Goal: Task Accomplishment & Management: Use online tool/utility

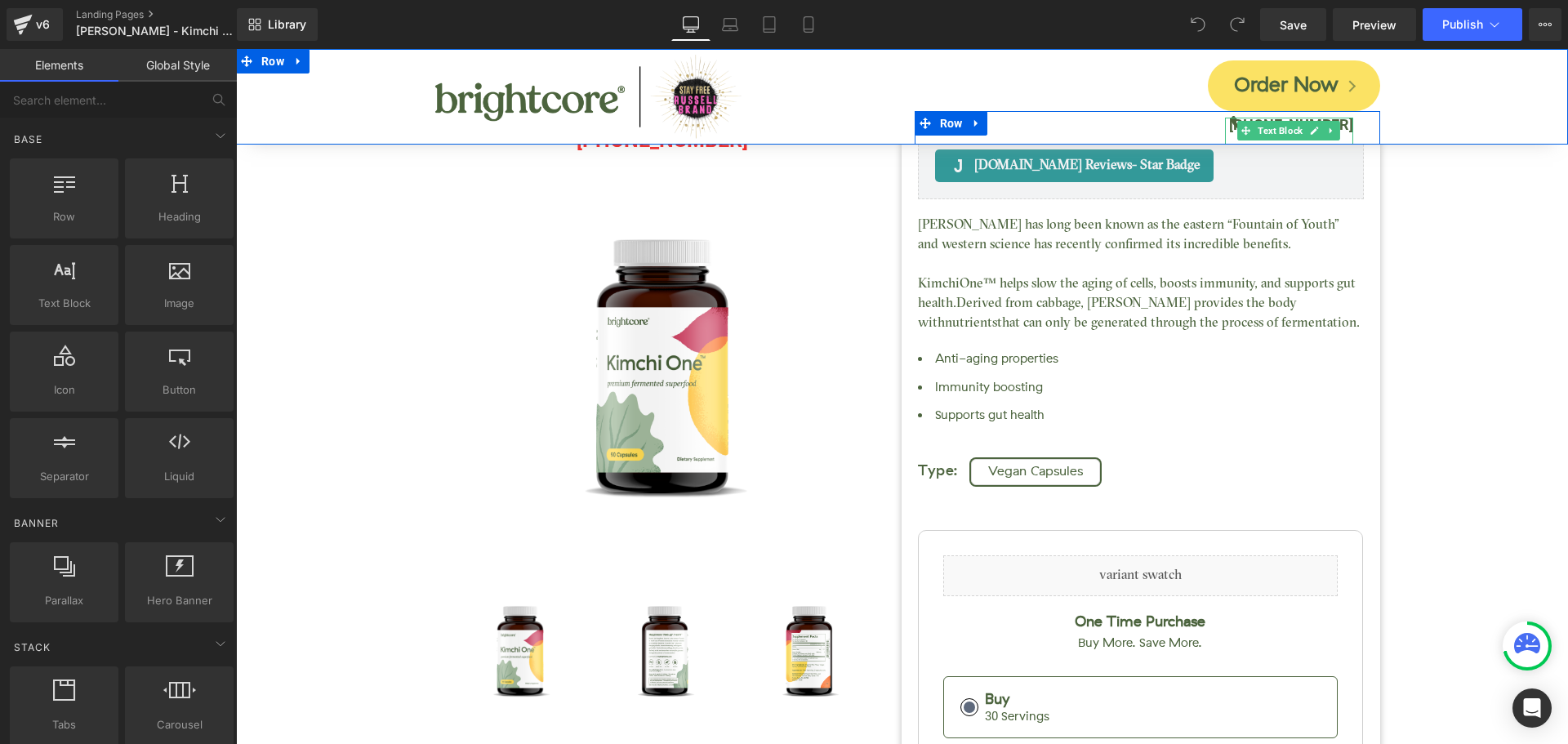
click at [1227, 123] on p "[PHONE_NUMBER]" at bounding box center [1289, 125] width 129 height 15
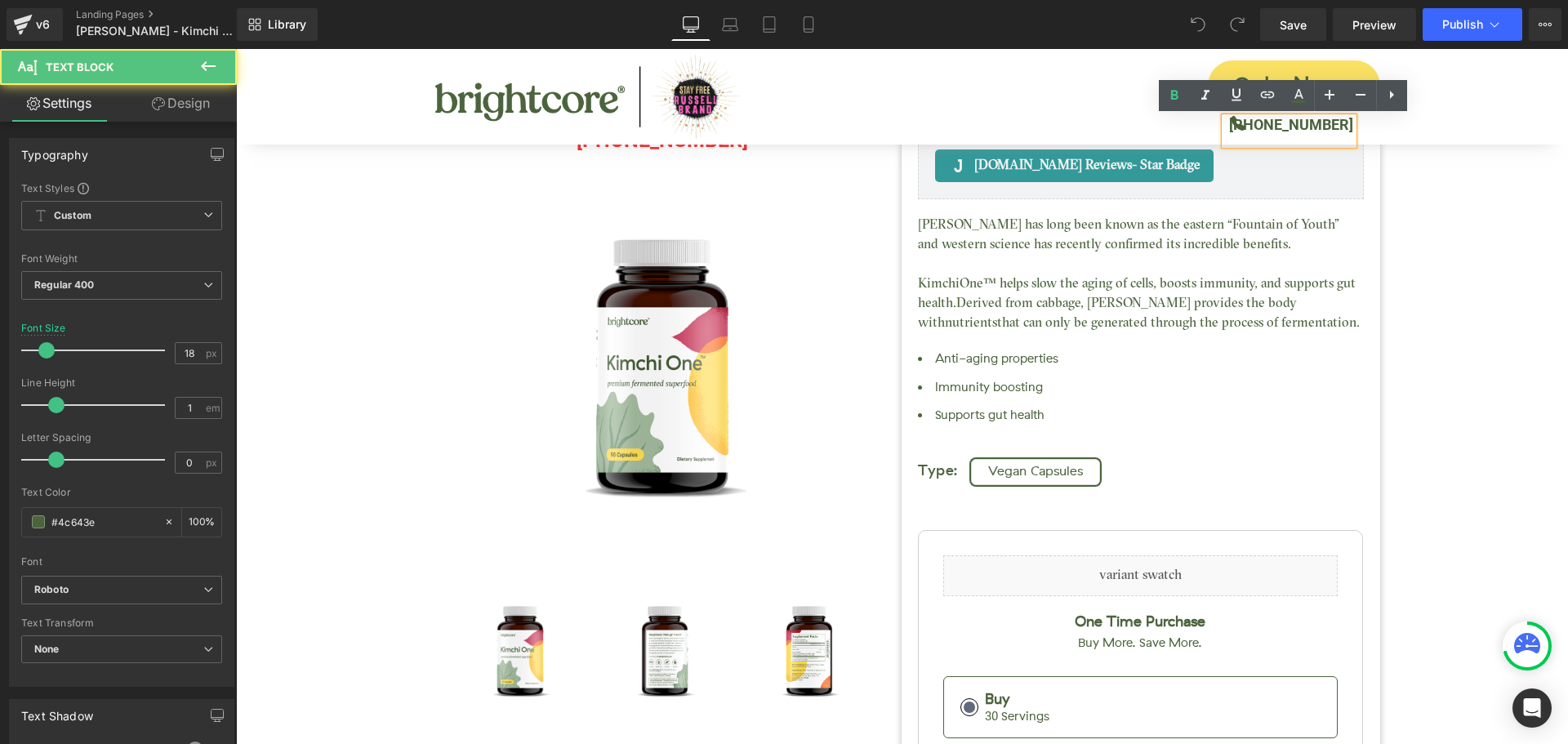
click at [1227, 123] on p "[PHONE_NUMBER]" at bounding box center [1289, 125] width 129 height 15
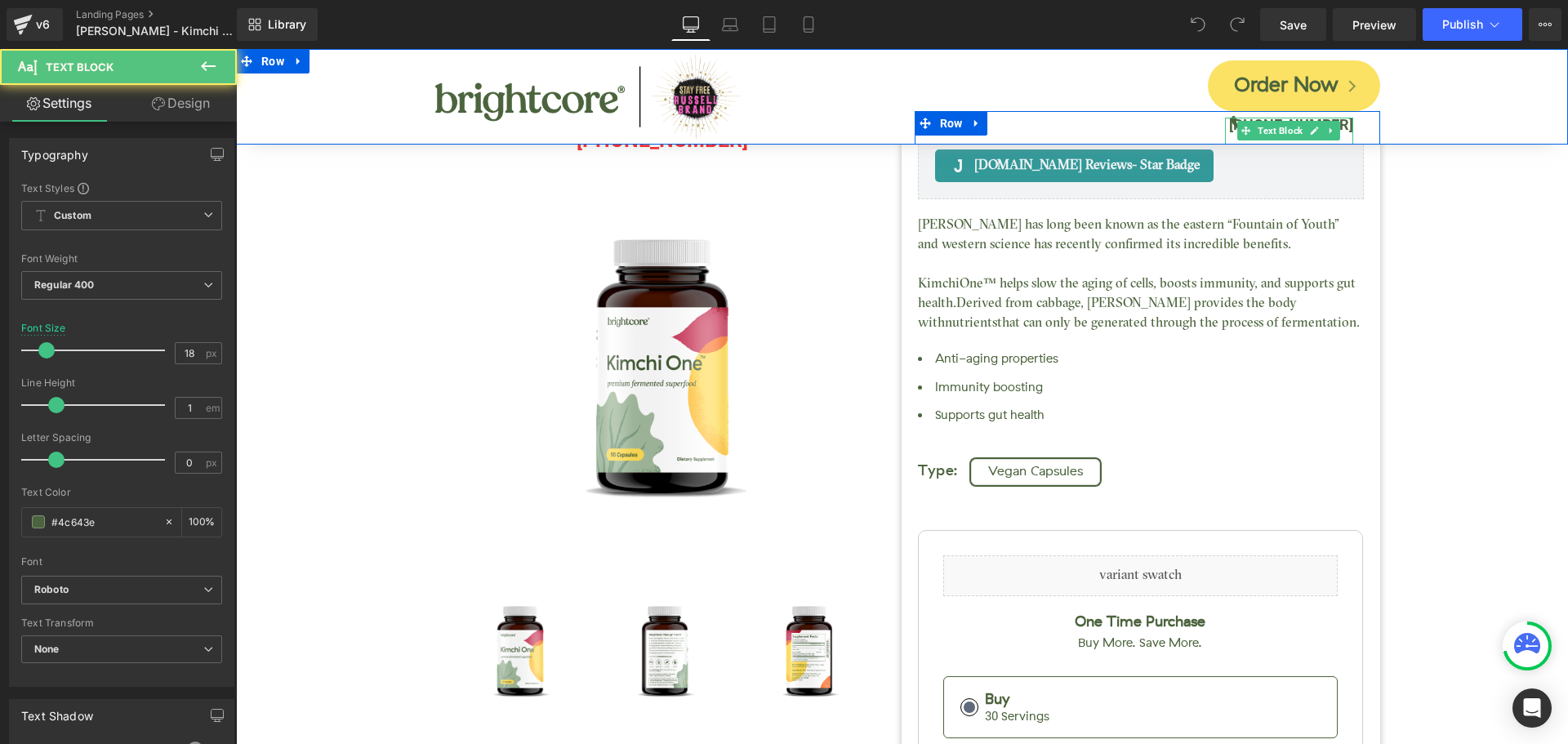
click at [1340, 122] on b "[PHONE_NUMBER]" at bounding box center [1291, 124] width 124 height 17
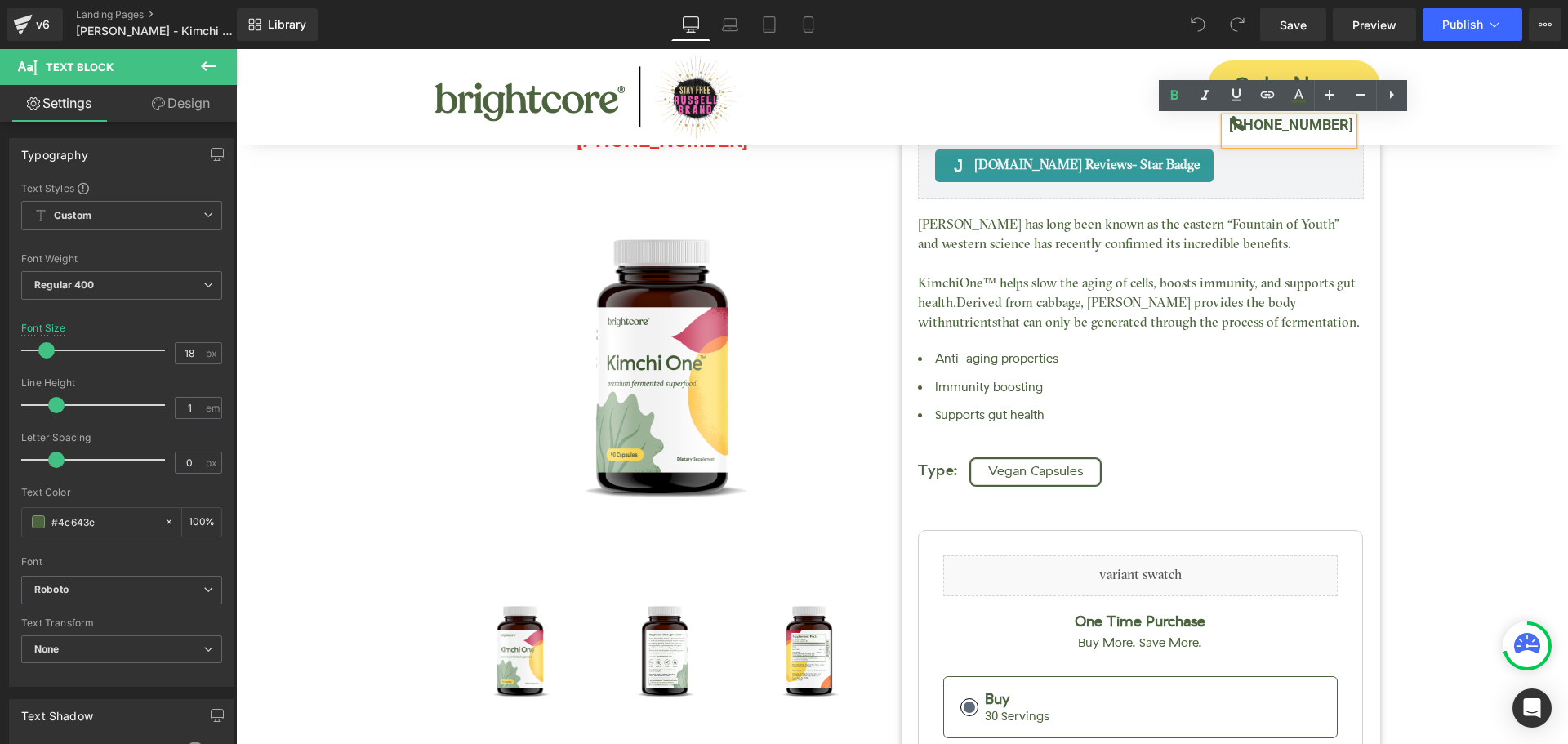
click at [1411, 175] on div "Kimchi One™ (P) Title [DOMAIN_NAME] Reviews - Star Badge [DOMAIN_NAME] Reviews …" at bounding box center [901, 556] width 1315 height 1188
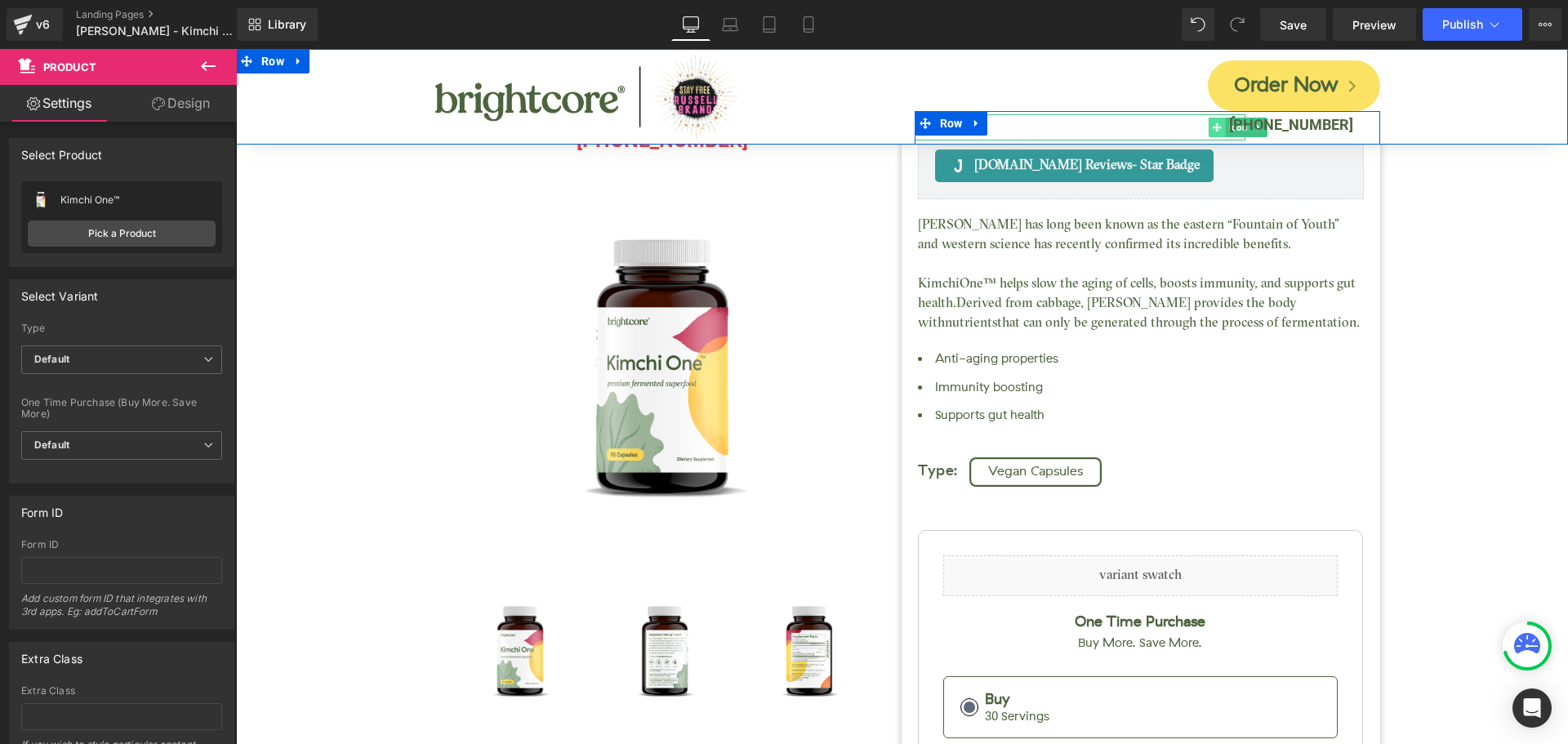
click at [1211, 124] on icon at bounding box center [1215, 128] width 9 height 10
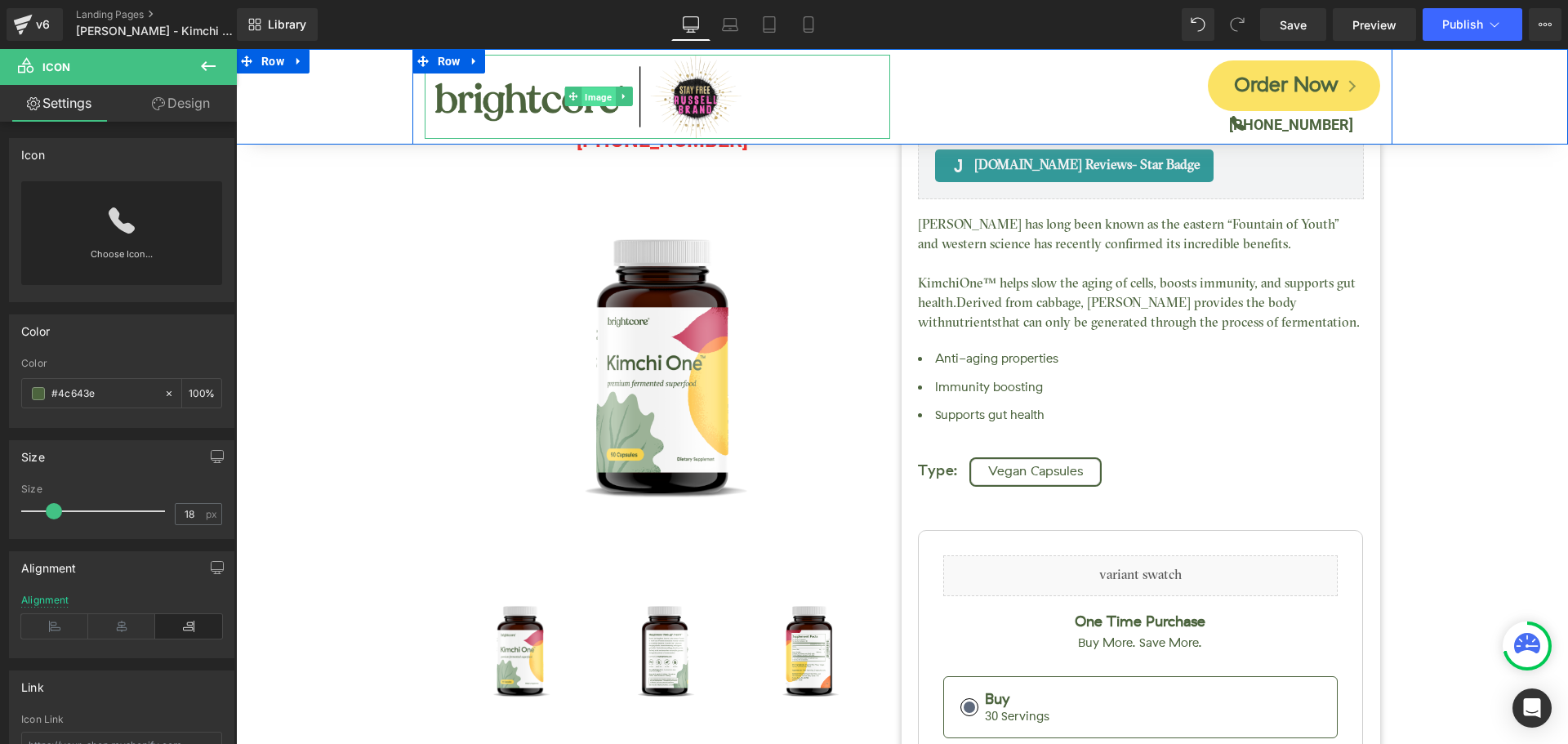
click at [584, 103] on span "Image" at bounding box center [599, 97] width 34 height 20
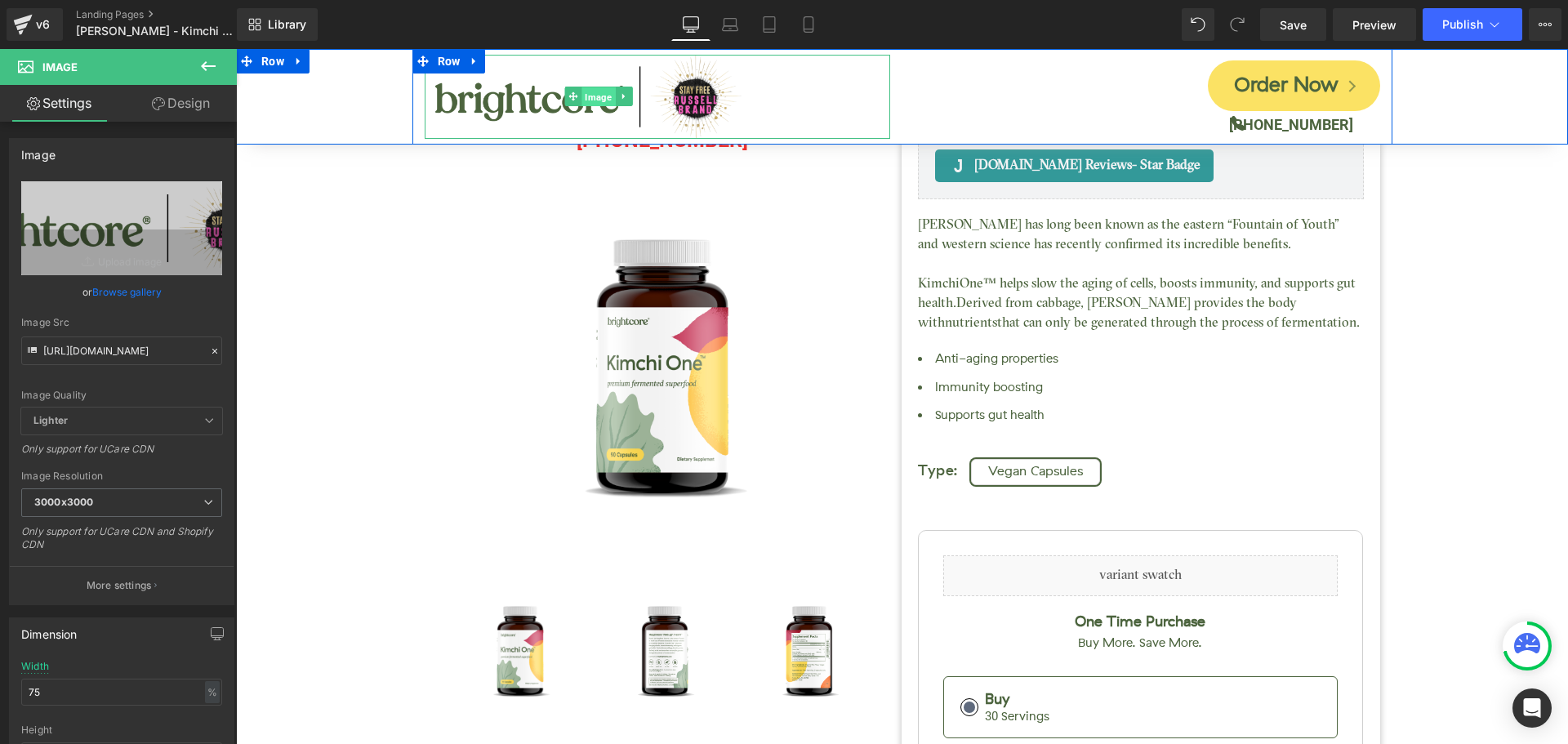
click at [601, 93] on span "Image" at bounding box center [599, 97] width 34 height 20
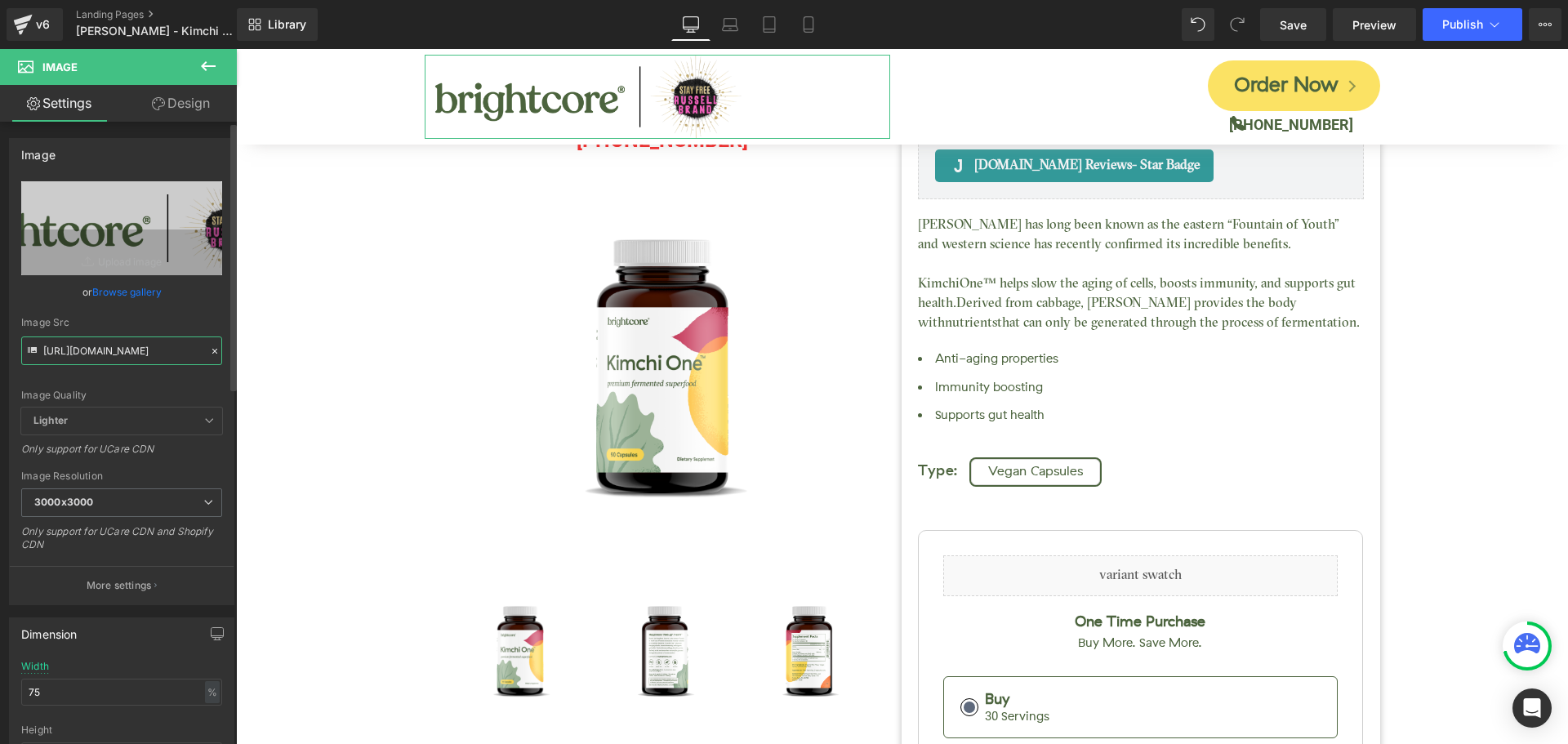
click at [101, 346] on input "[URL][DOMAIN_NAME]" at bounding box center [121, 351] width 201 height 29
click at [102, 347] on input "[URL][DOMAIN_NAME]" at bounding box center [121, 351] width 201 height 29
paste input "Brightcore_Logo_Dark_eaf8c8d2-2e53-469a-81f6-82b81da4e9e9.png?v=1614311857"
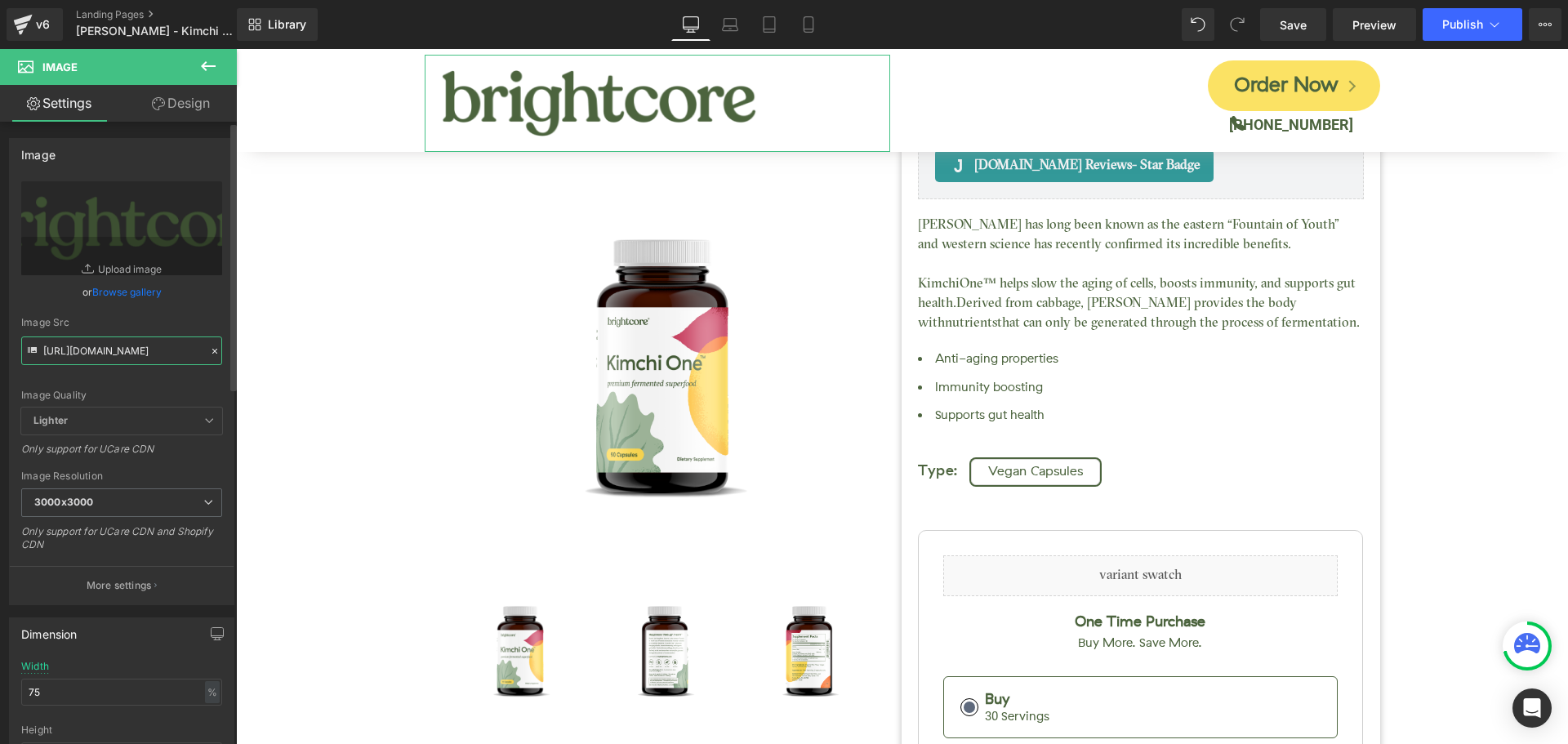
type input "[URL][DOMAIN_NAME]"
click at [193, 309] on div "Image Quality Lighter Lightest Lighter Lighter Lightest Only support for UCare …" at bounding box center [121, 294] width 201 height 226
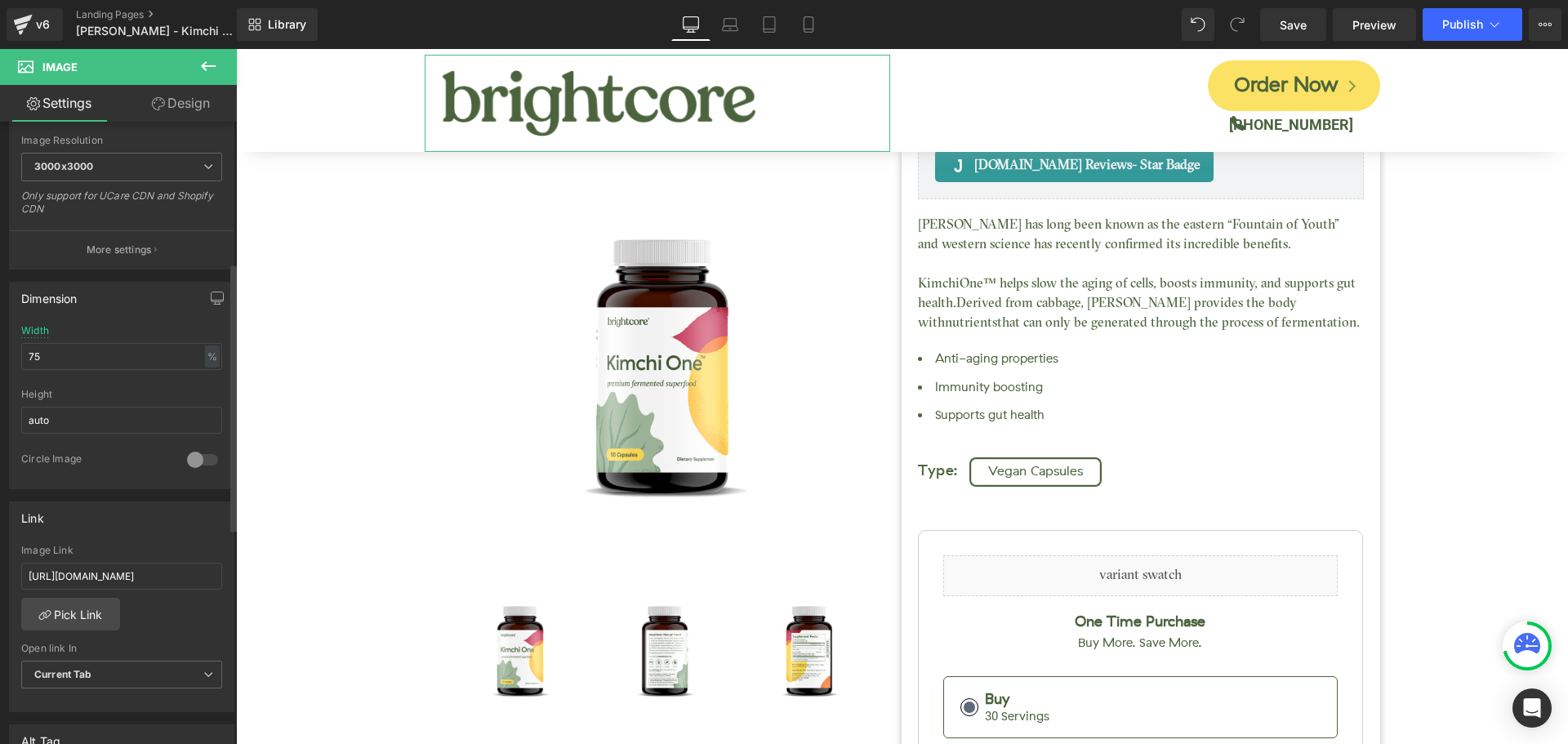
scroll to position [327, 0]
click at [62, 365] on input "75" at bounding box center [121, 365] width 201 height 27
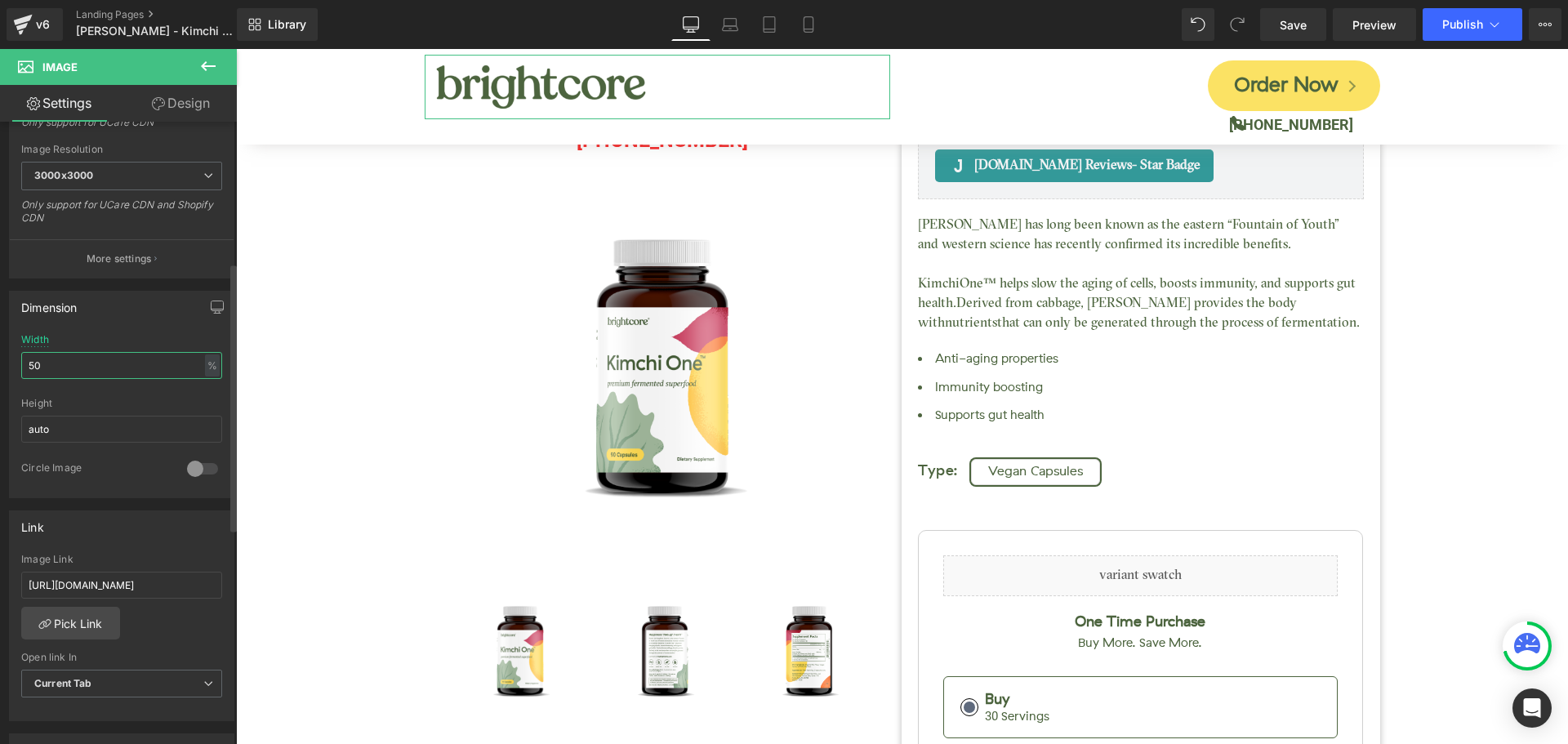
type input "5"
type input "55"
click at [197, 104] on link "Design" at bounding box center [181, 103] width 119 height 37
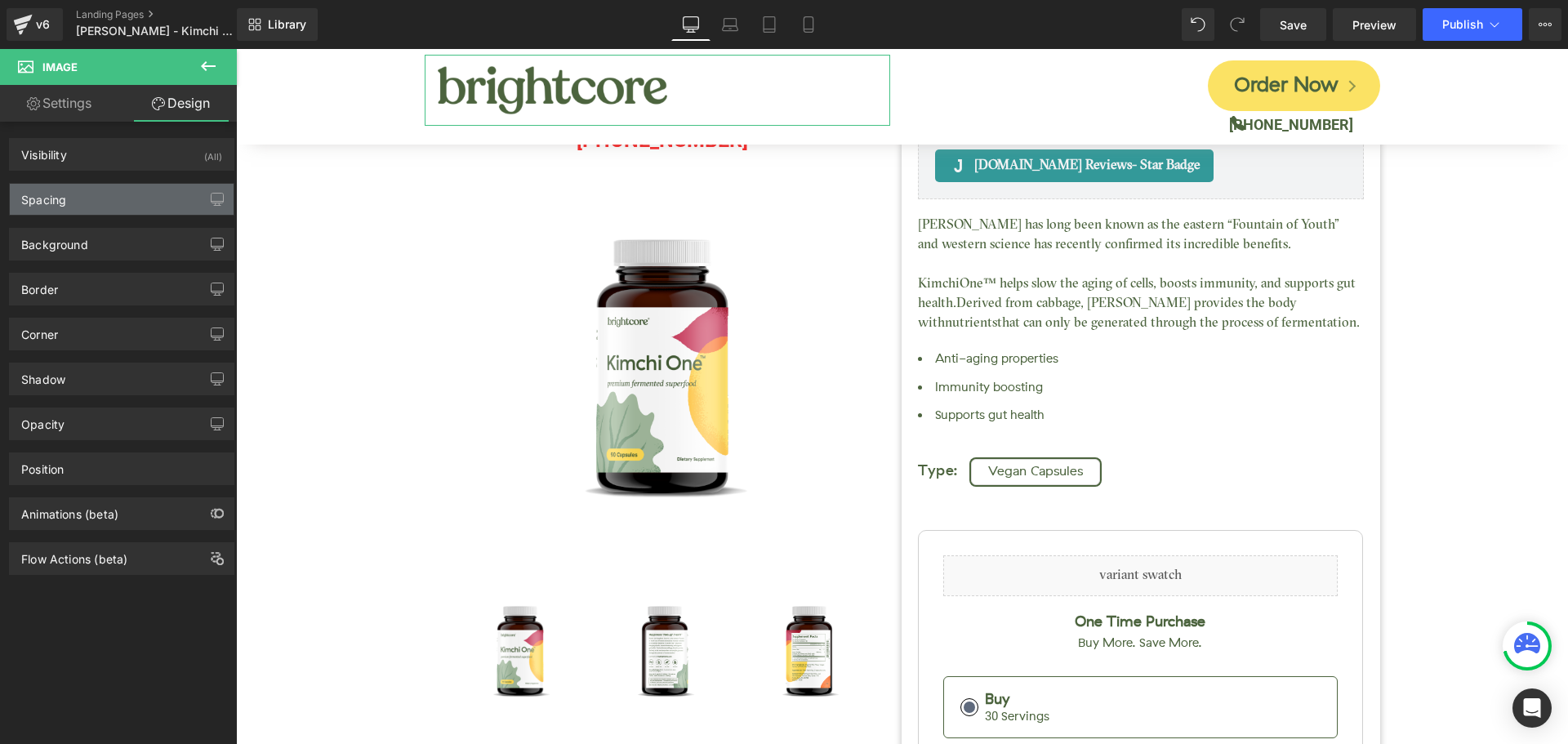
click at [105, 202] on div "Spacing" at bounding box center [122, 198] width 224 height 31
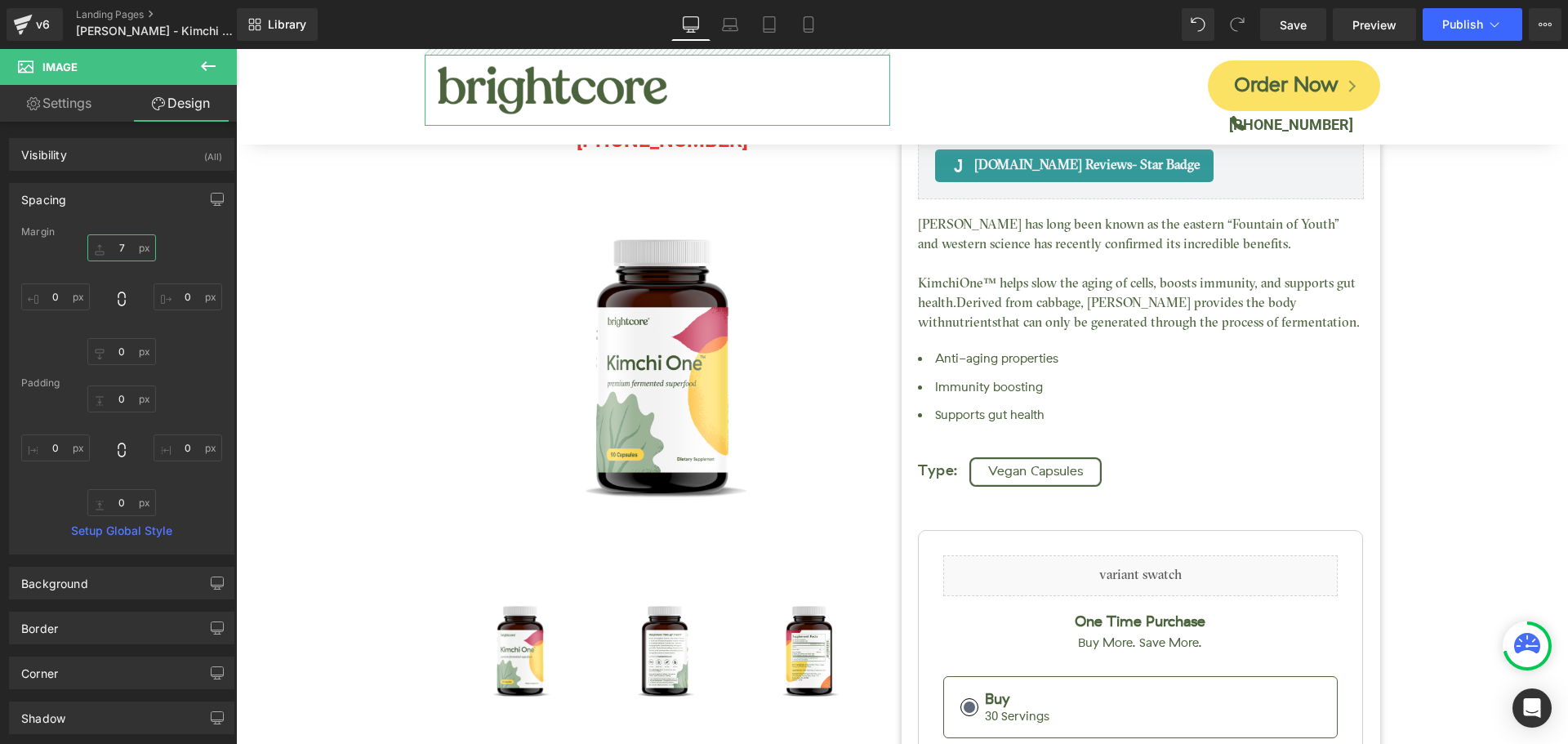
click at [119, 254] on input "text" at bounding box center [121, 248] width 68 height 27
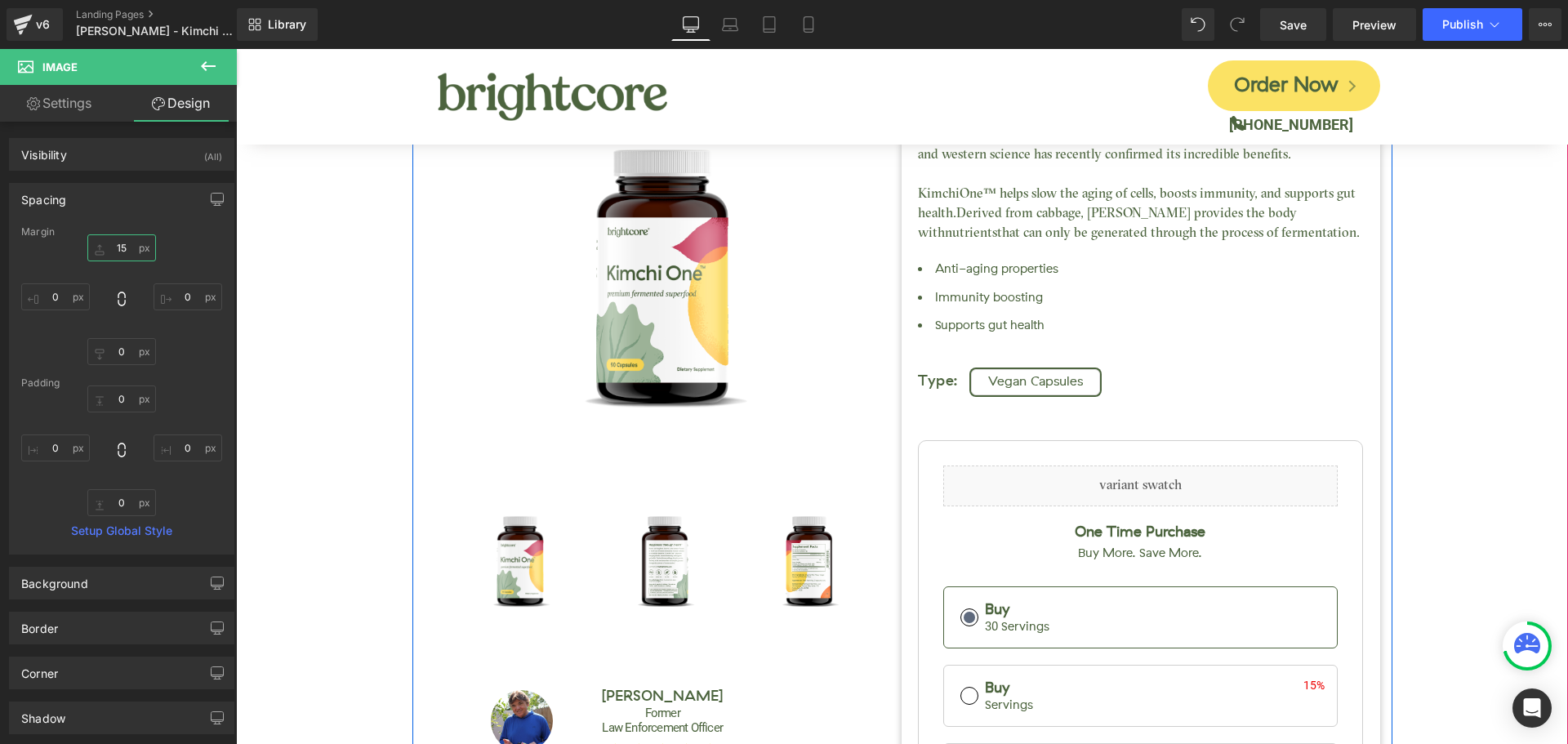
scroll to position [0, 0]
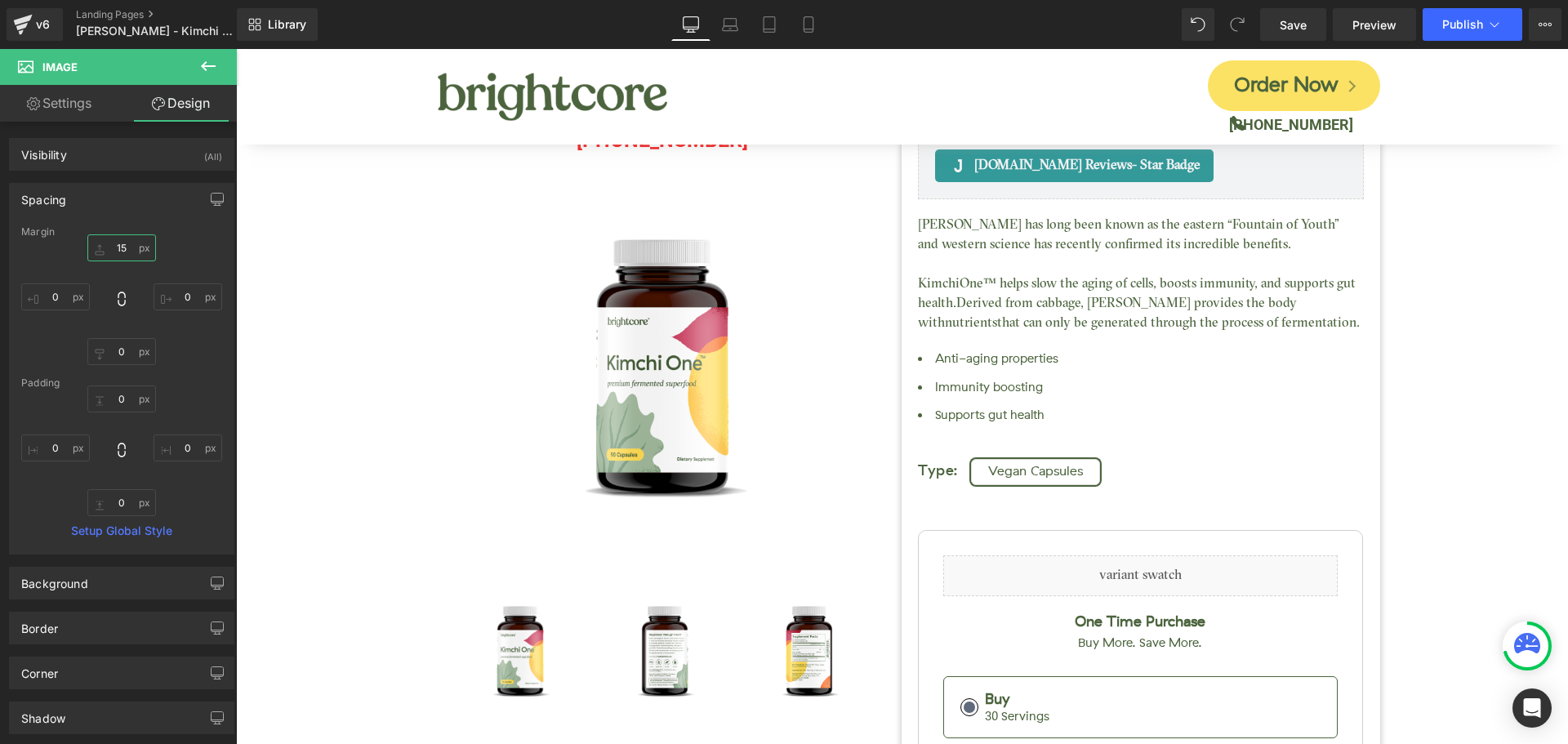
type input "15"
click at [215, 69] on icon at bounding box center [208, 66] width 20 height 20
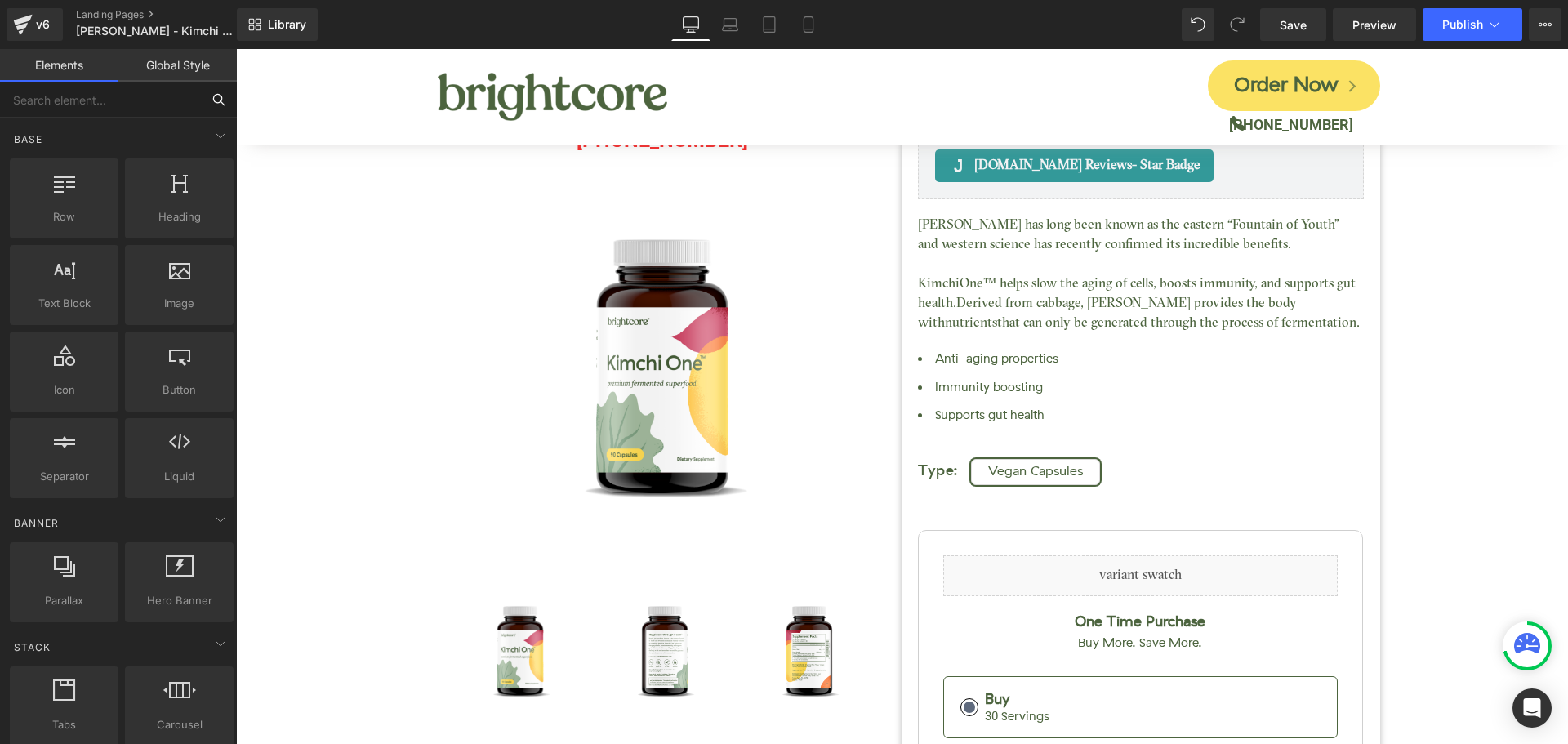
click at [123, 105] on input "text" at bounding box center [100, 99] width 201 height 36
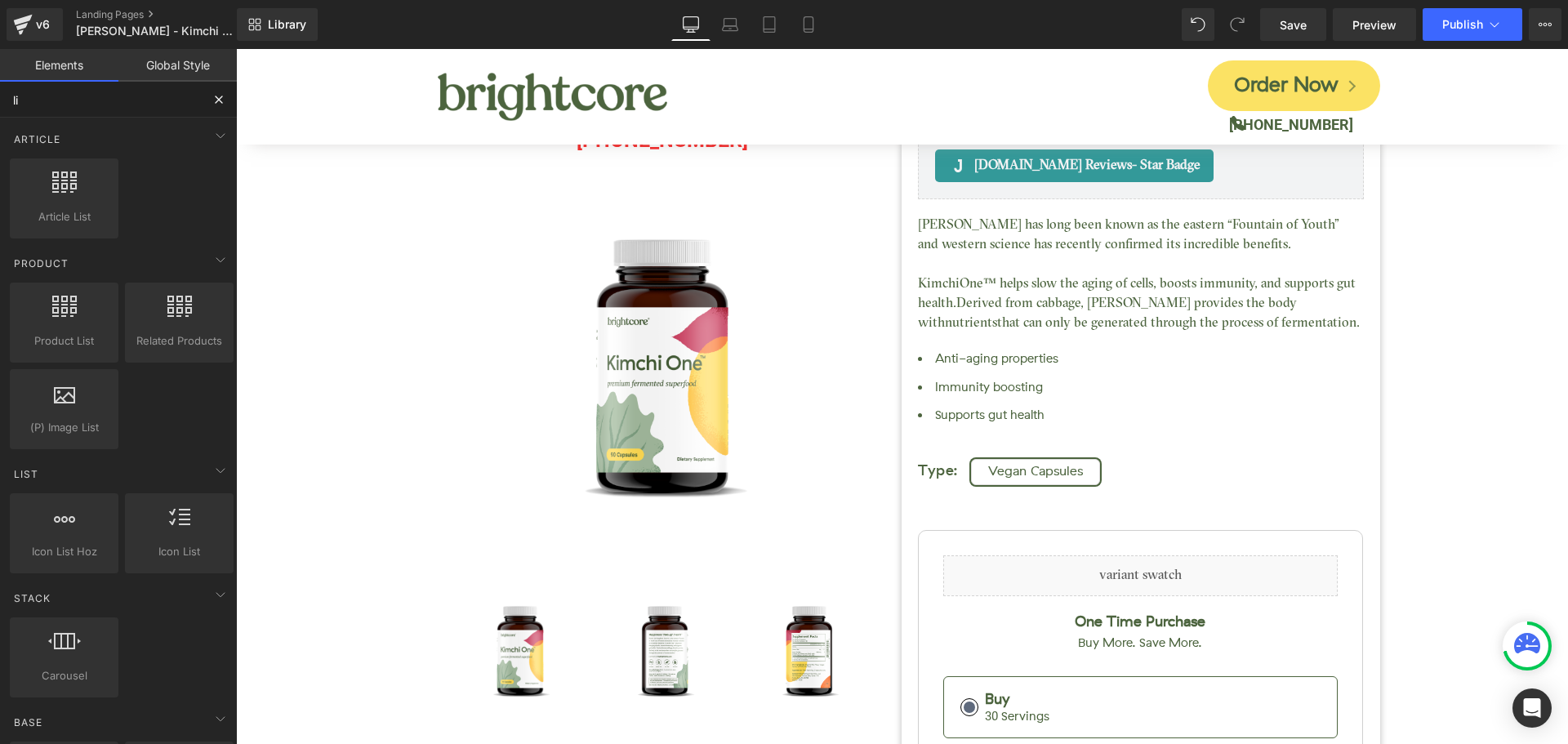
type input "li"
click at [123, 105] on input "li" at bounding box center [100, 99] width 201 height 36
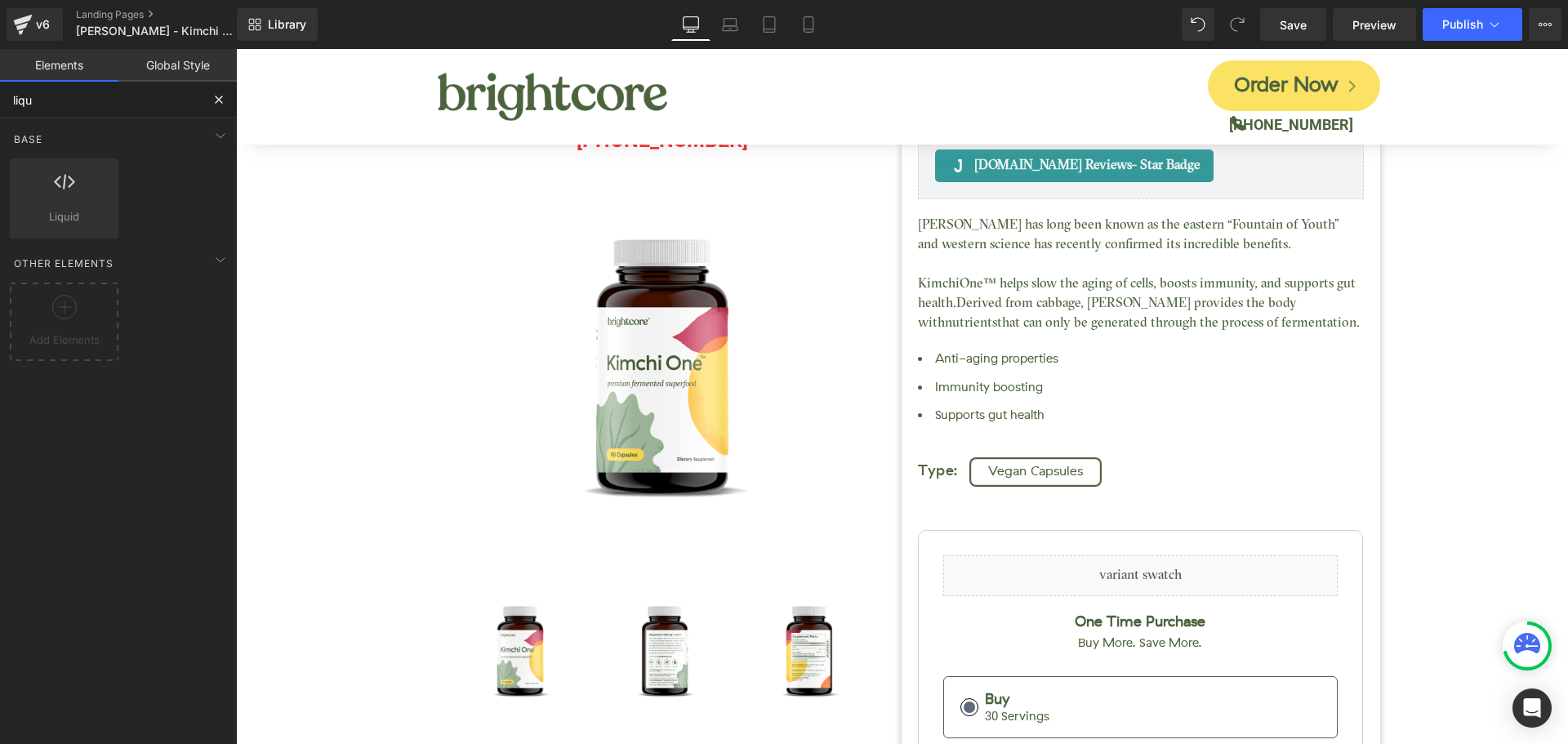
type input "liqui"
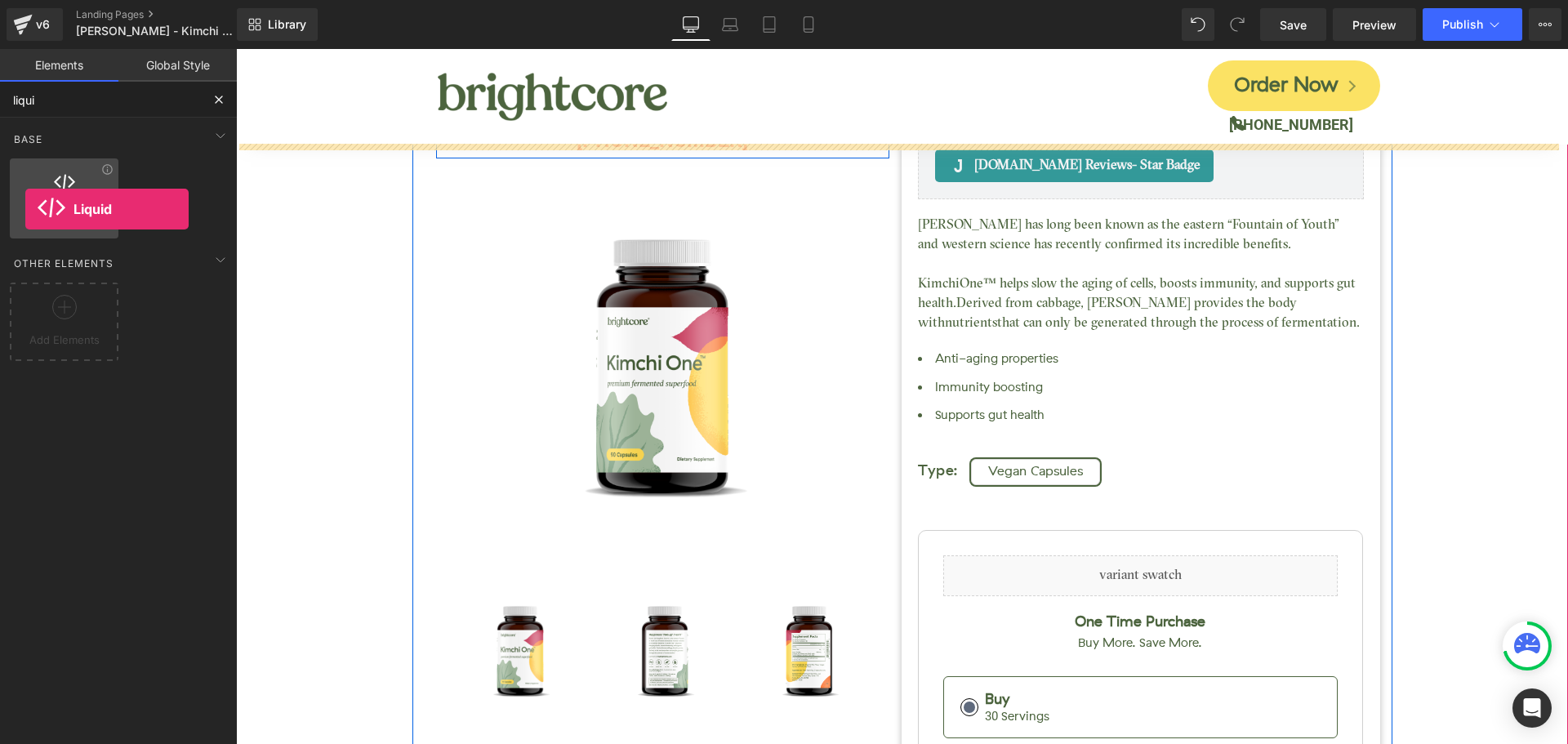
drag, startPoint x: 69, startPoint y: 185, endPoint x: 26, endPoint y: 208, distance: 48.8
click at [26, 208] on div "Liquid liquid, custom code, html, javascript, css, reviews, apps, applications,…" at bounding box center [64, 198] width 109 height 80
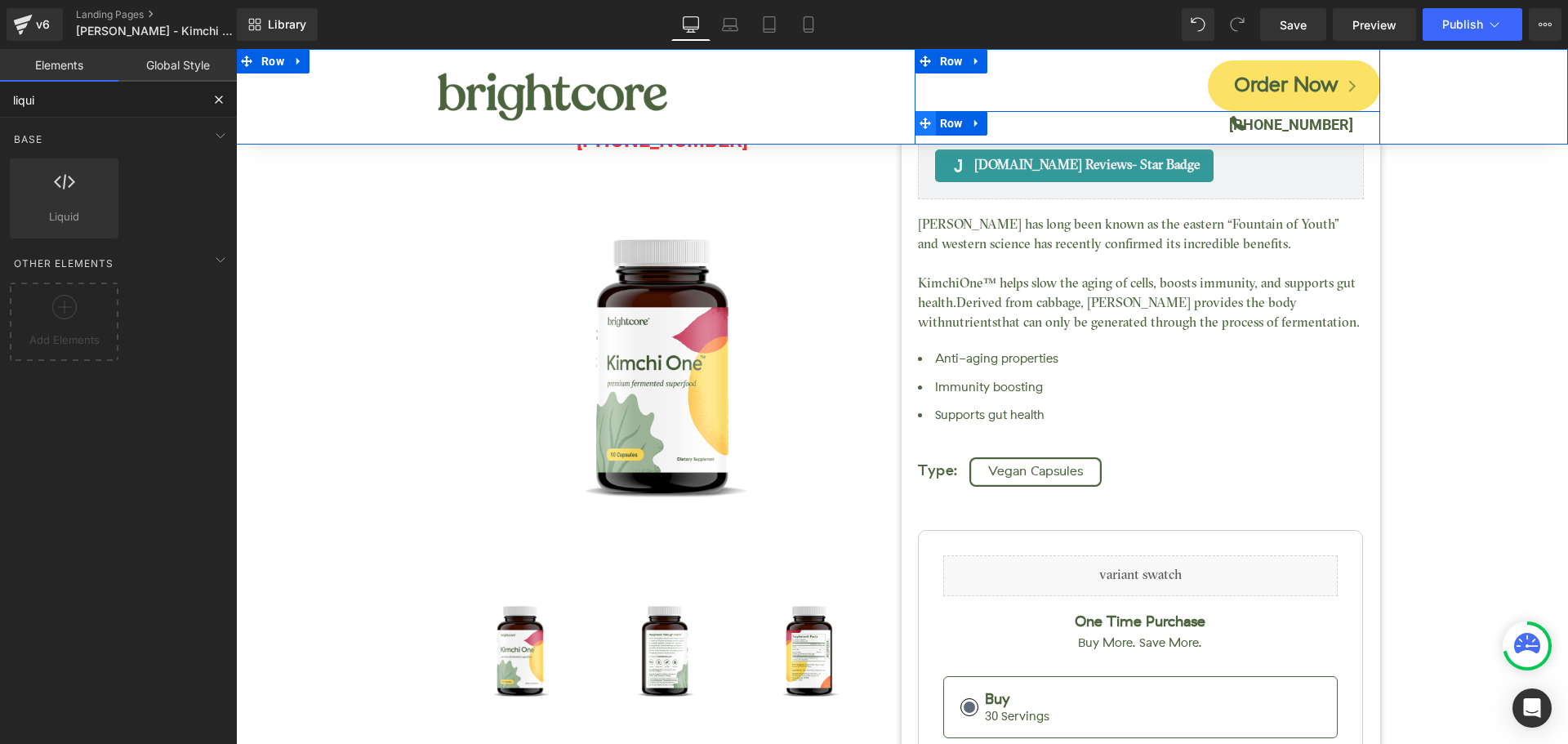
click at [920, 122] on icon at bounding box center [925, 123] width 12 height 12
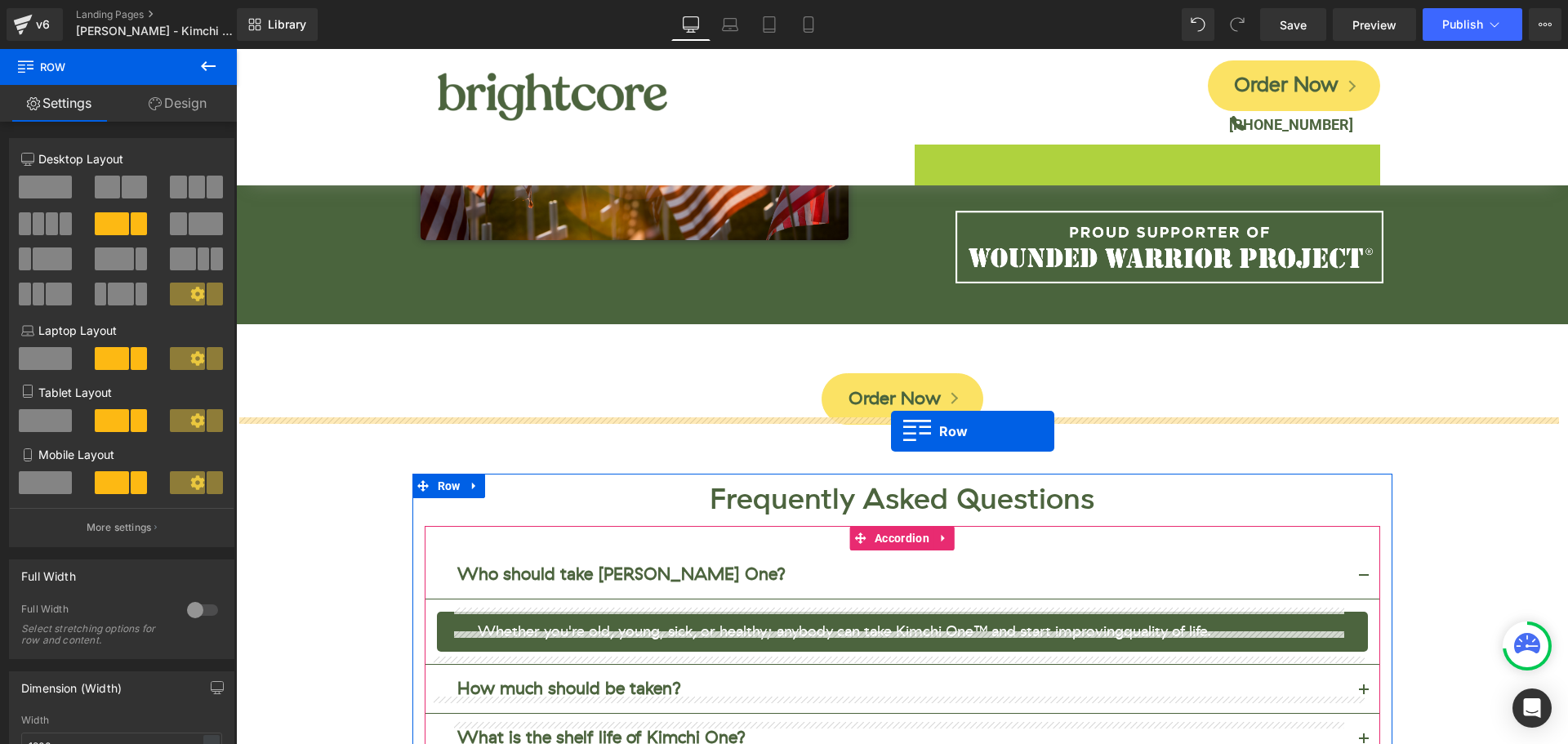
scroll to position [6066, 0]
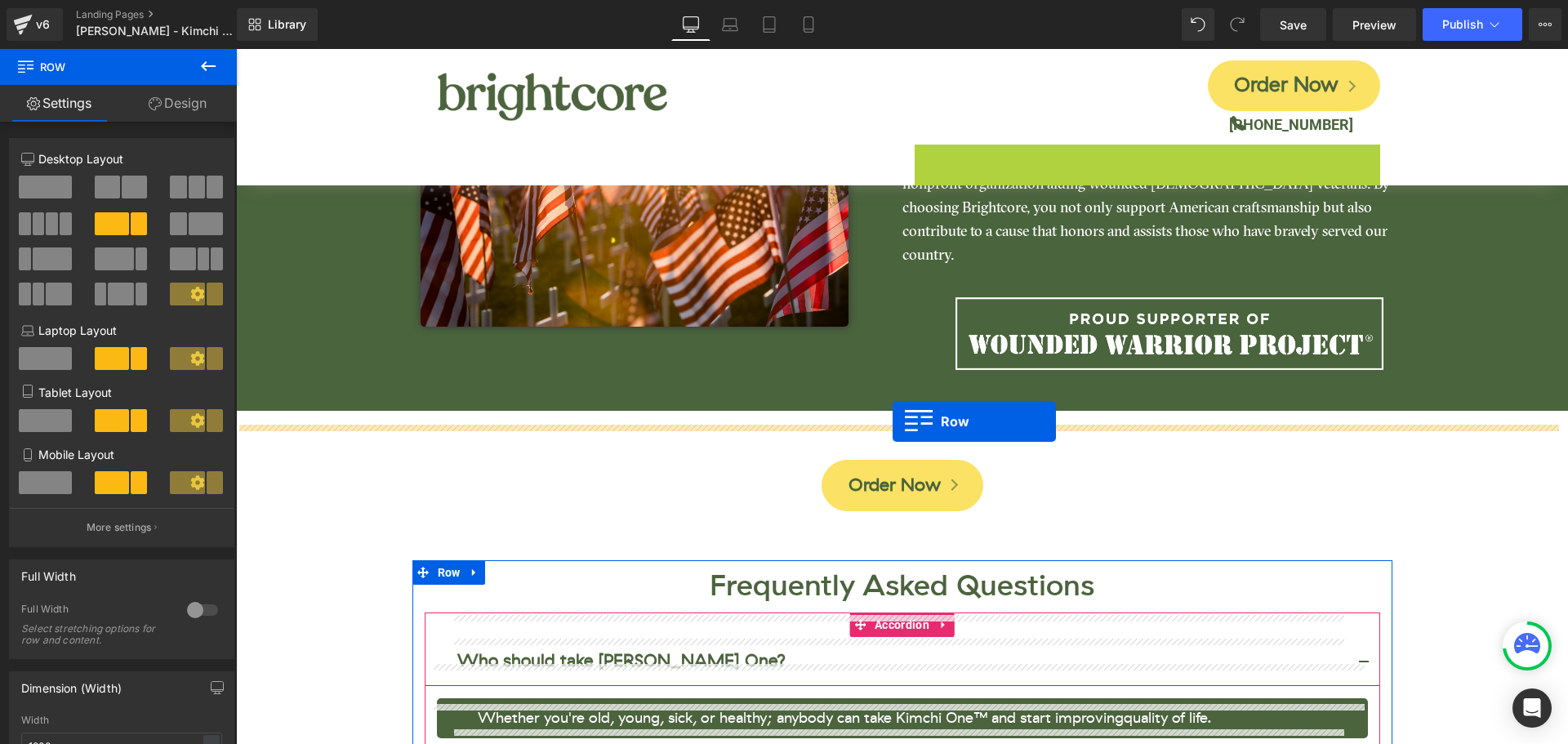
drag, startPoint x: 922, startPoint y: 157, endPoint x: 892, endPoint y: 421, distance: 265.7
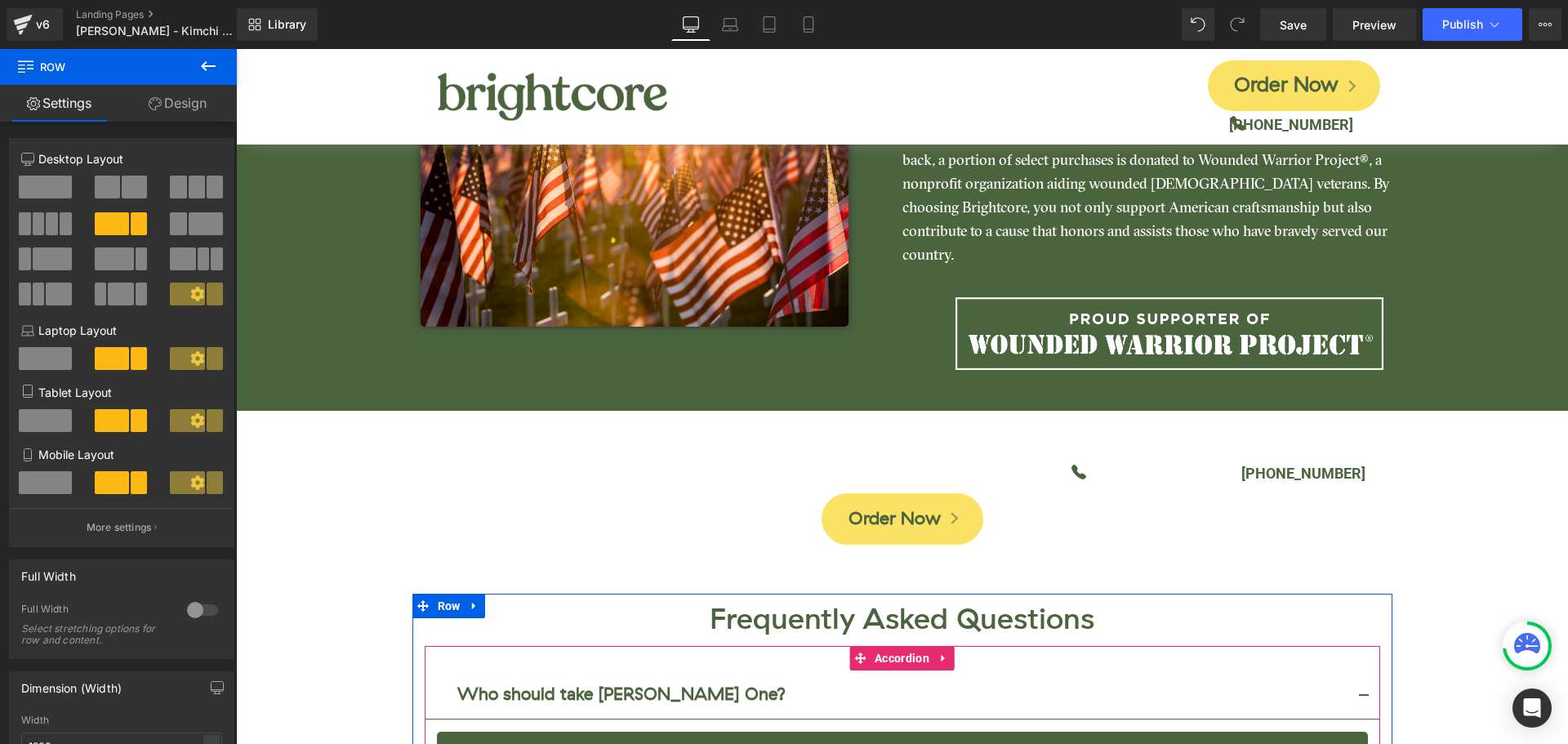
click at [220, 73] on button at bounding box center [208, 66] width 57 height 36
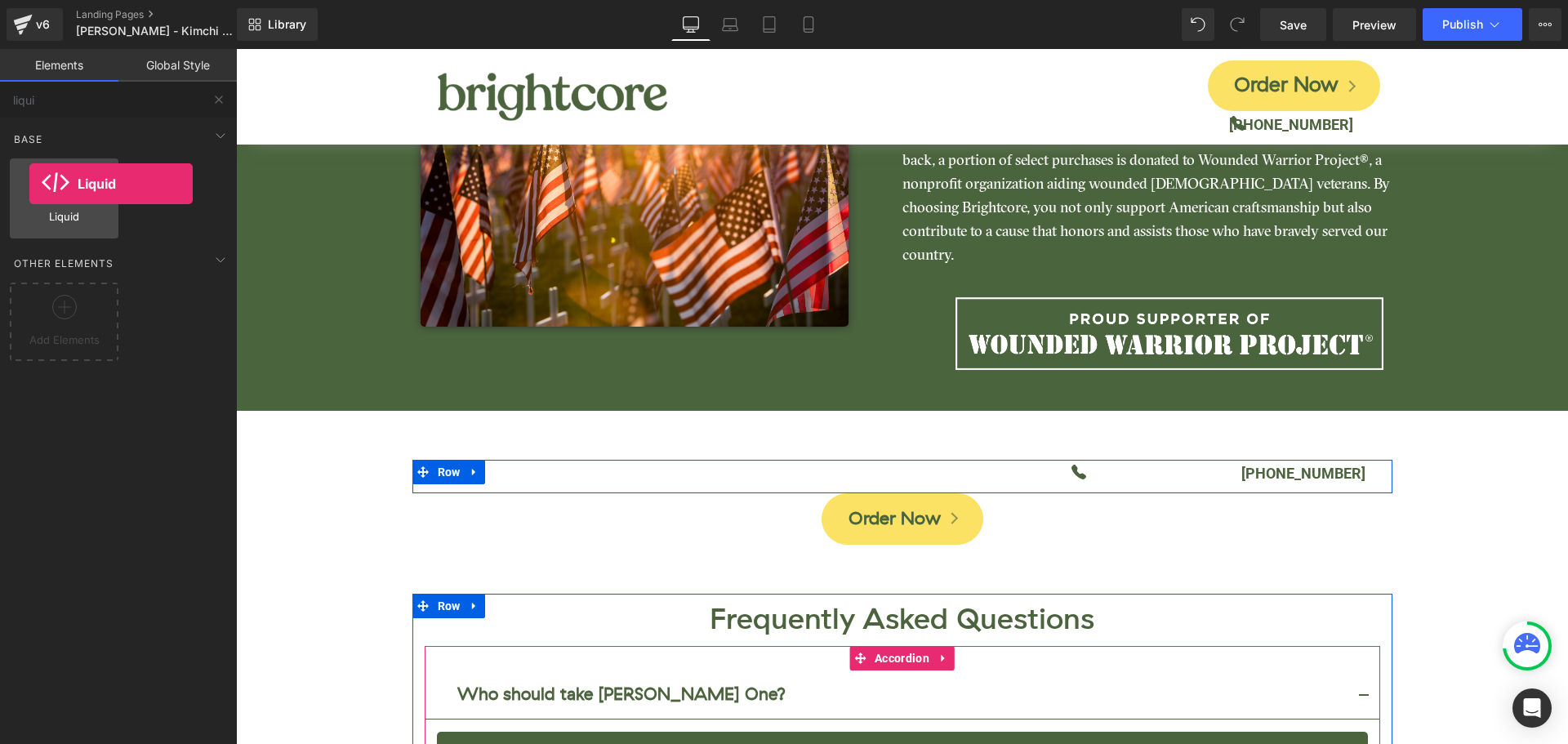
drag, startPoint x: 78, startPoint y: 189, endPoint x: 30, endPoint y: 183, distance: 48.4
click at [30, 183] on div at bounding box center [64, 189] width 99 height 37
click at [439, 460] on span "Row" at bounding box center [449, 472] width 31 height 25
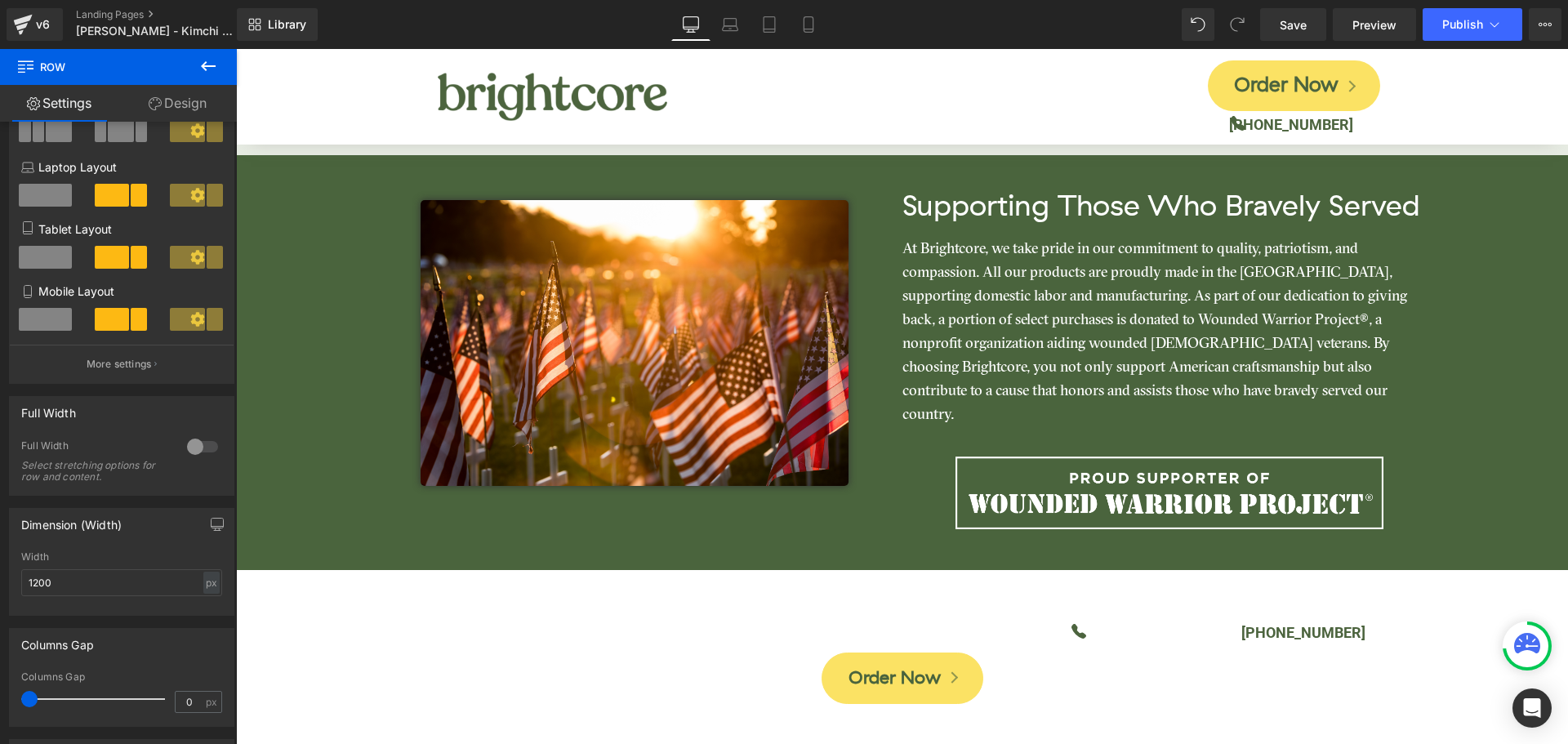
scroll to position [6025, 0]
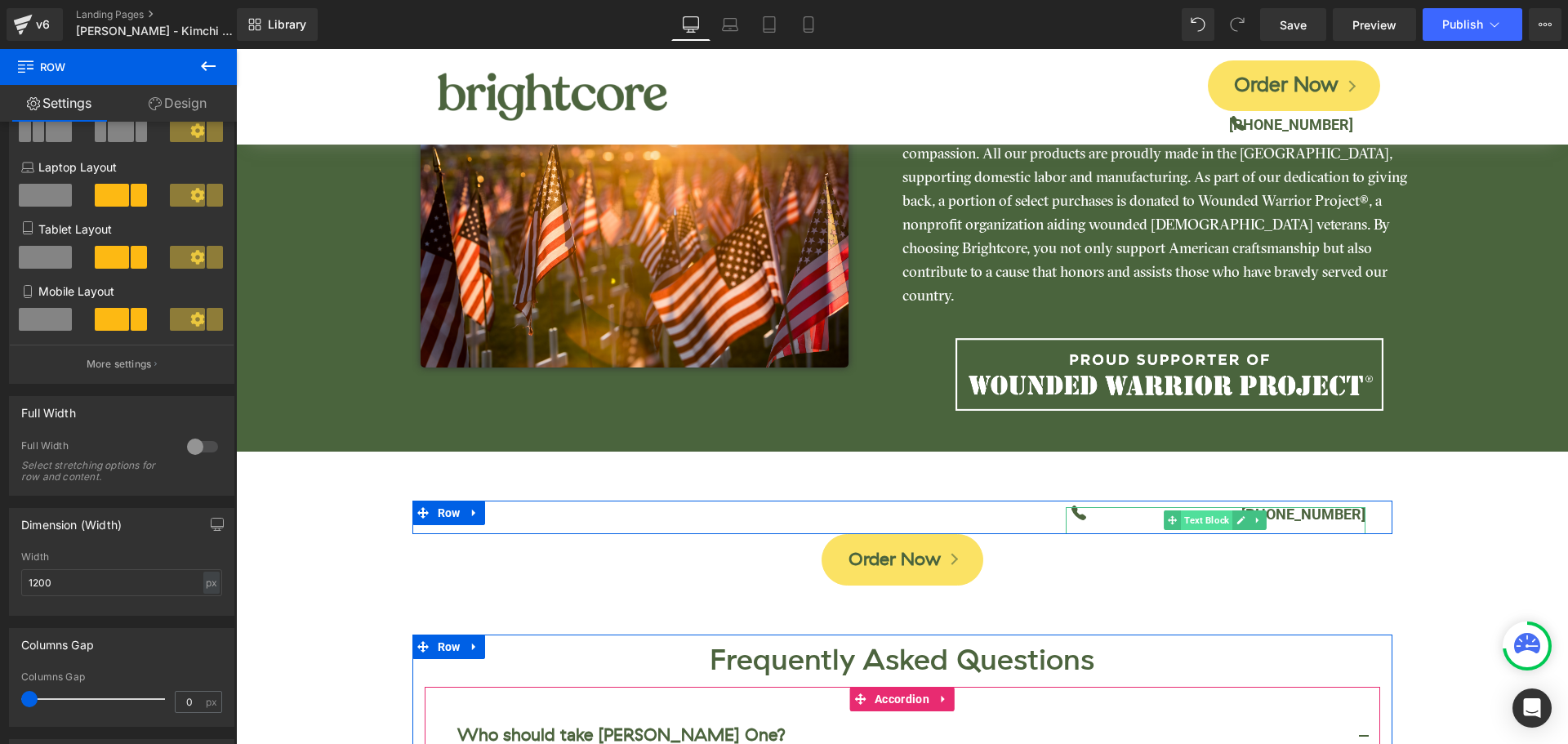
click at [1214, 510] on span "Text Block" at bounding box center [1206, 520] width 52 height 20
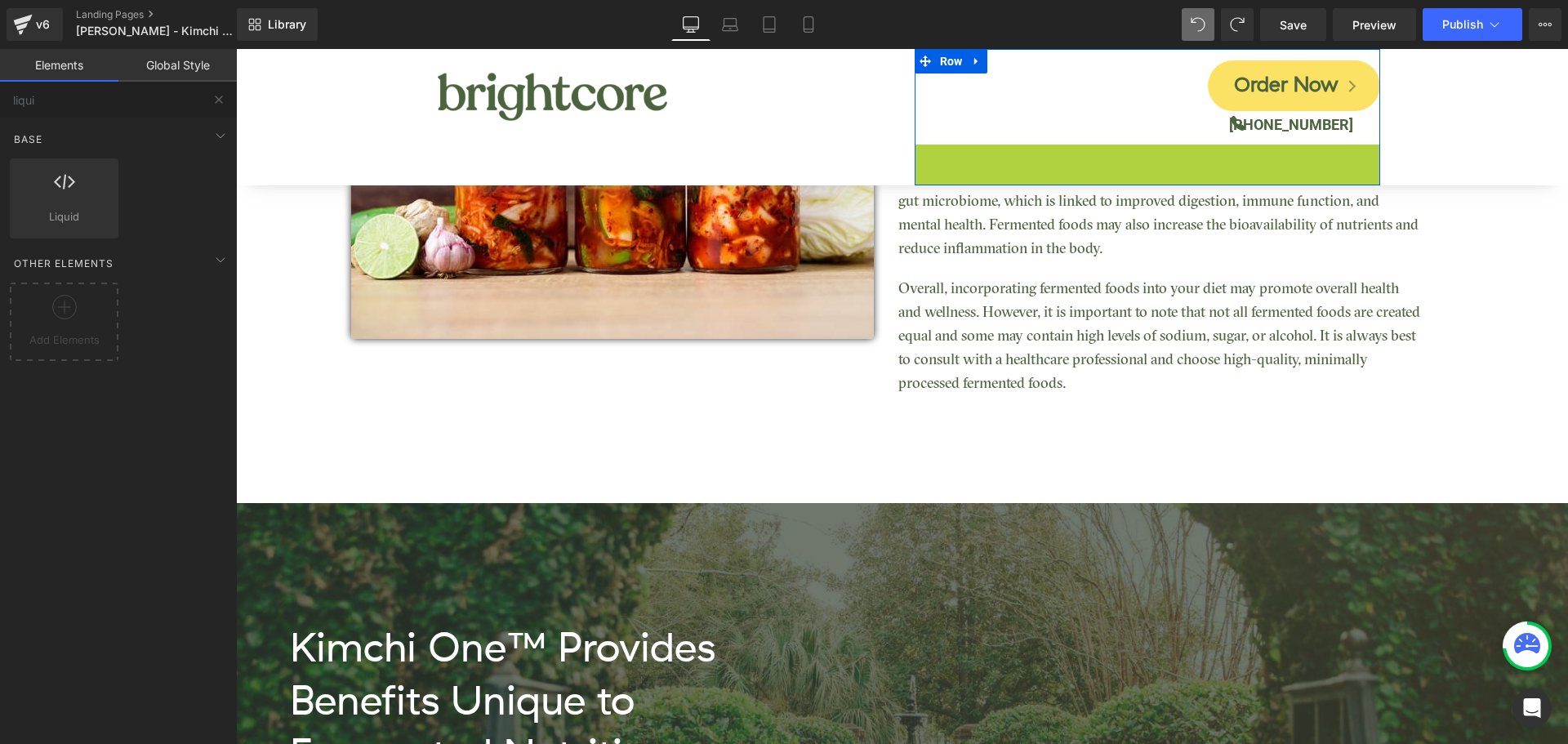
scroll to position [1982, 0]
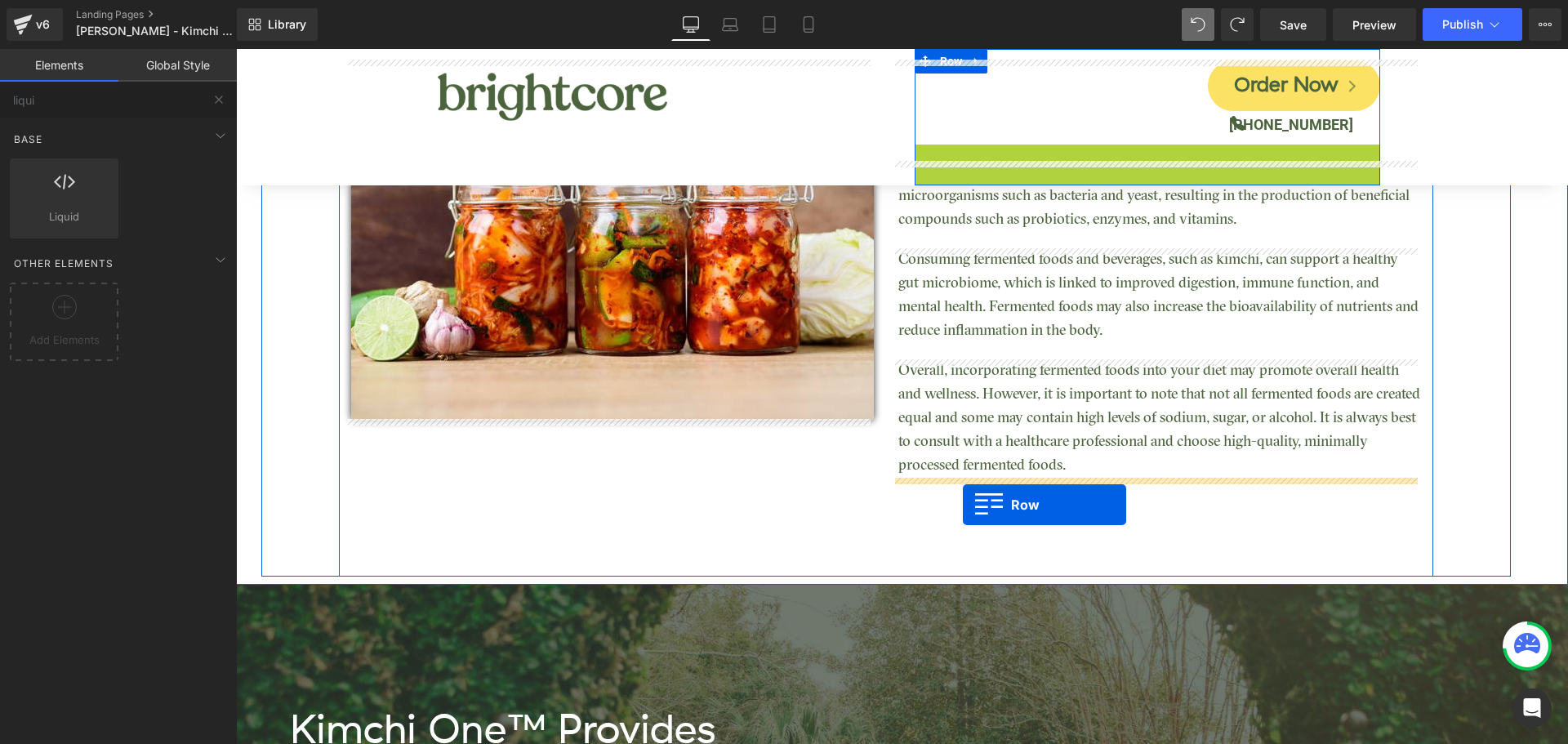
drag, startPoint x: 917, startPoint y: 153, endPoint x: 965, endPoint y: 504, distance: 354.3
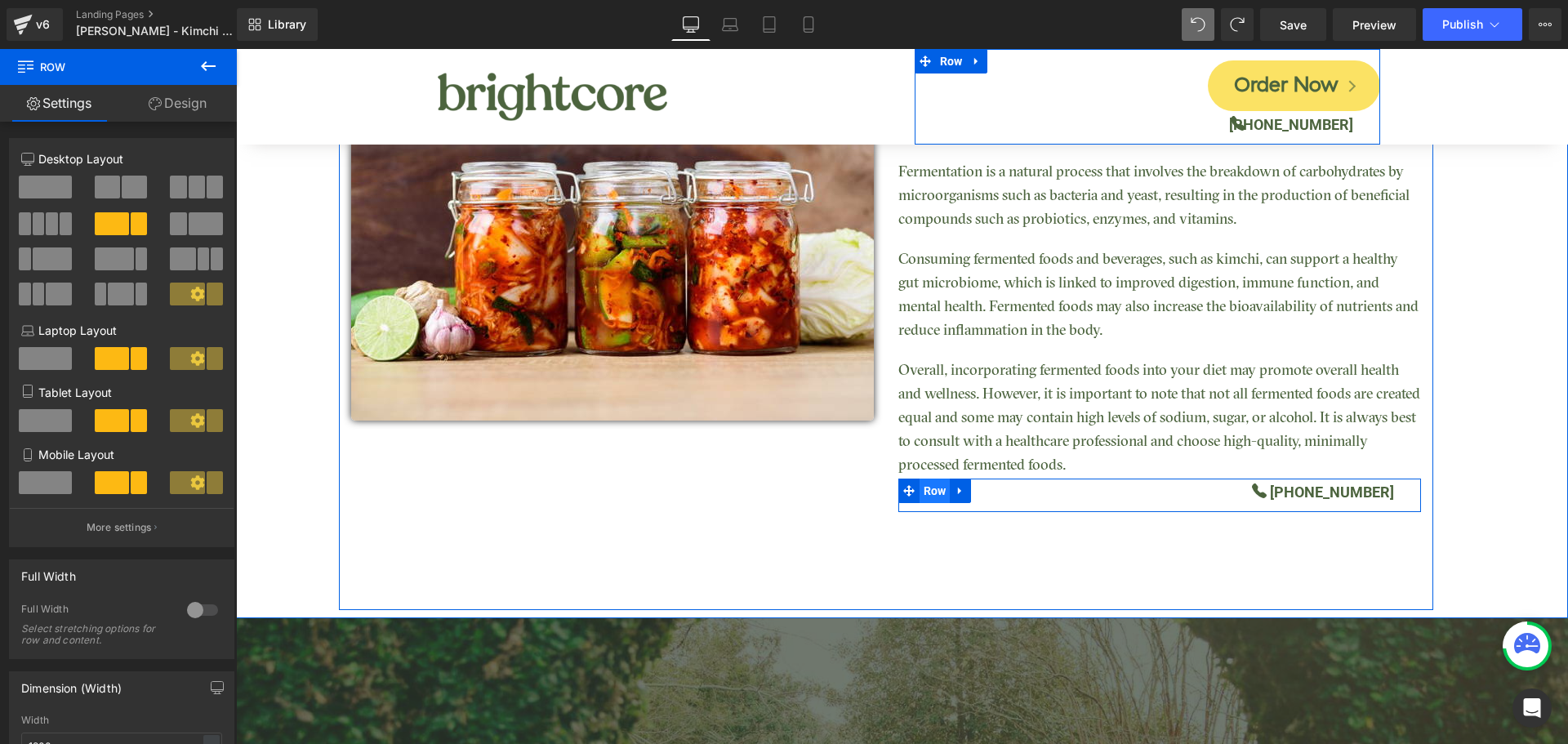
click at [921, 492] on span "Row" at bounding box center [934, 490] width 31 height 25
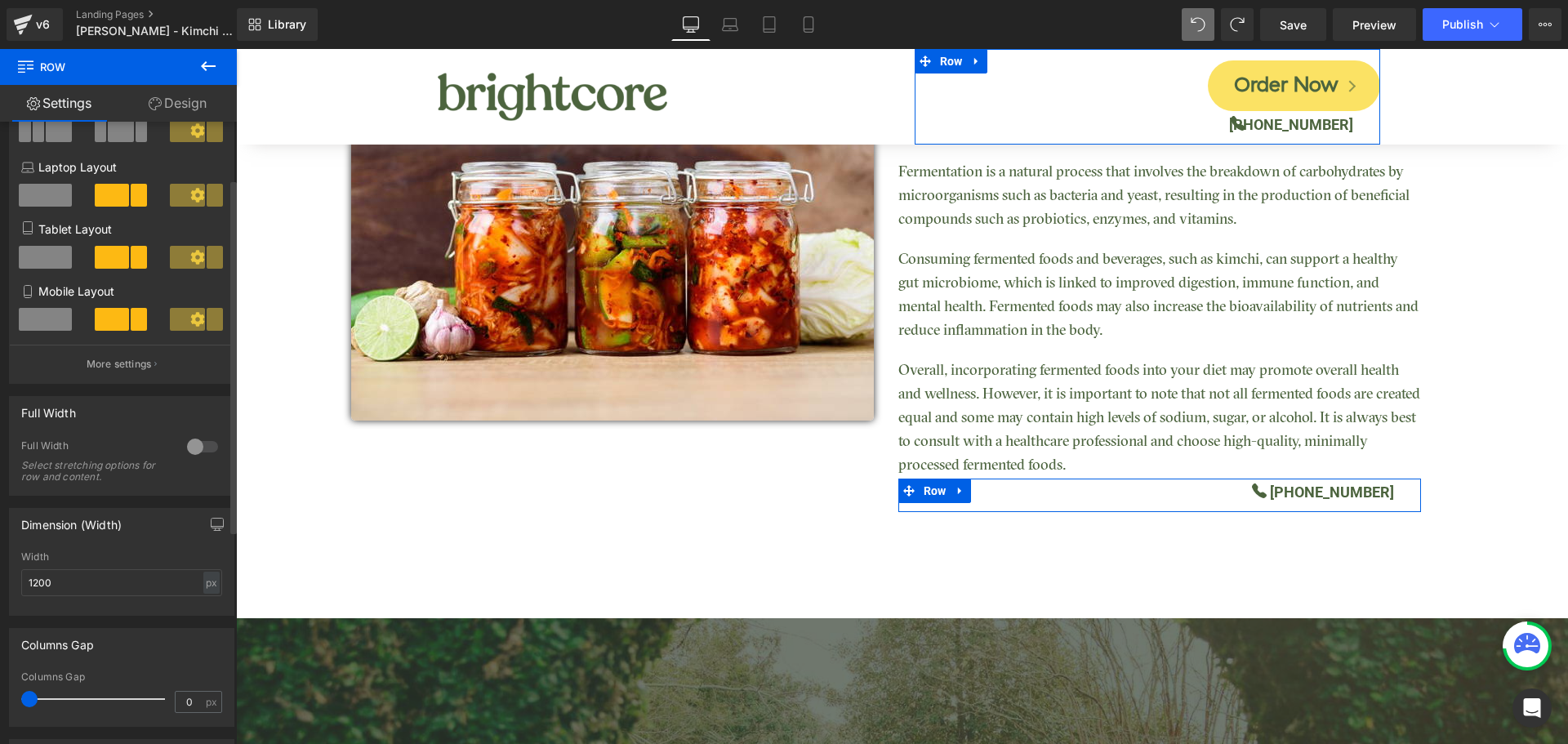
scroll to position [0, 0]
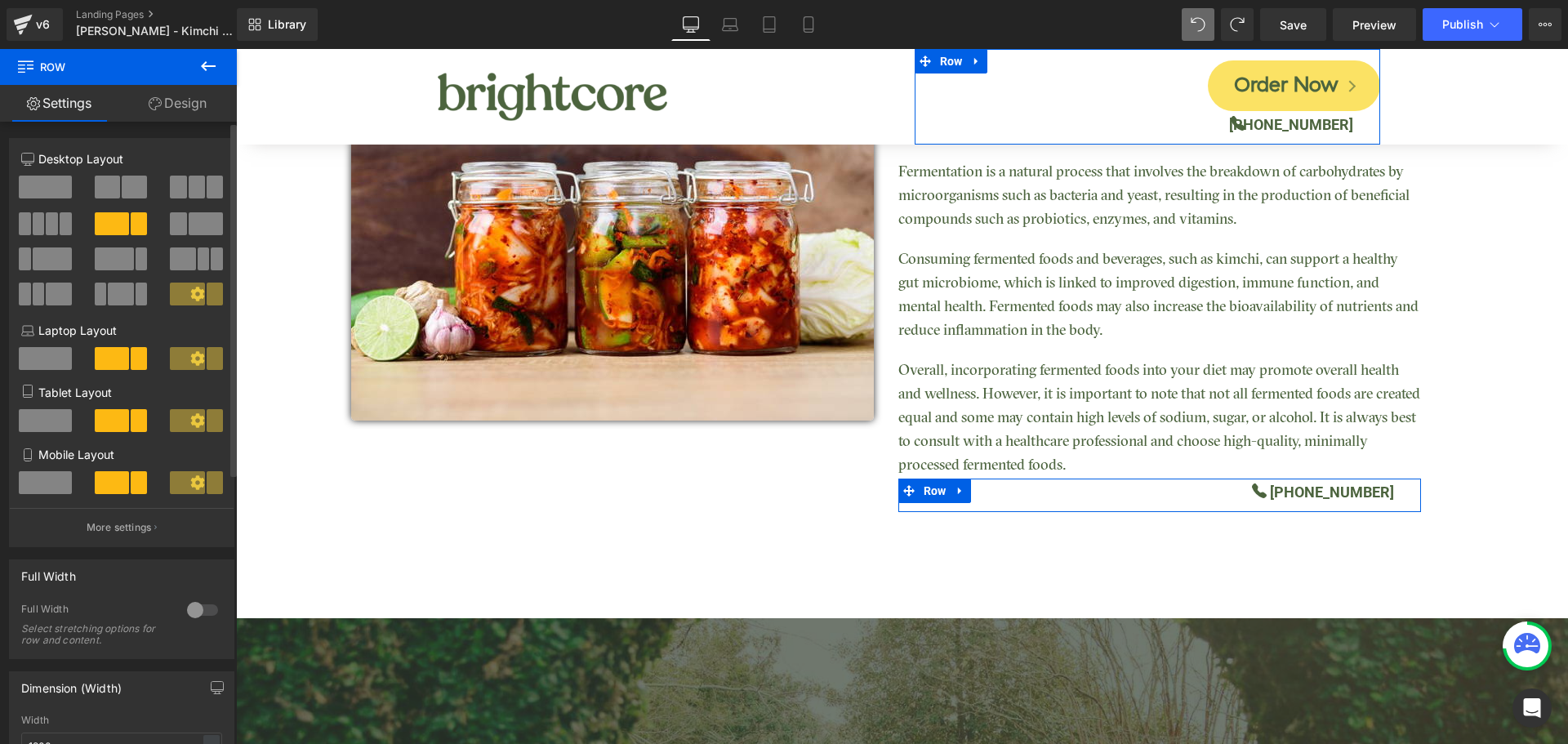
click at [188, 193] on span at bounding box center [196, 186] width 16 height 23
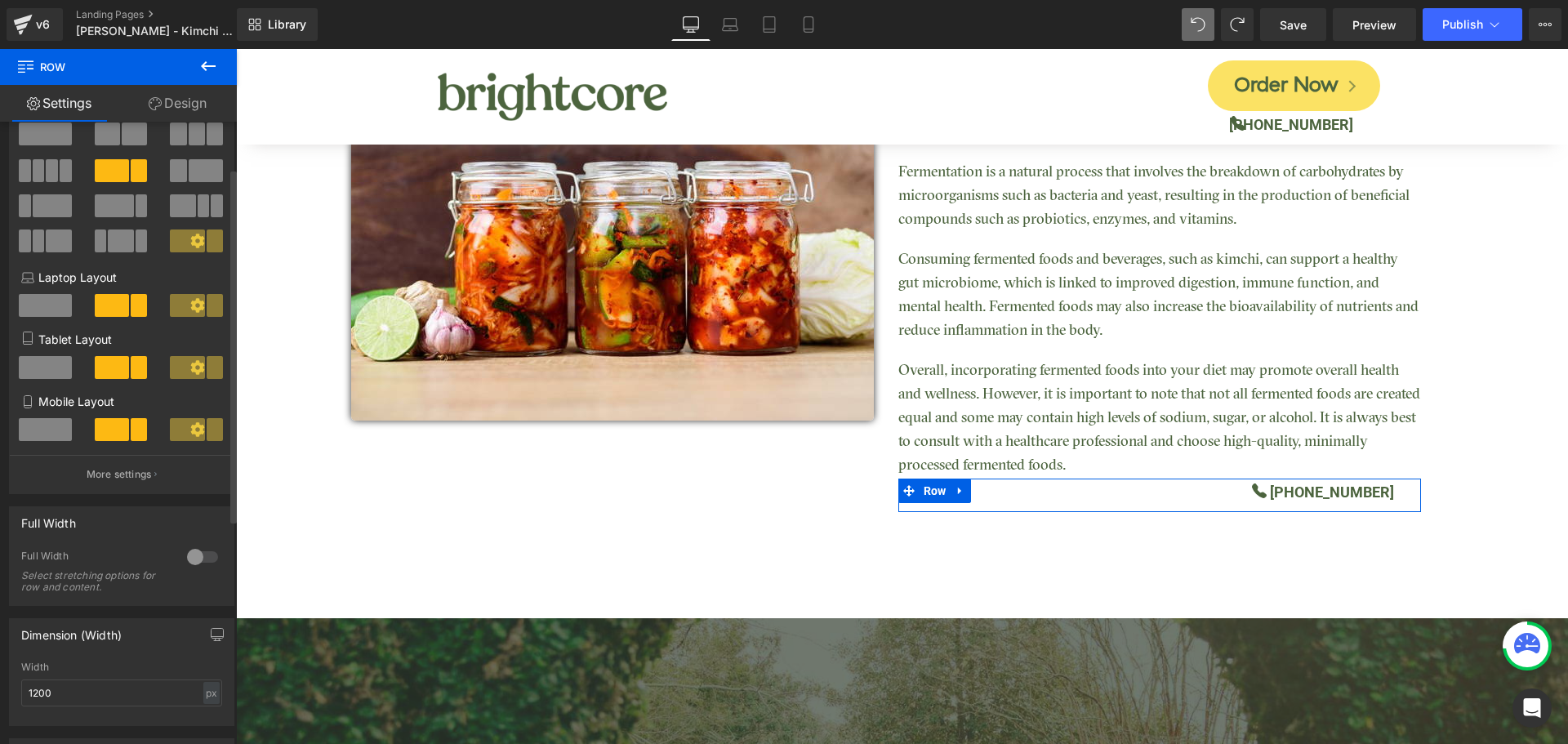
scroll to position [81, 0]
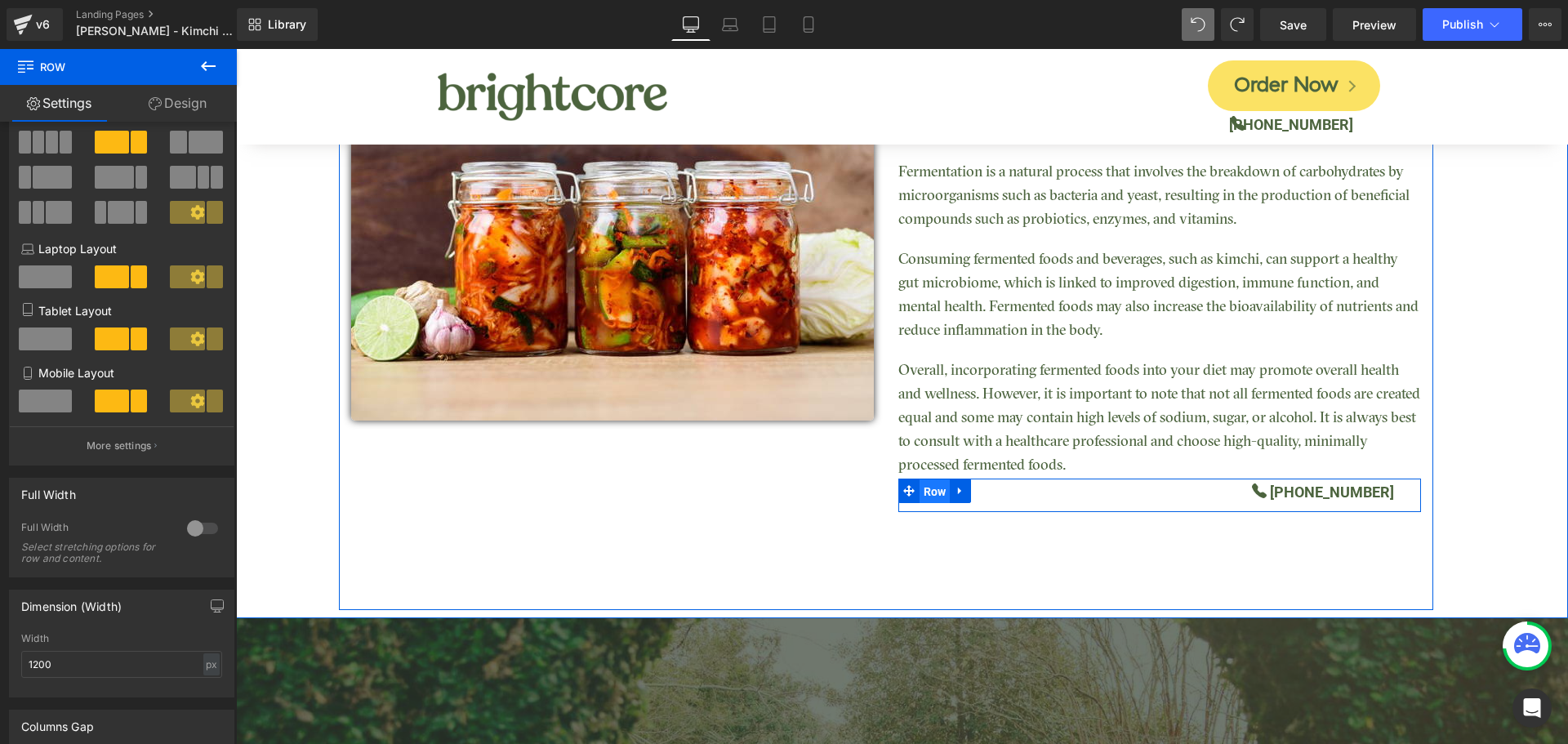
click at [925, 490] on span "Row" at bounding box center [934, 491] width 31 height 25
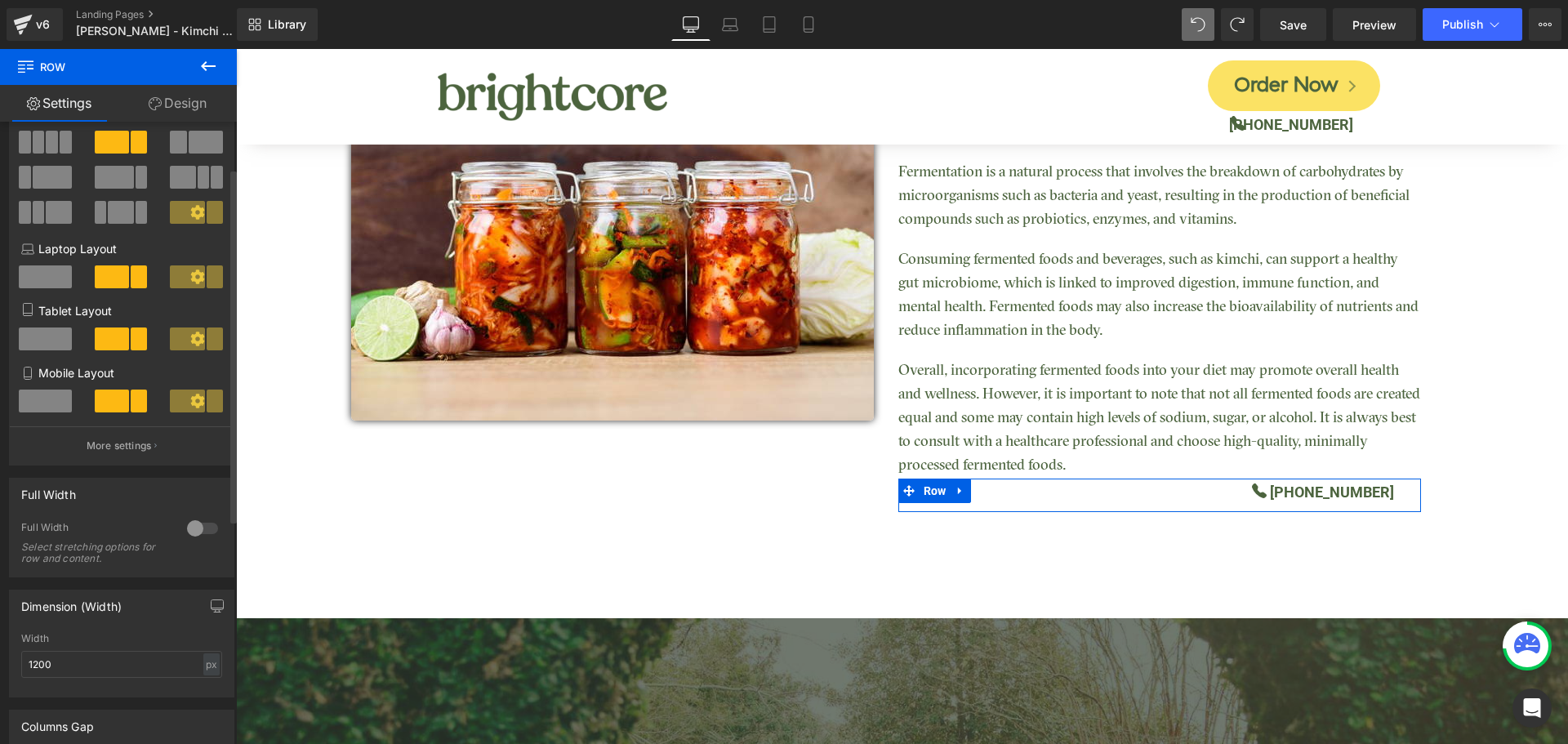
click at [189, 181] on span at bounding box center [182, 176] width 26 height 23
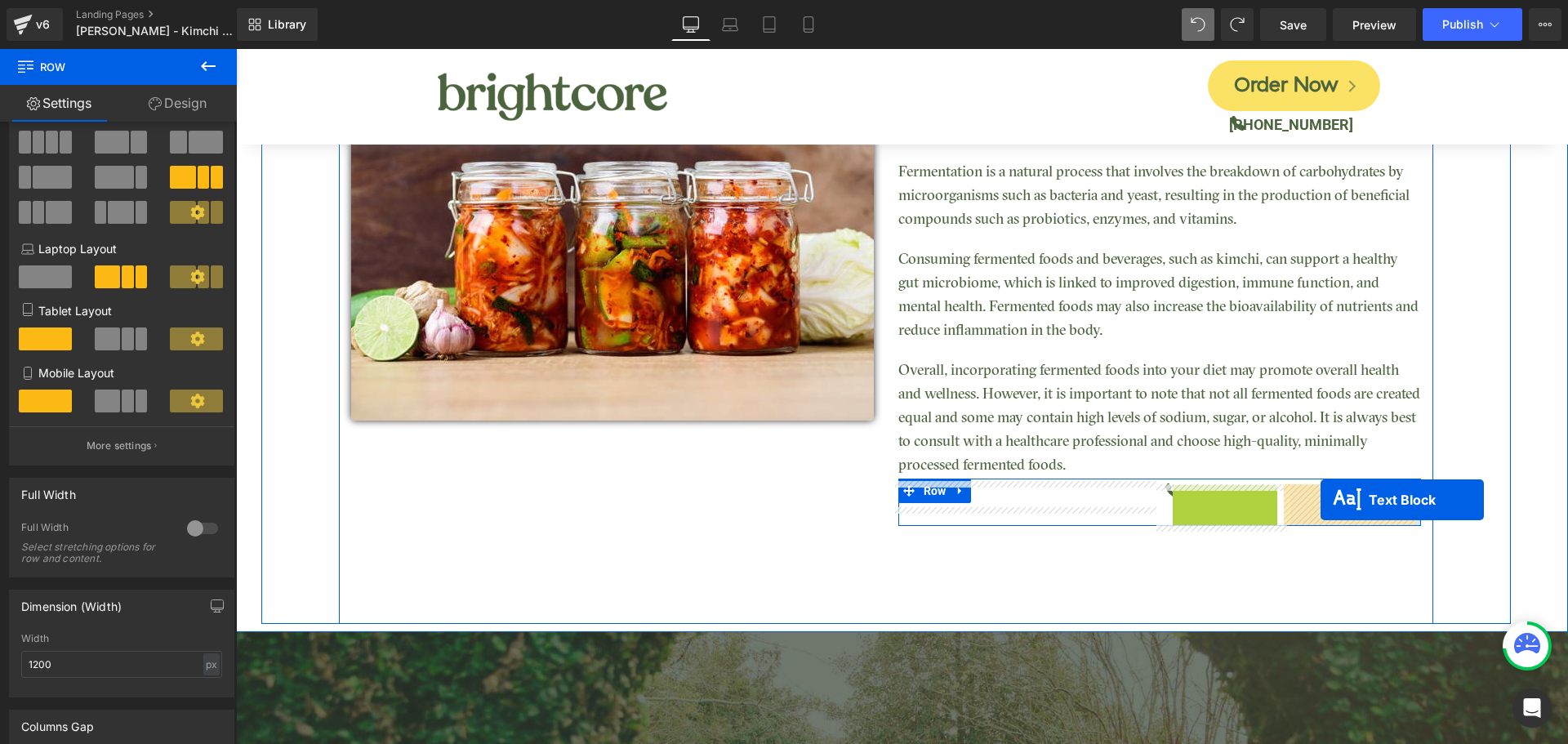
drag, startPoint x: 1197, startPoint y: 499, endPoint x: 1320, endPoint y: 499, distance: 123.0
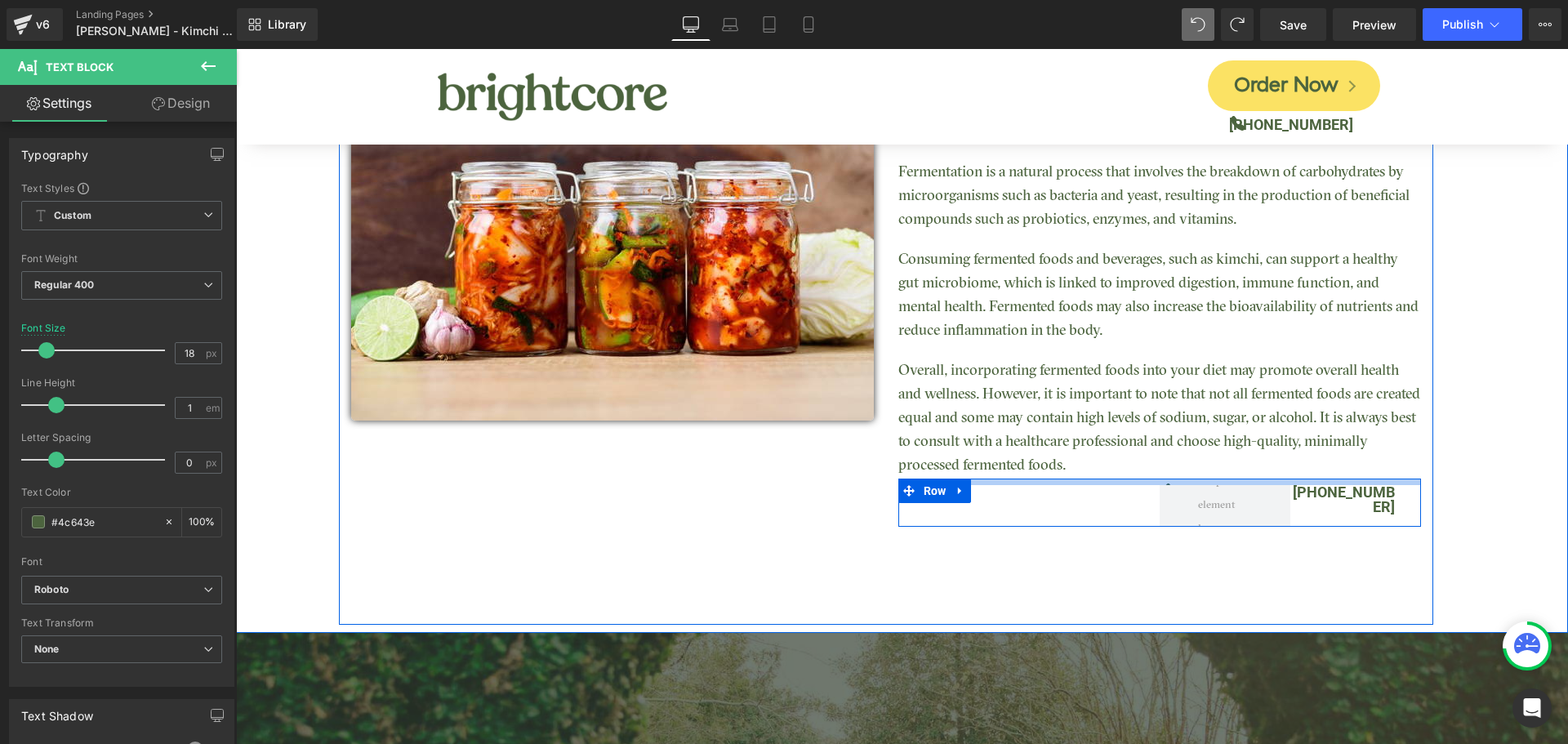
click at [1187, 481] on div at bounding box center [1160, 481] width 523 height 7
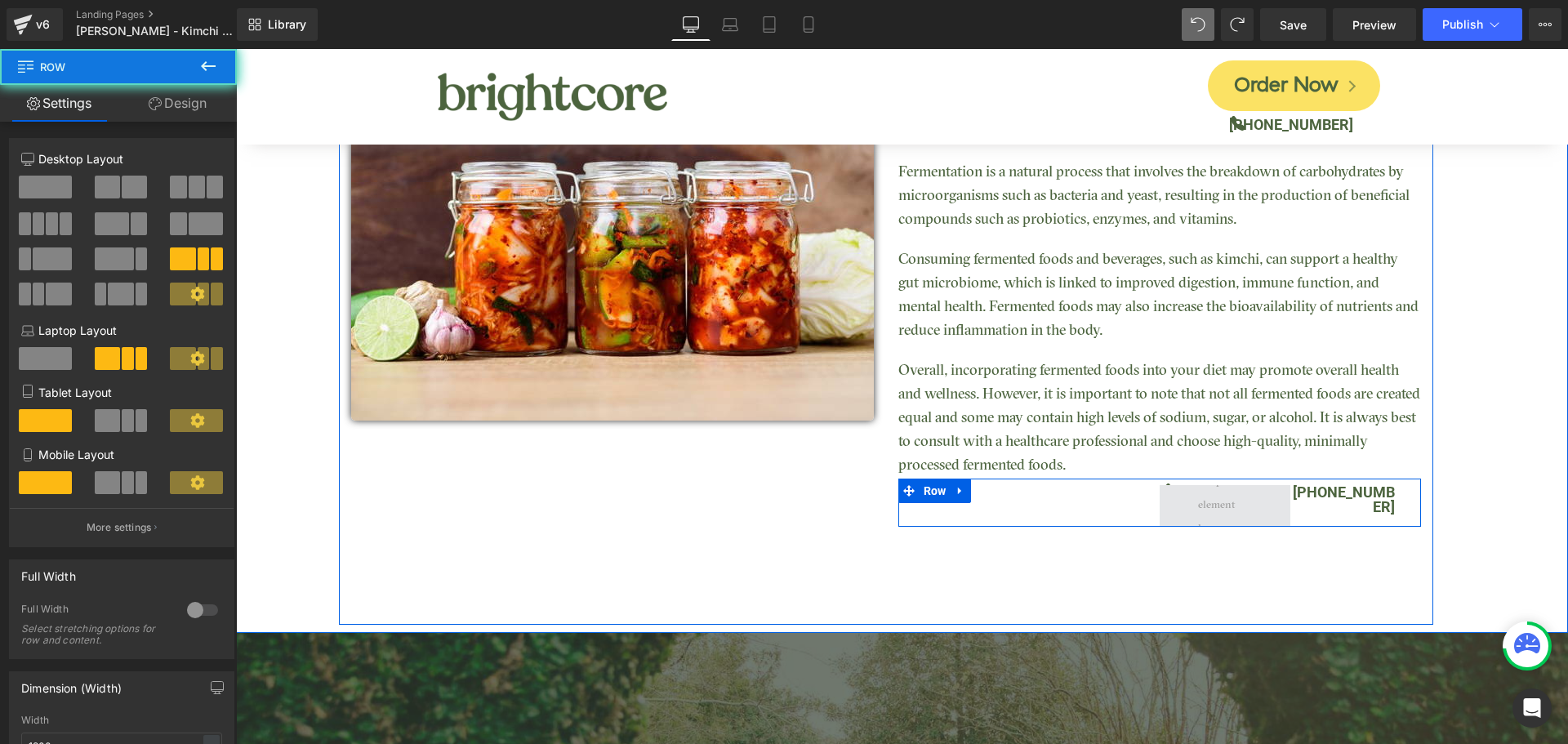
click at [1178, 494] on span at bounding box center [1224, 505] width 131 height 41
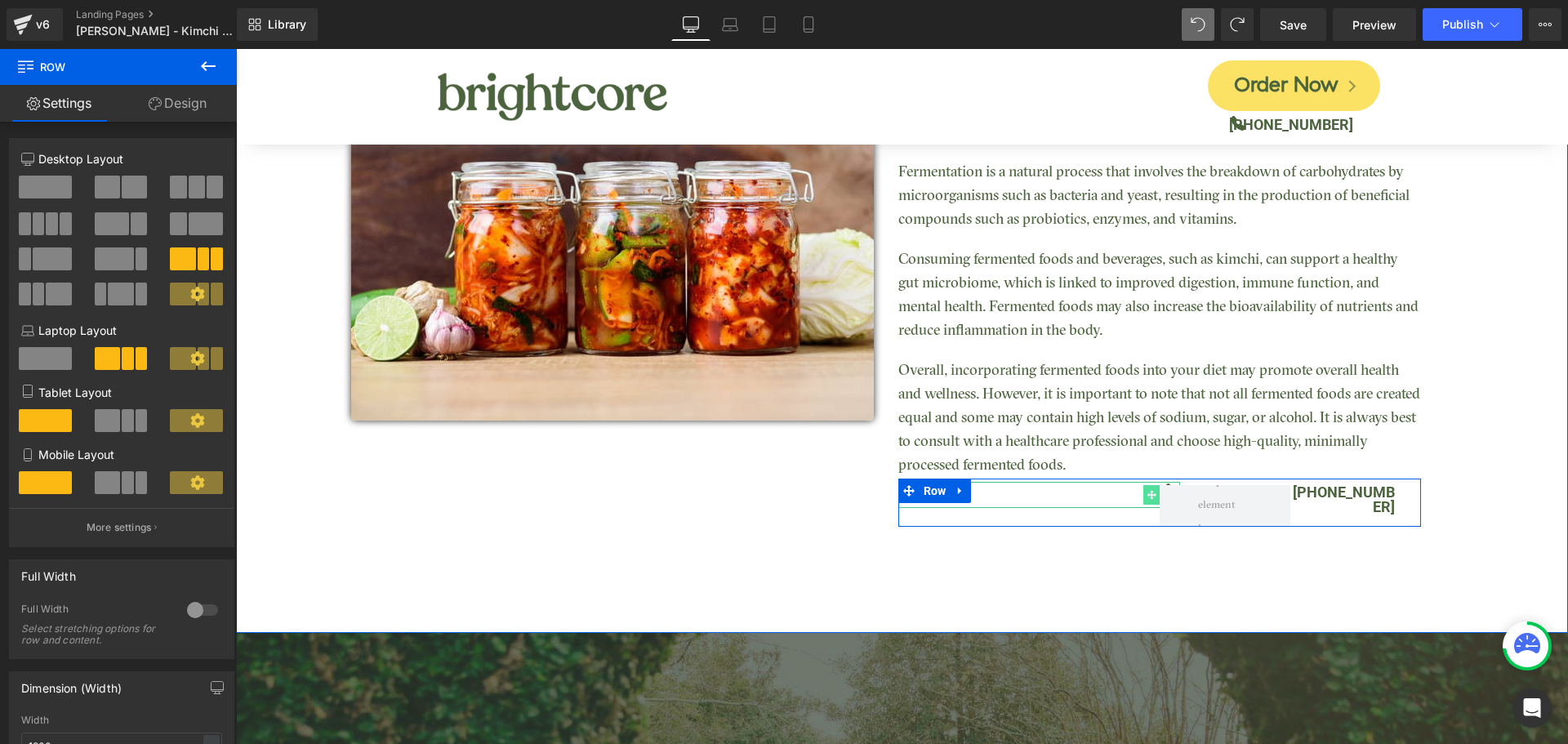
click at [1143, 503] on span at bounding box center [1150, 495] width 17 height 20
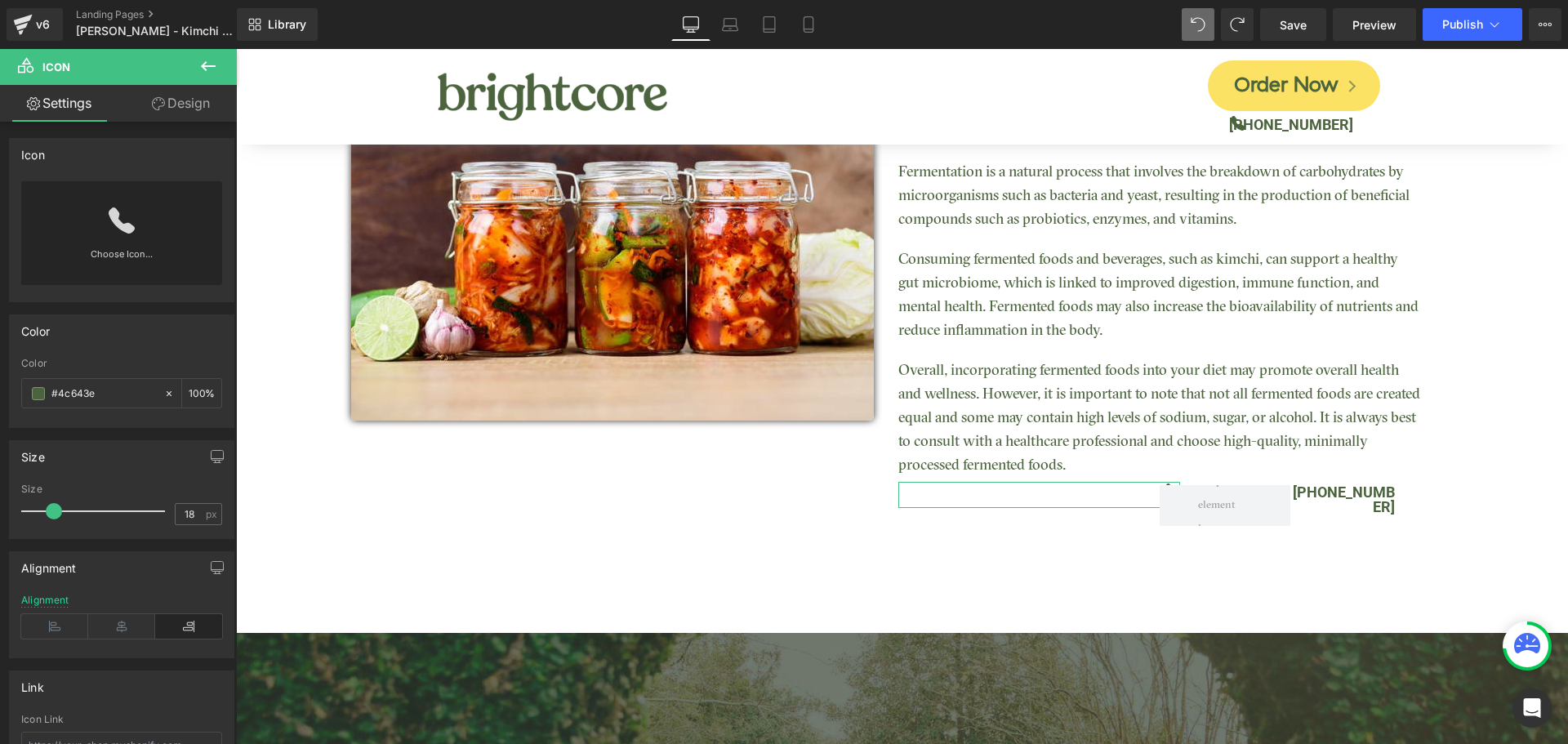
click at [199, 110] on link "Design" at bounding box center [181, 103] width 119 height 37
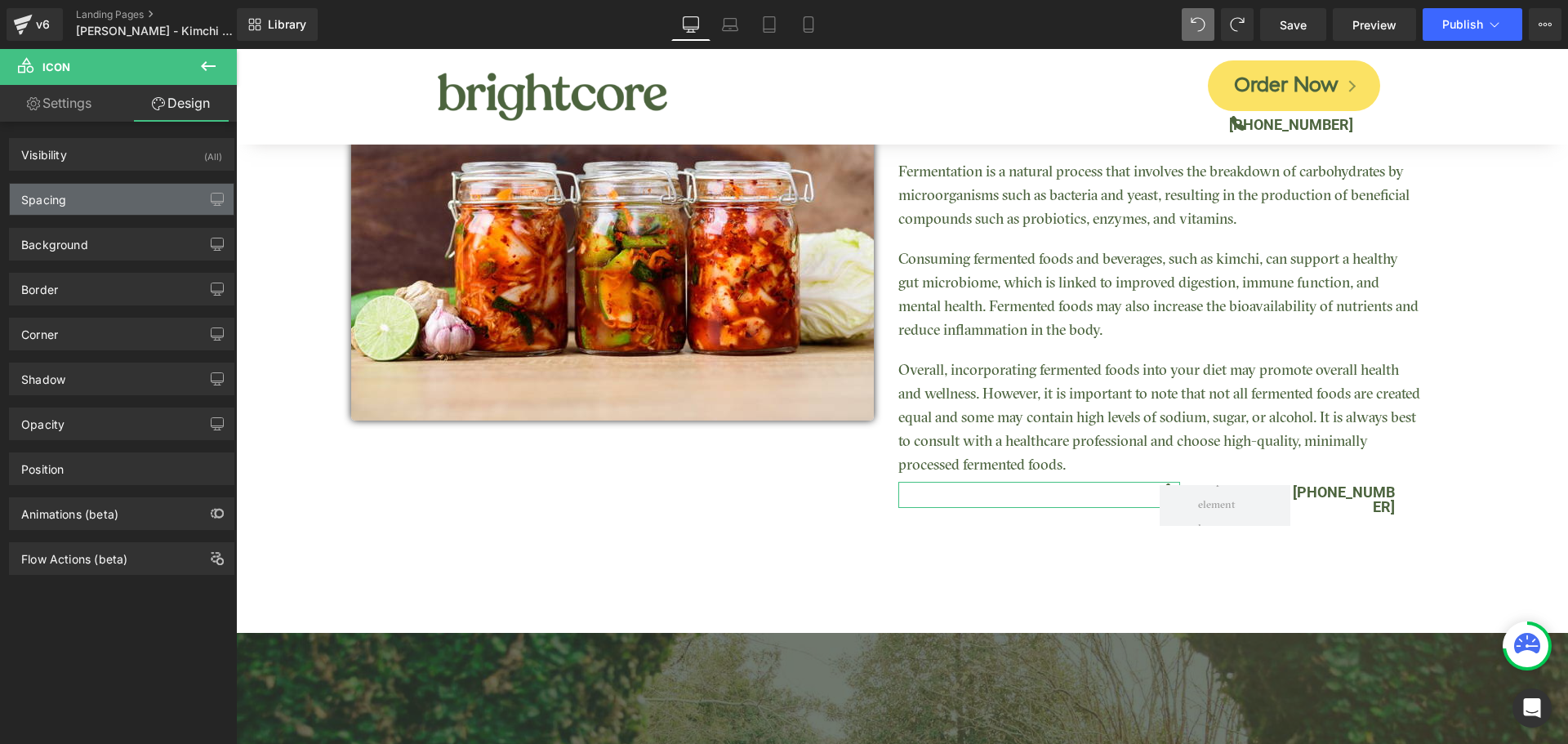
click at [94, 196] on div "Spacing" at bounding box center [122, 198] width 224 height 31
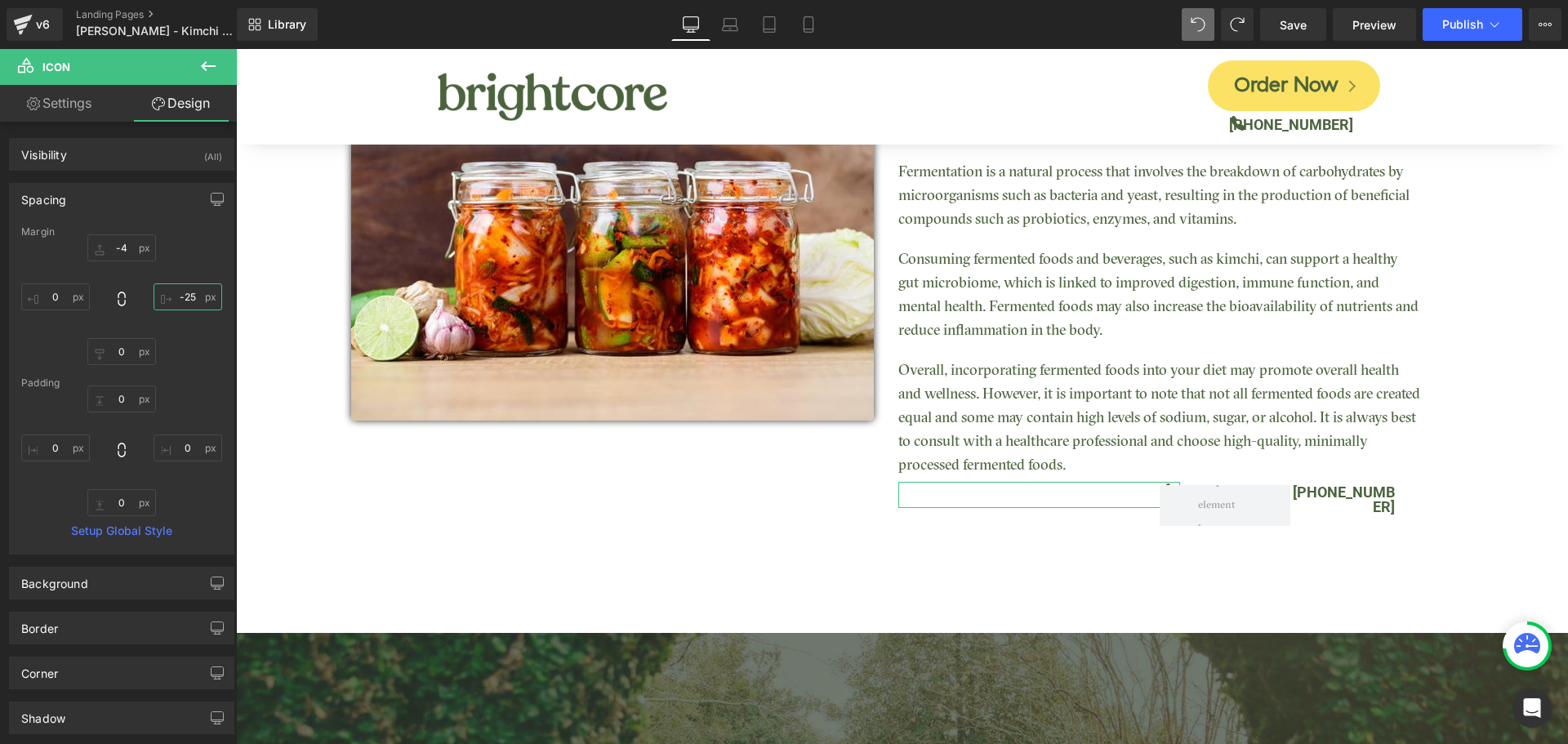
click at [183, 291] on input "text" at bounding box center [187, 296] width 68 height 27
type input "0"
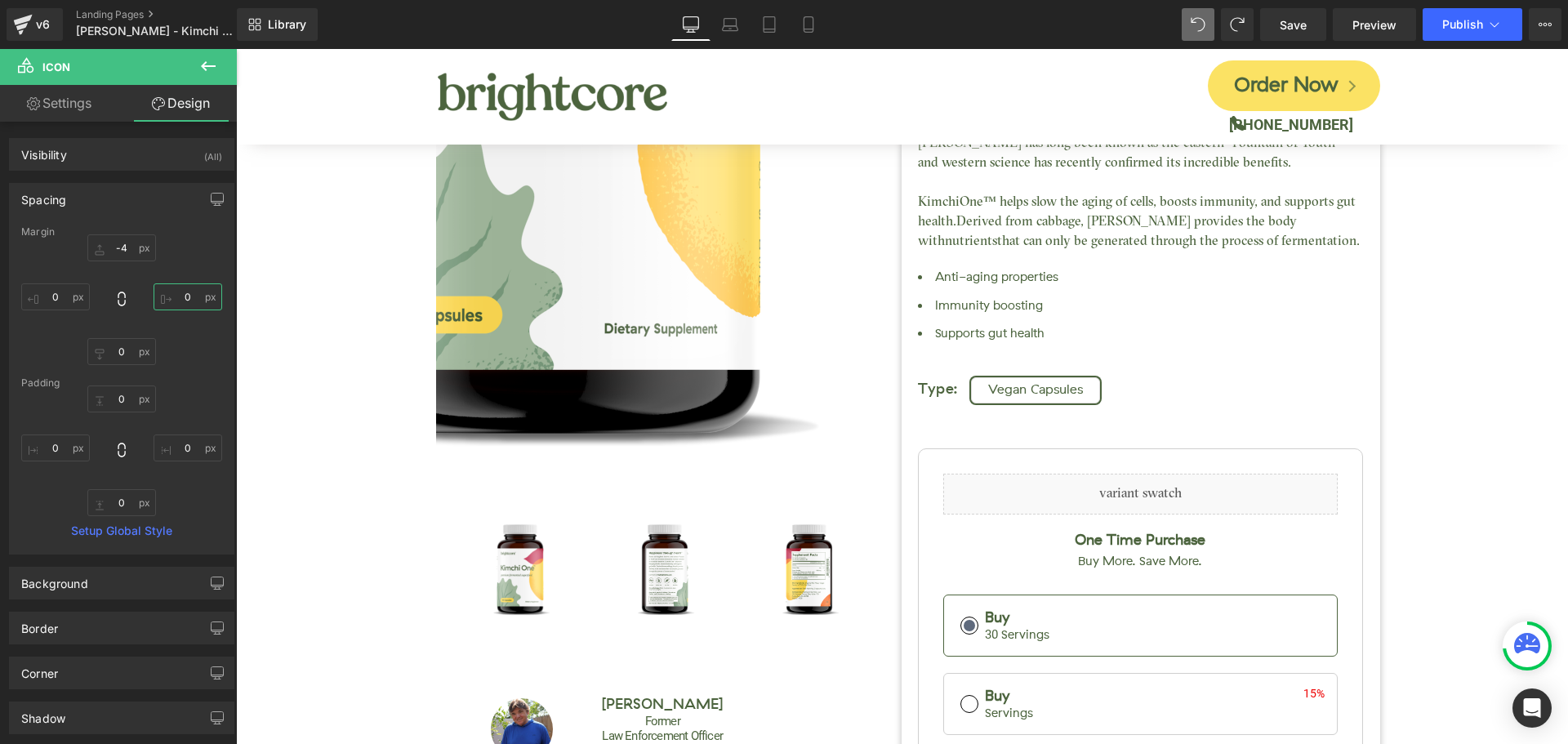
scroll to position [0, 0]
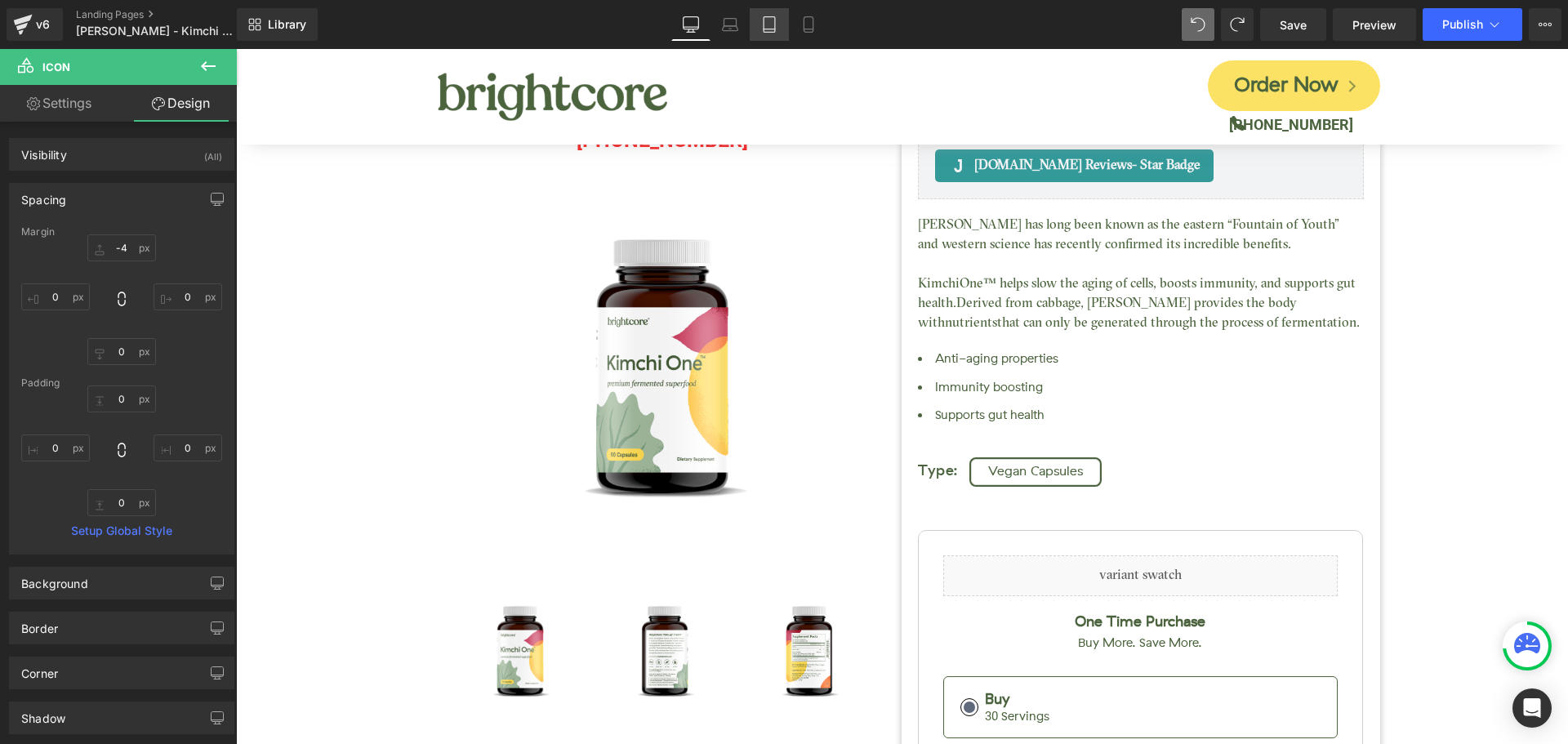
click at [761, 30] on icon at bounding box center [769, 24] width 16 height 16
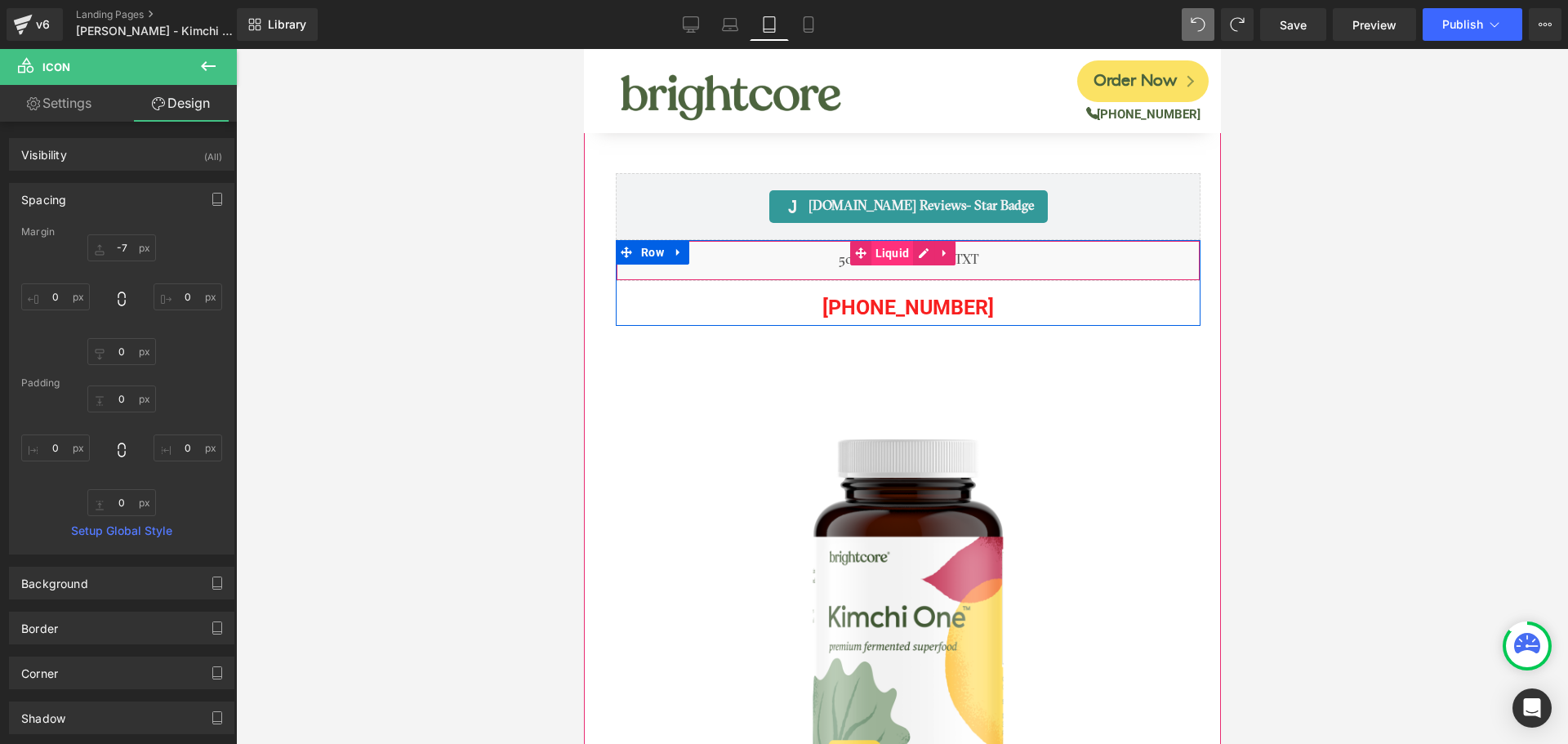
click at [899, 259] on span "Liquid" at bounding box center [891, 253] width 43 height 25
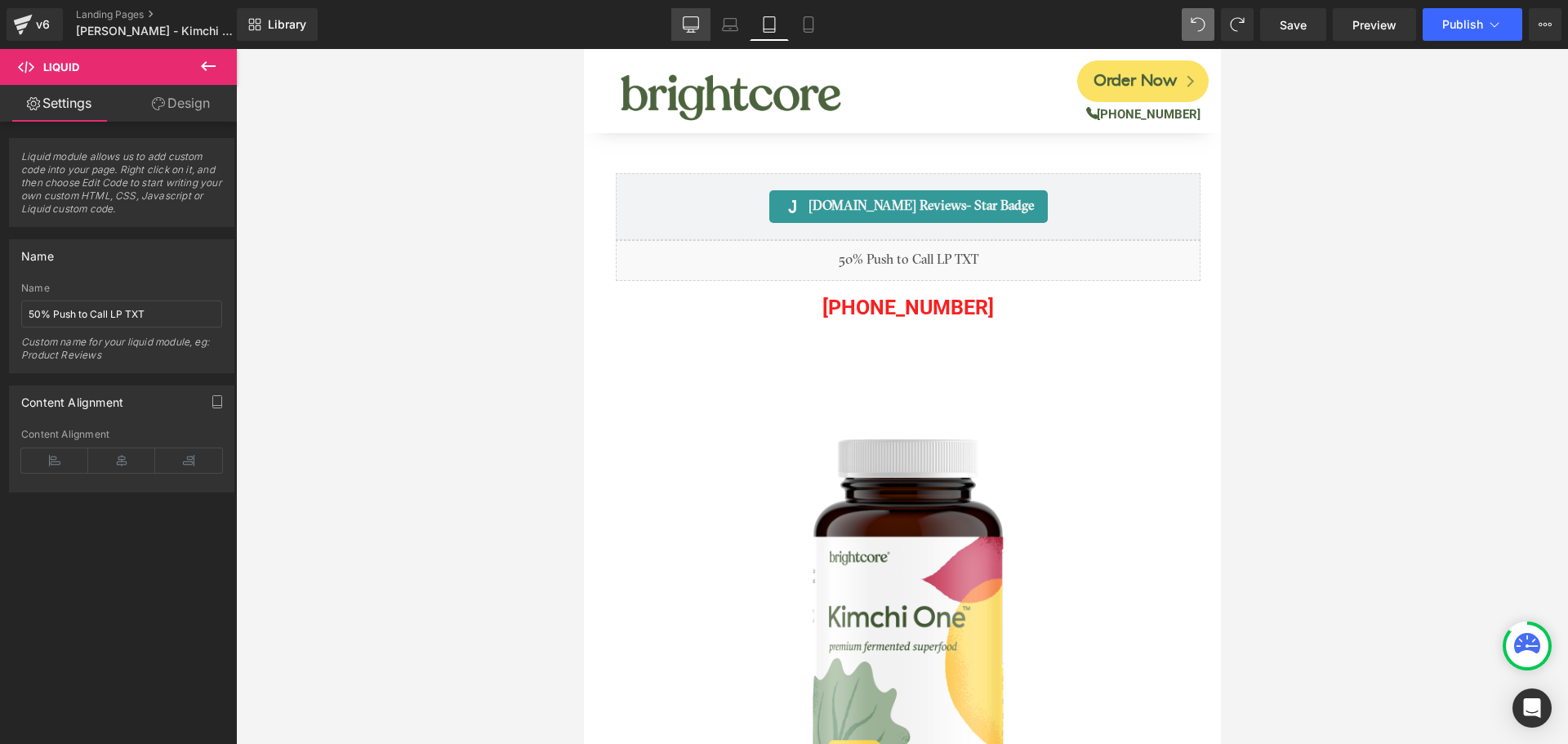
click at [695, 27] on icon at bounding box center [690, 24] width 16 height 16
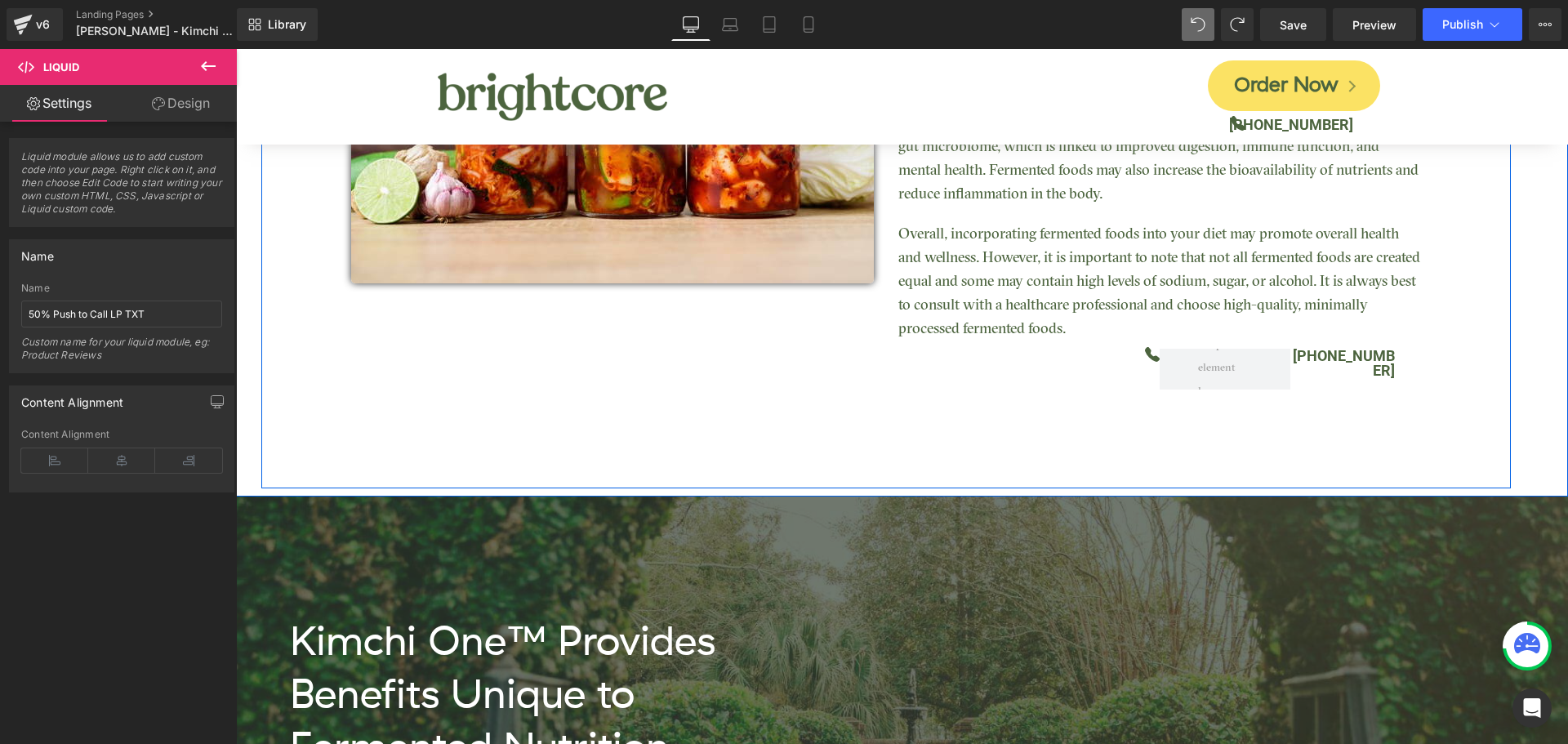
scroll to position [2123, 0]
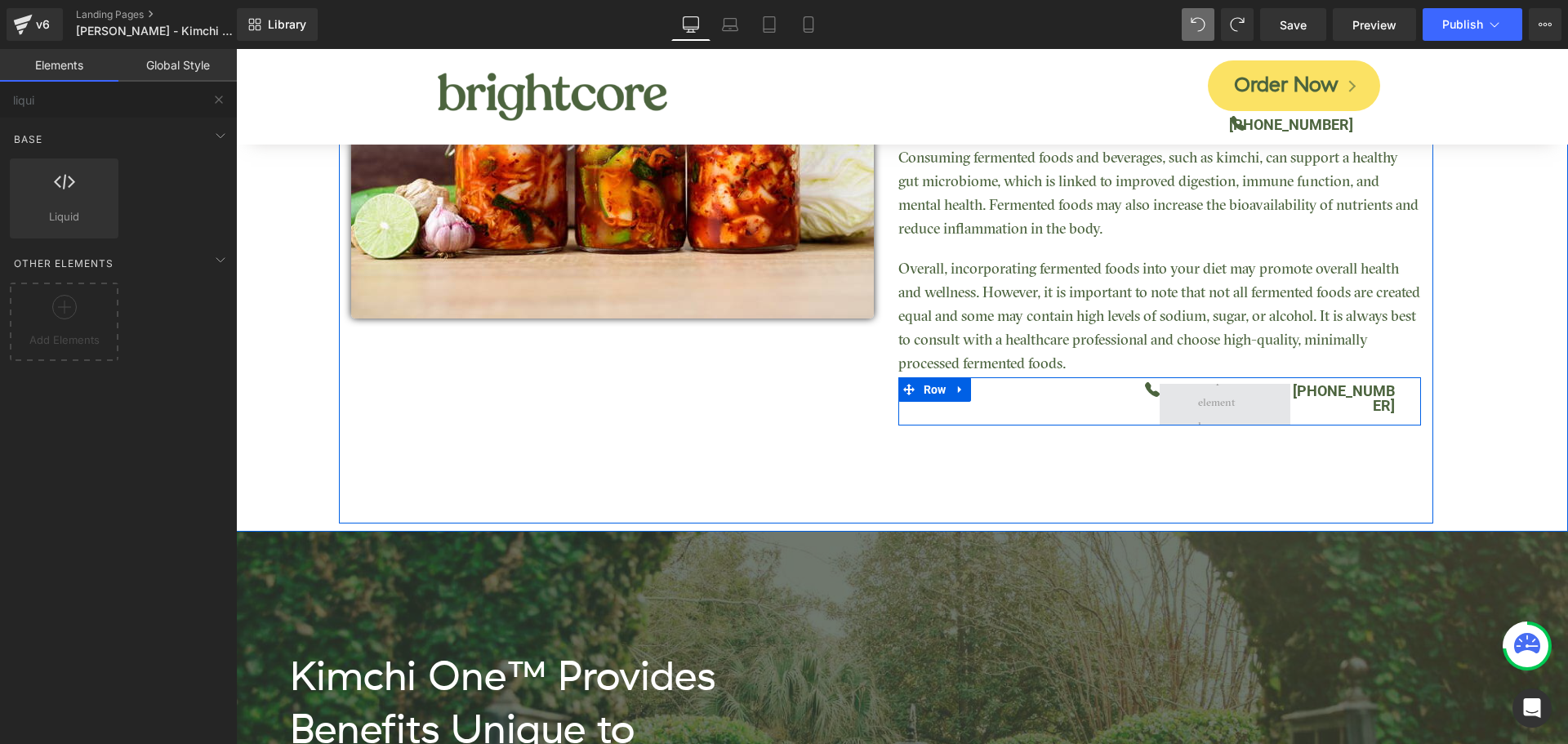
click at [1193, 408] on span at bounding box center [1224, 403] width 65 height 78
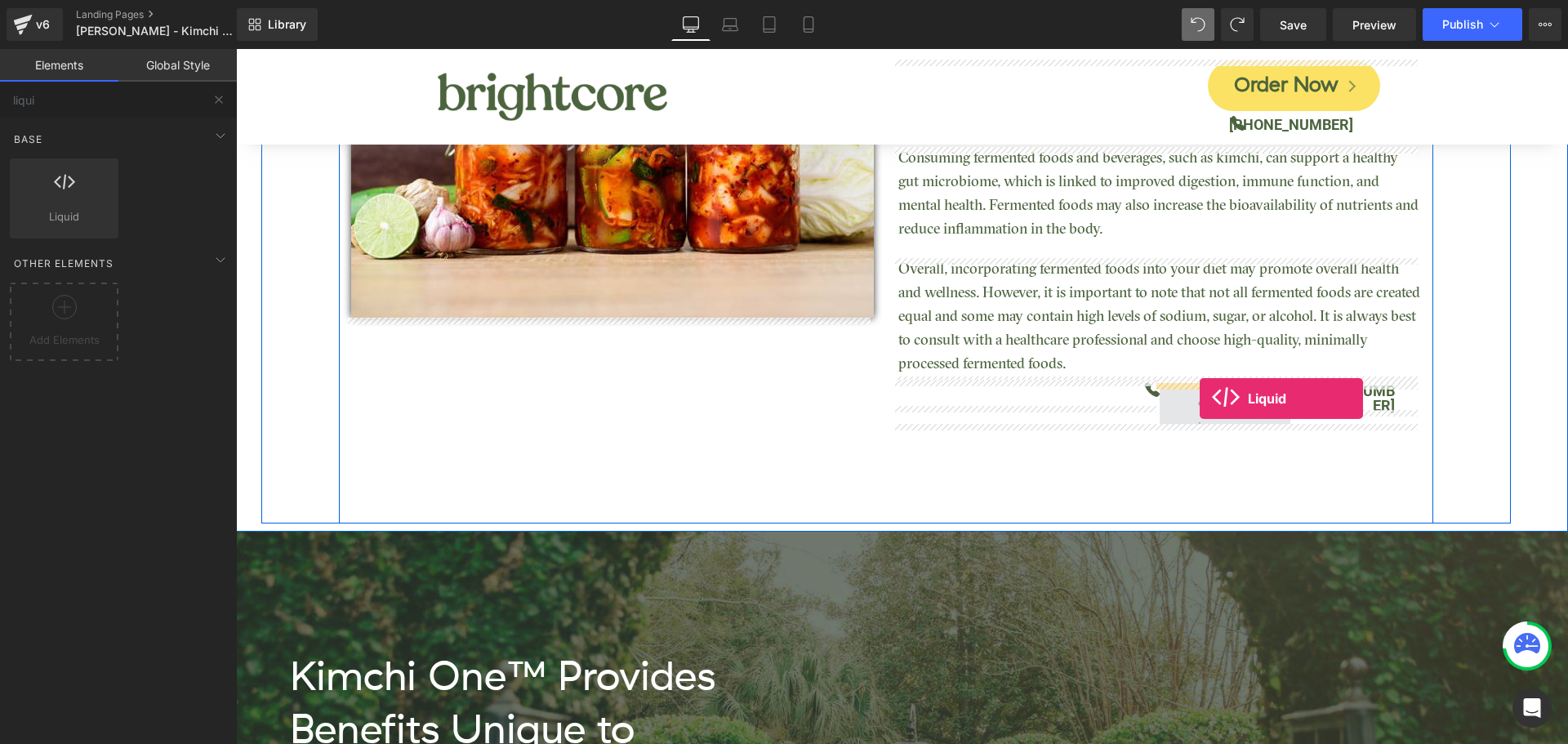
drag, startPoint x: 289, startPoint y: 228, endPoint x: 1200, endPoint y: 399, distance: 926.9
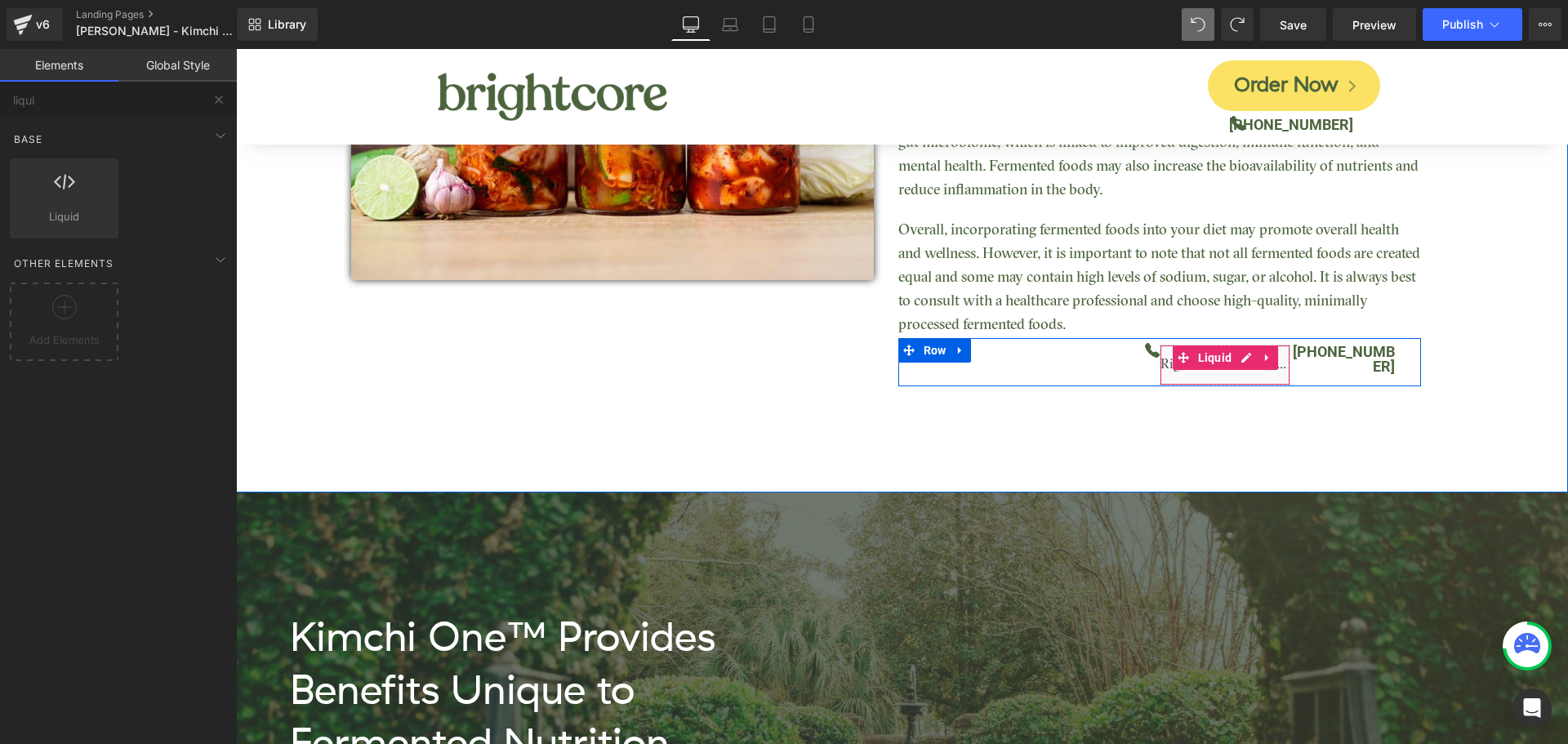
scroll to position [2084, 0]
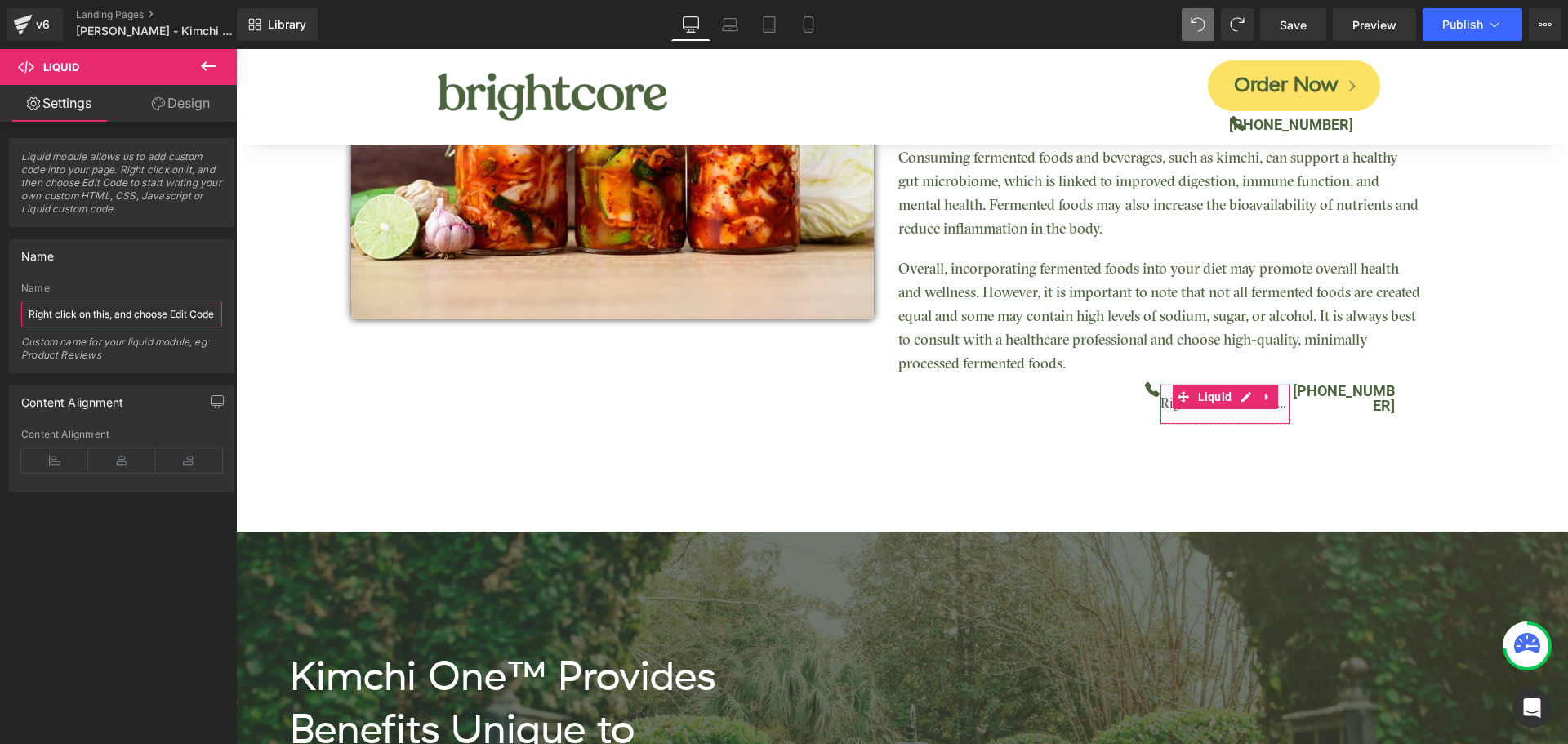
click at [123, 317] on input "Right click on this, and choose Edit Code." at bounding box center [121, 313] width 201 height 27
type input "2"
type input "LP Nav 24/7"
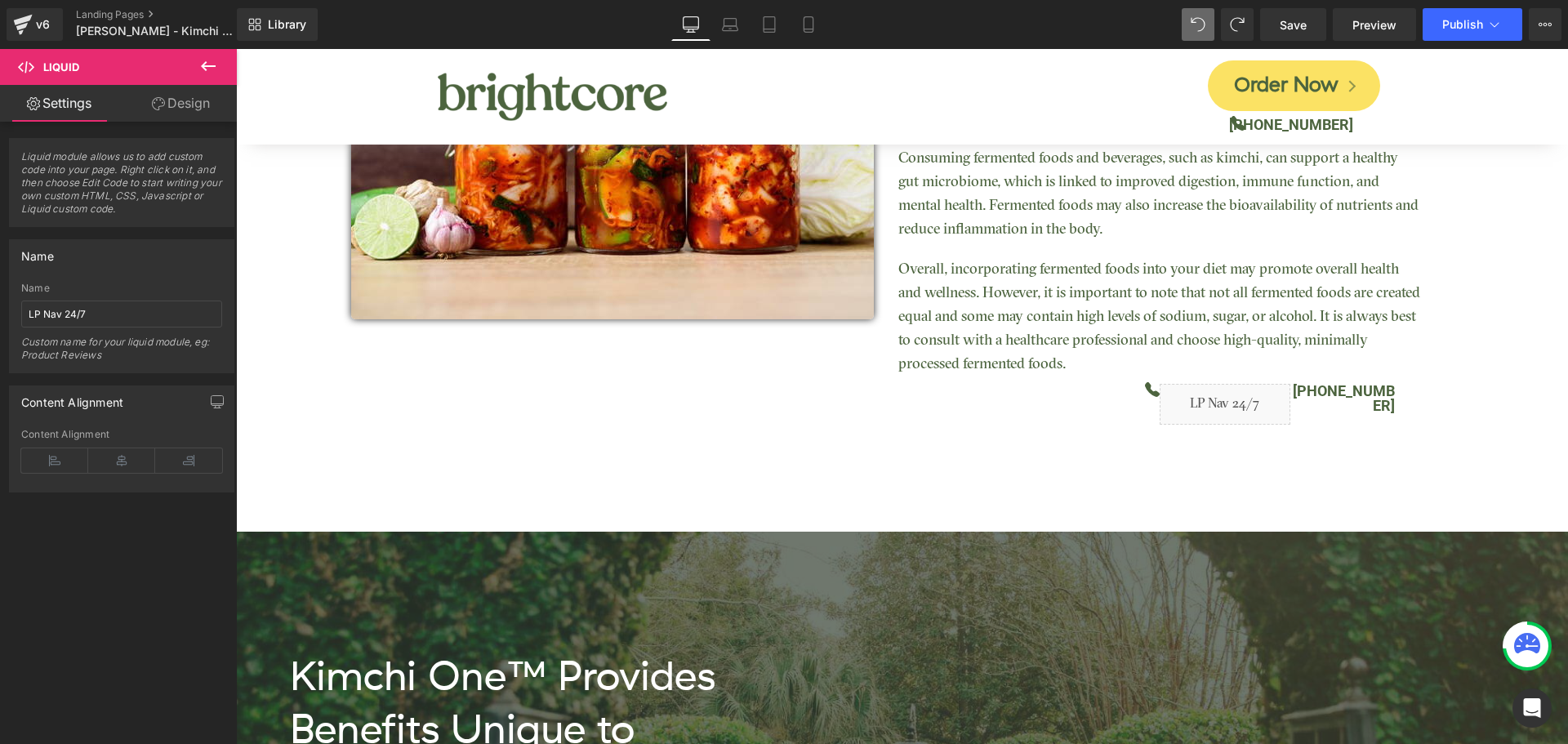
click at [149, 263] on div "Name" at bounding box center [122, 255] width 224 height 31
click at [170, 103] on link "Design" at bounding box center [181, 103] width 119 height 37
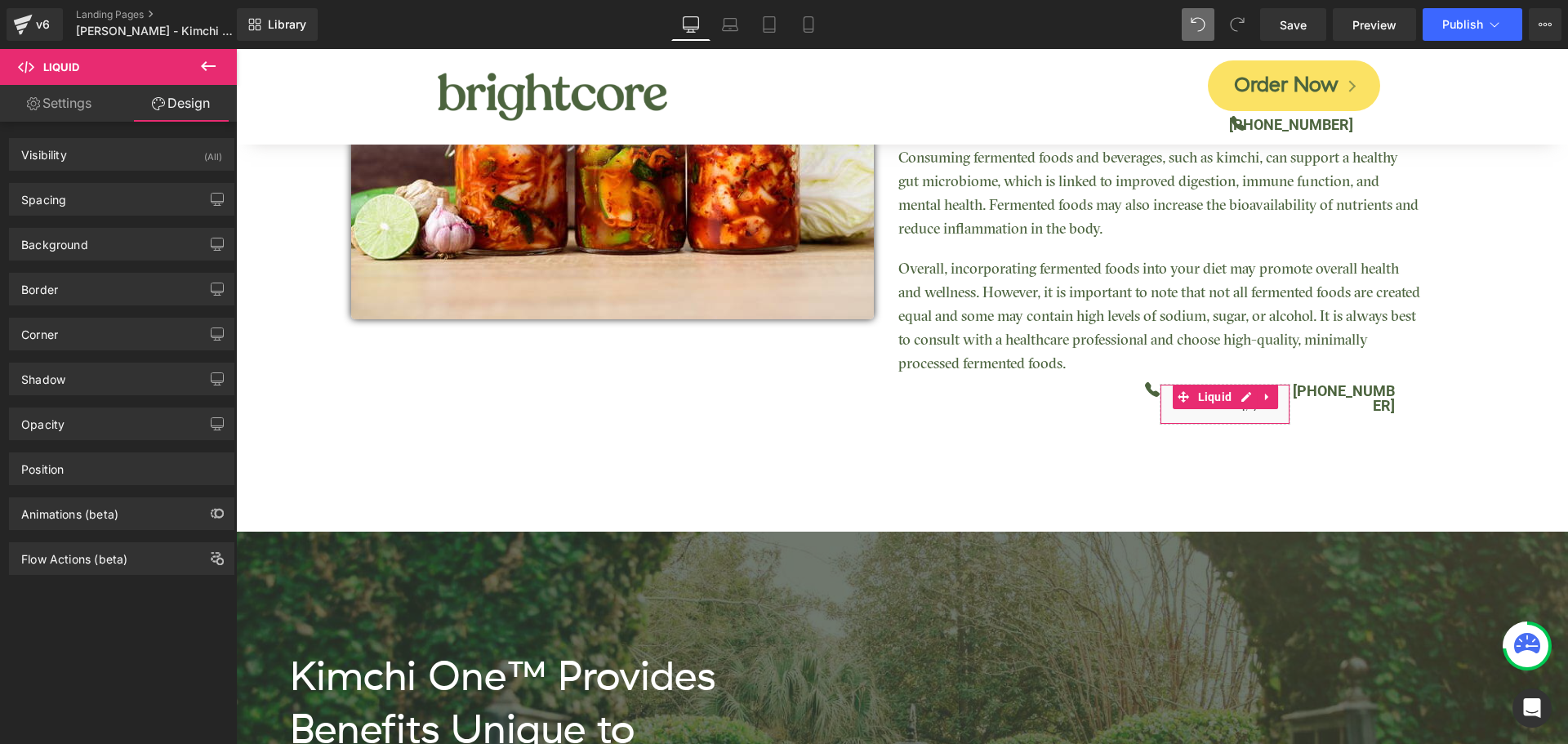
click at [81, 112] on link "Settings" at bounding box center [59, 103] width 119 height 37
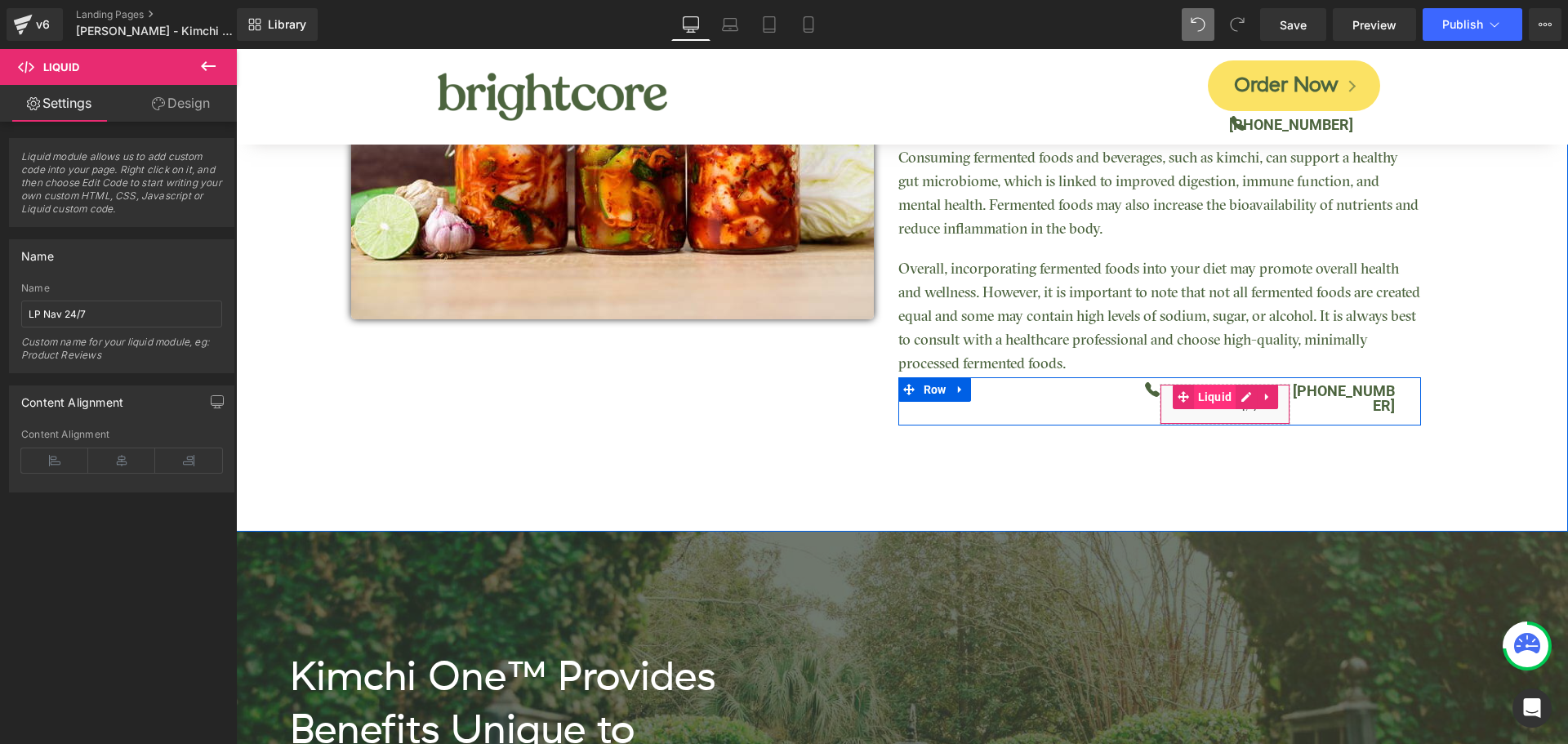
click at [1210, 402] on span "Liquid" at bounding box center [1214, 396] width 43 height 25
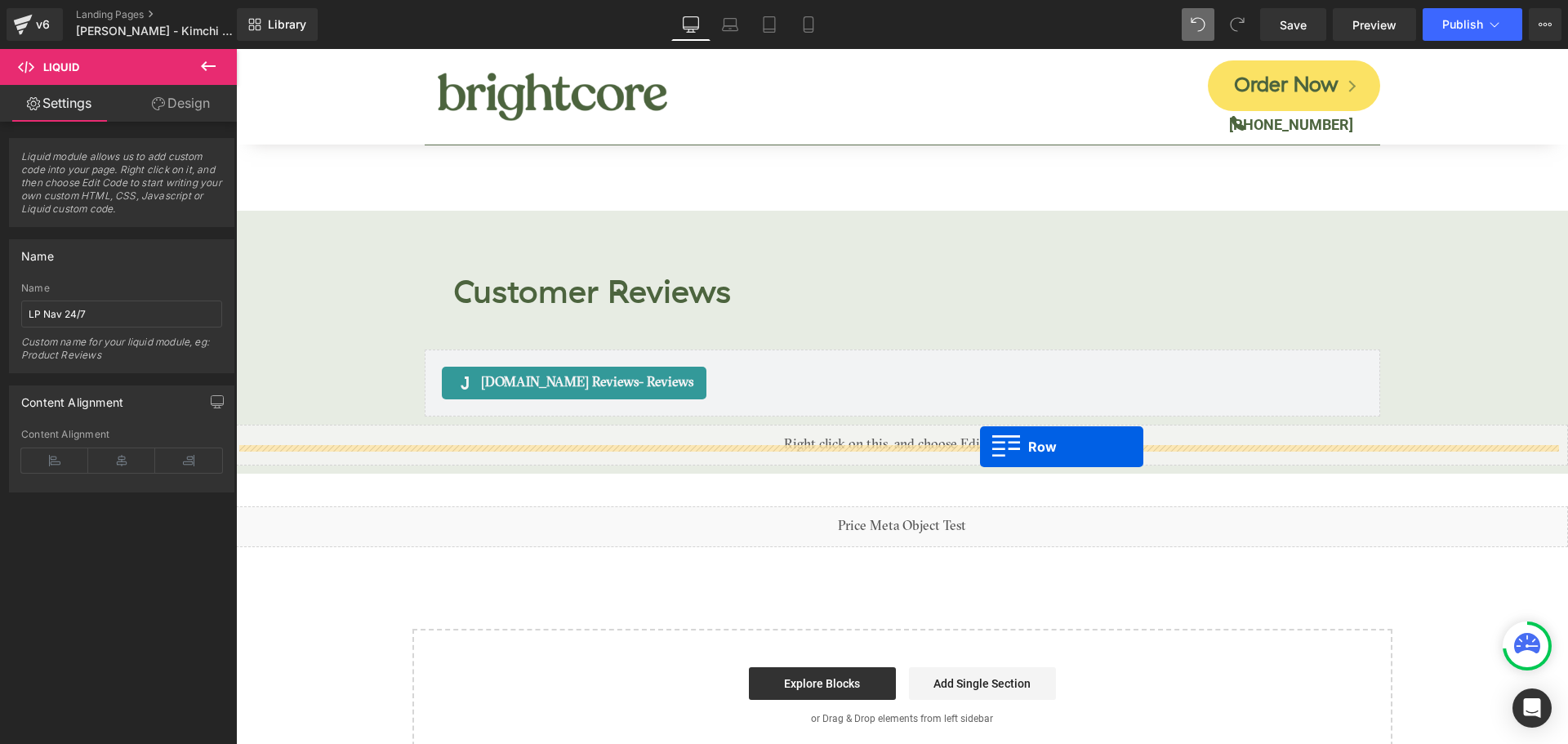
scroll to position [6902, 0]
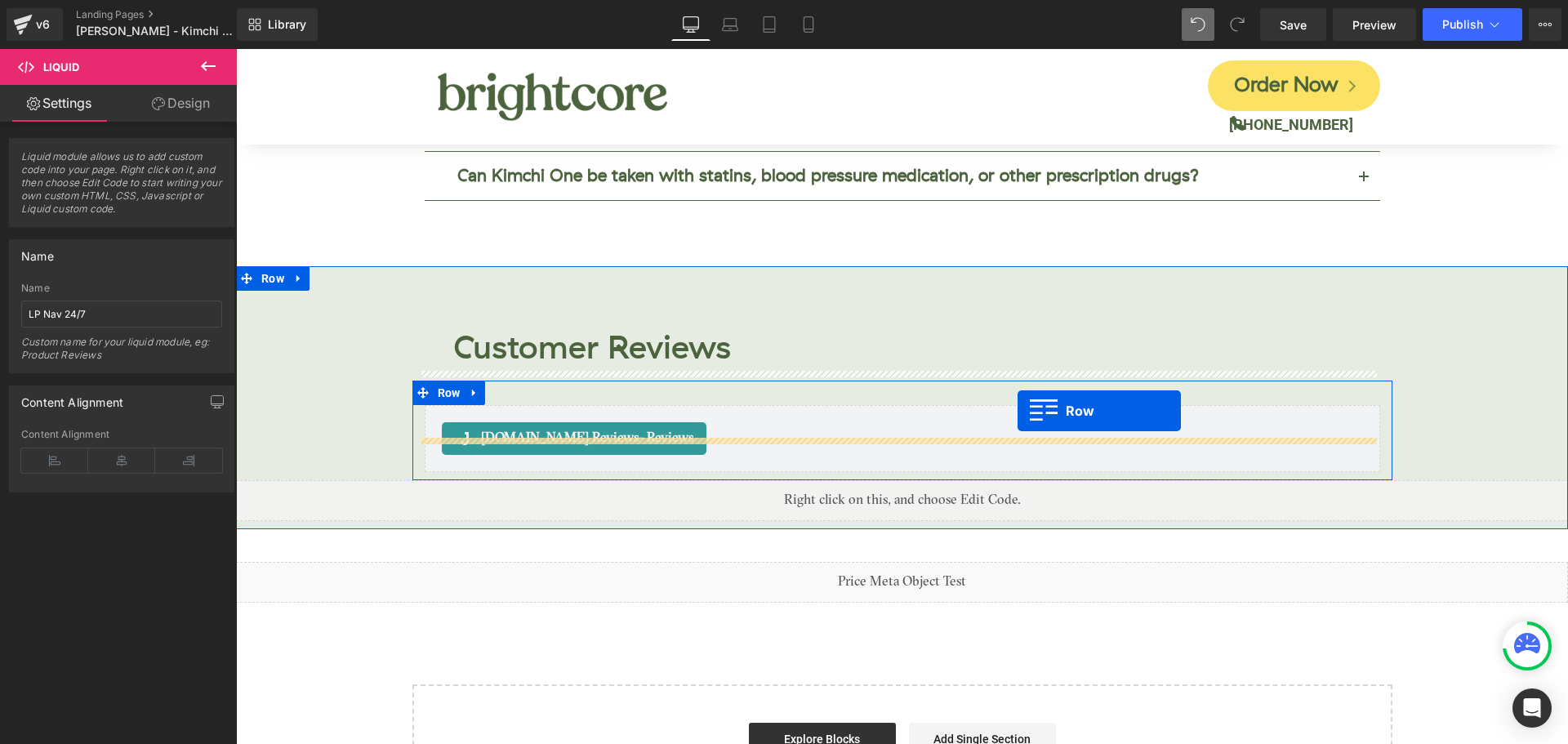
drag, startPoint x: 907, startPoint y: 312, endPoint x: 1017, endPoint y: 411, distance: 148.0
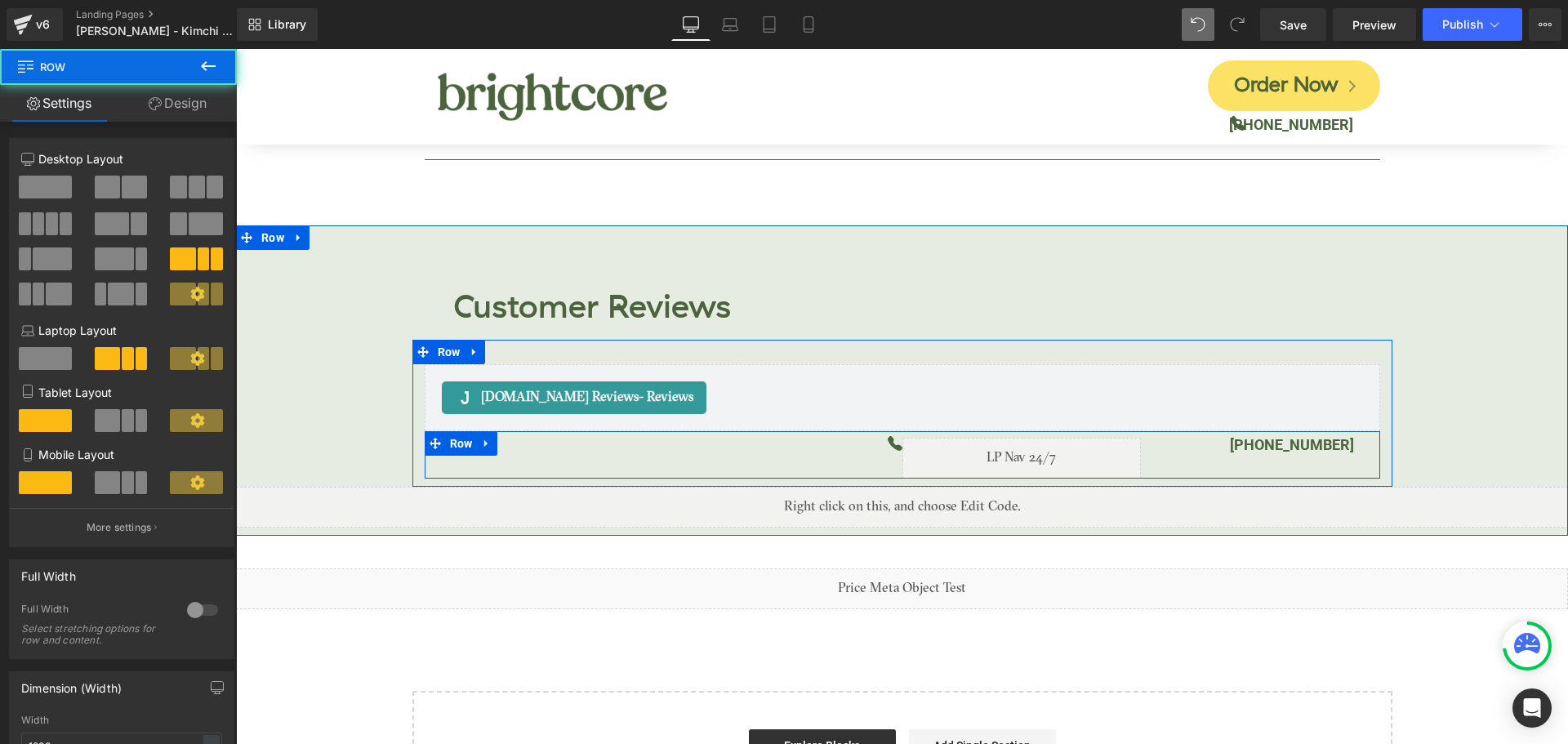
scroll to position [6861, 0]
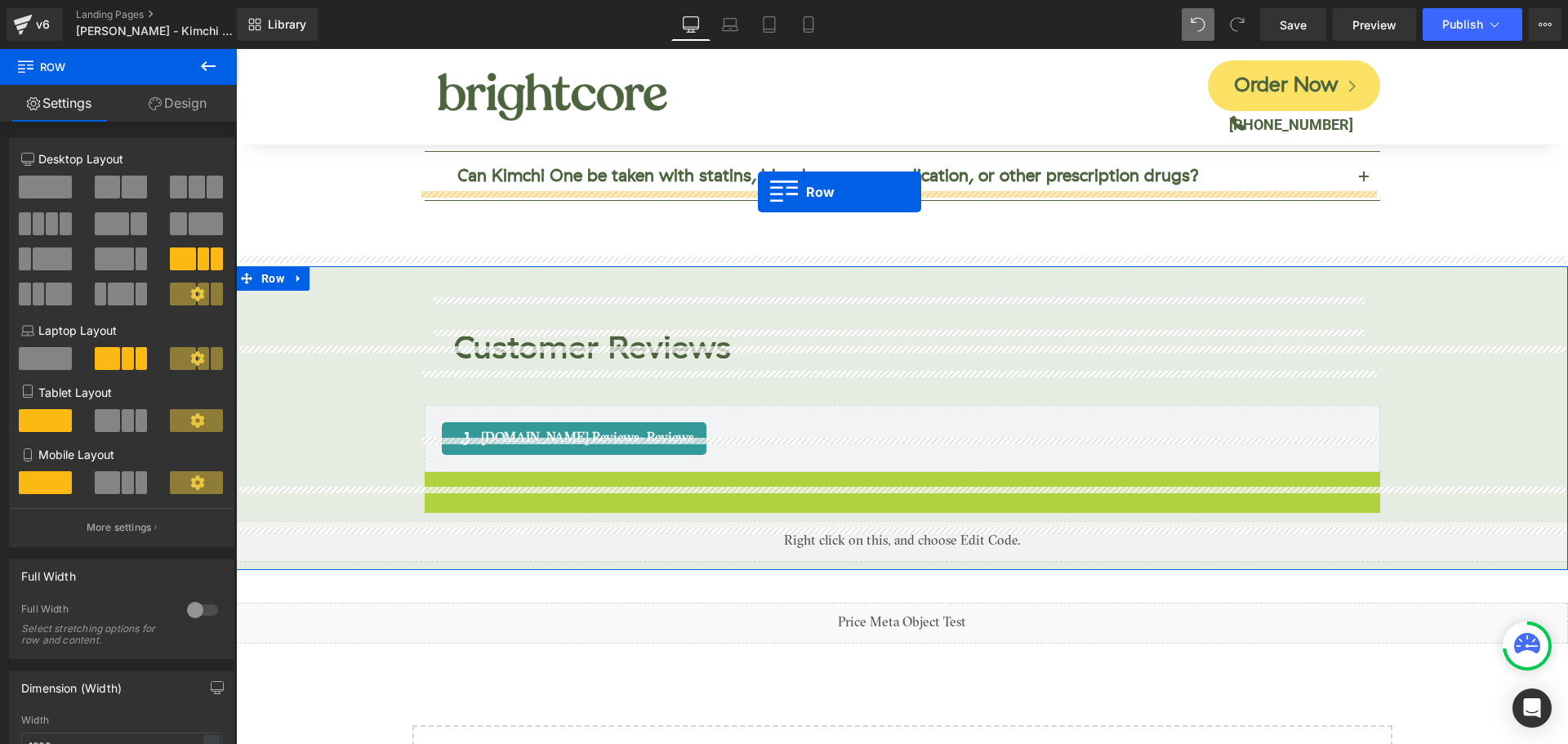
drag, startPoint x: 436, startPoint y: 451, endPoint x: 758, endPoint y: 192, distance: 413.2
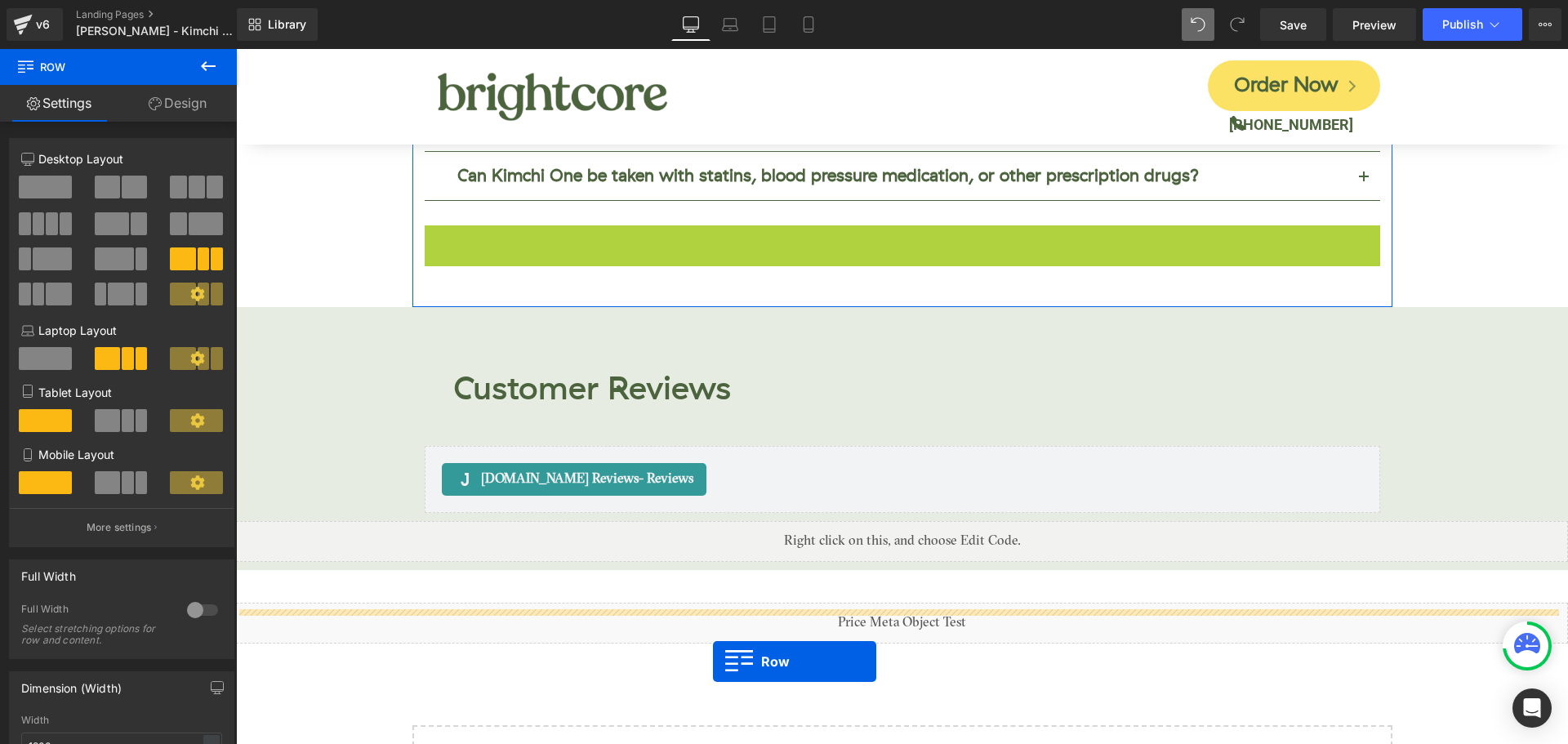
drag, startPoint x: 430, startPoint y: 206, endPoint x: 713, endPoint y: 662, distance: 536.7
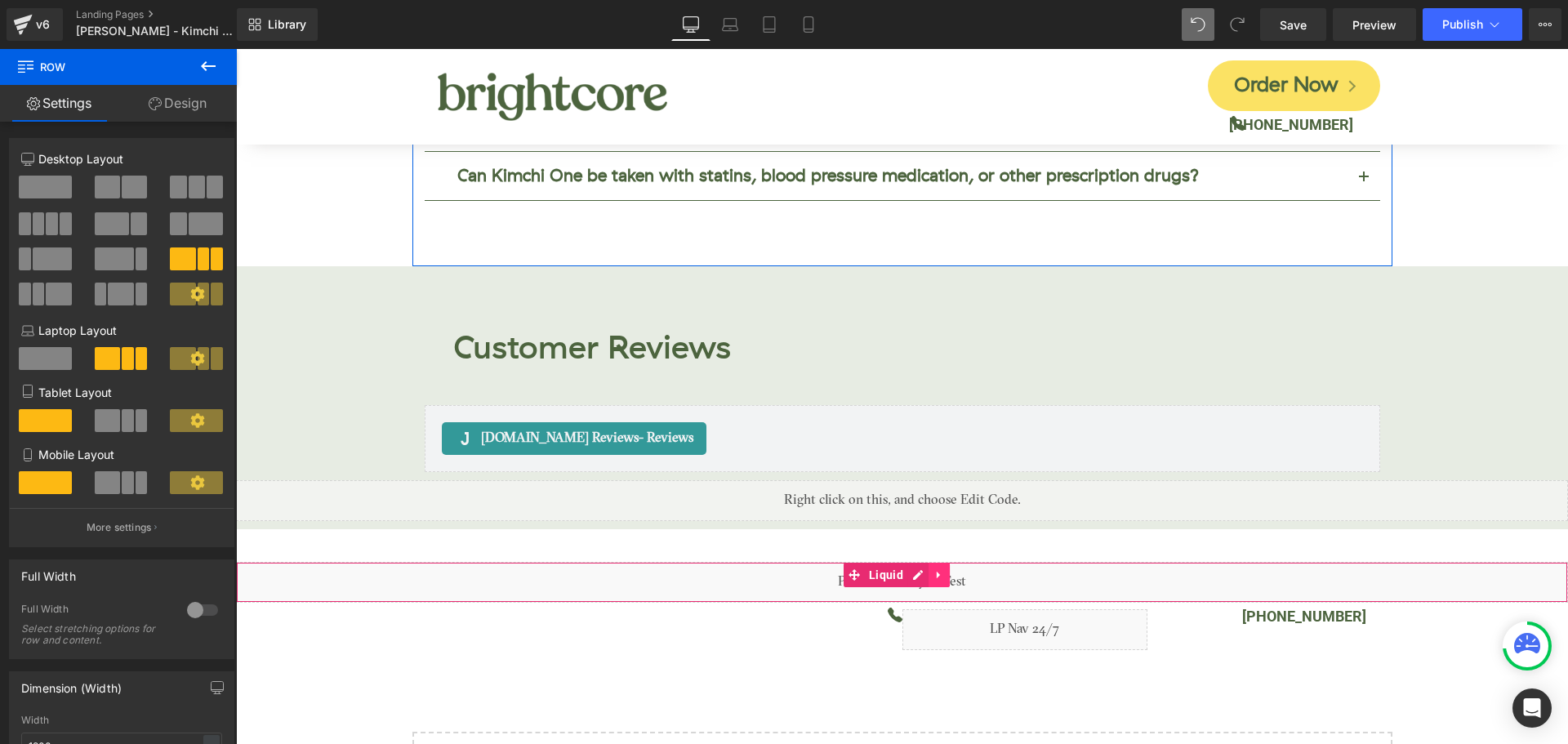
click at [943, 570] on icon at bounding box center [939, 576] width 12 height 12
click at [952, 570] on icon at bounding box center [950, 576] width 12 height 12
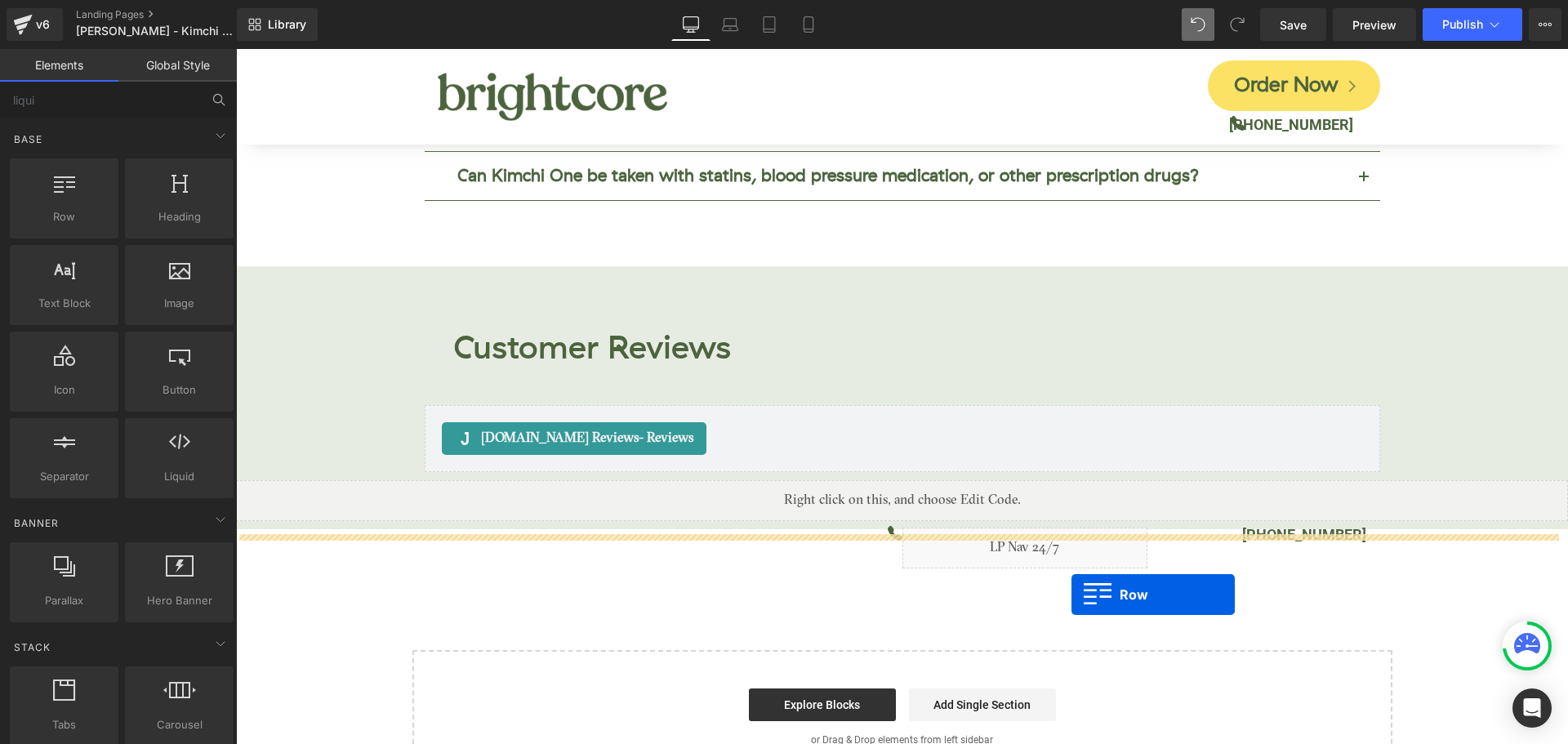
drag, startPoint x: 296, startPoint y: 246, endPoint x: 1071, endPoint y: 594, distance: 849.5
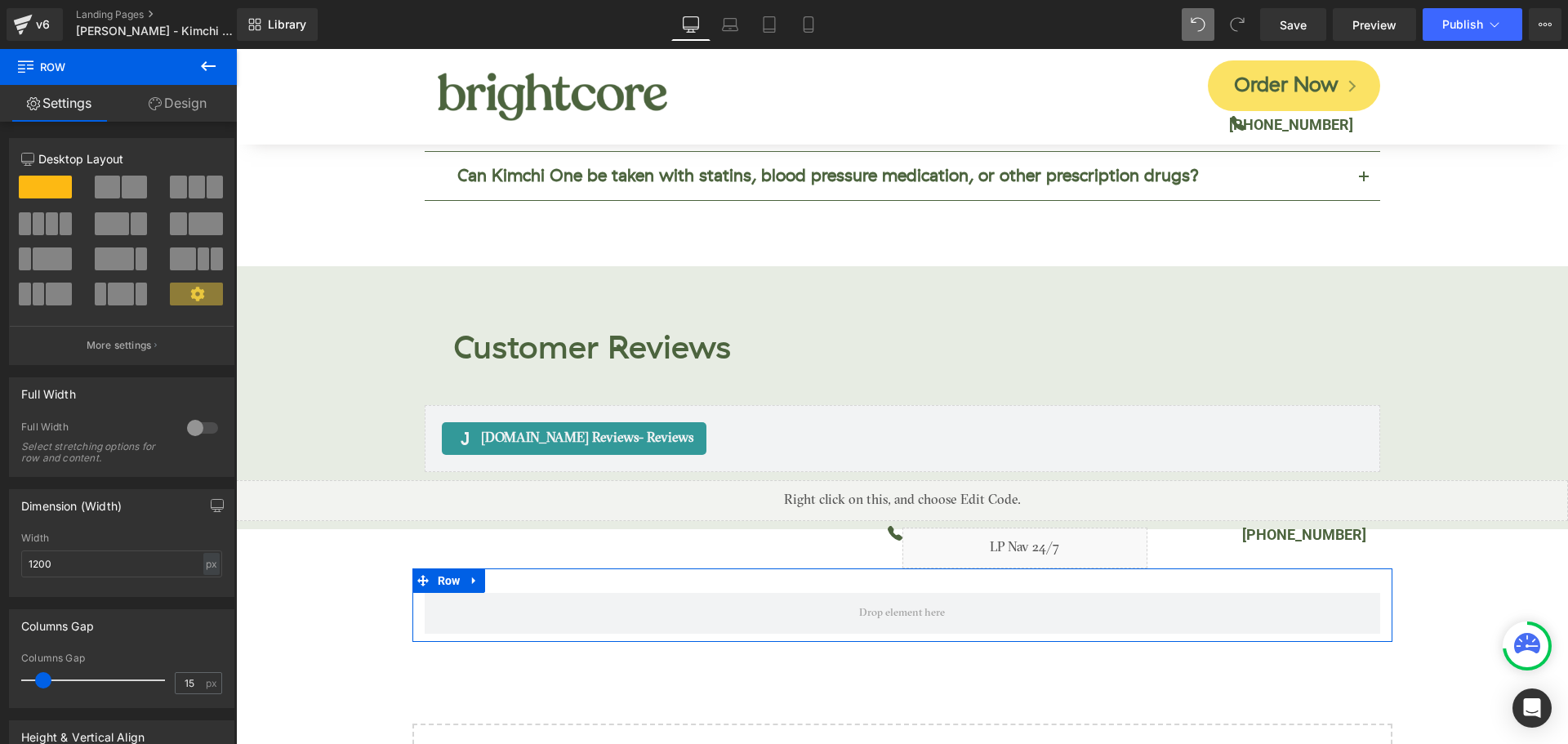
click at [137, 183] on span at bounding box center [135, 186] width 26 height 23
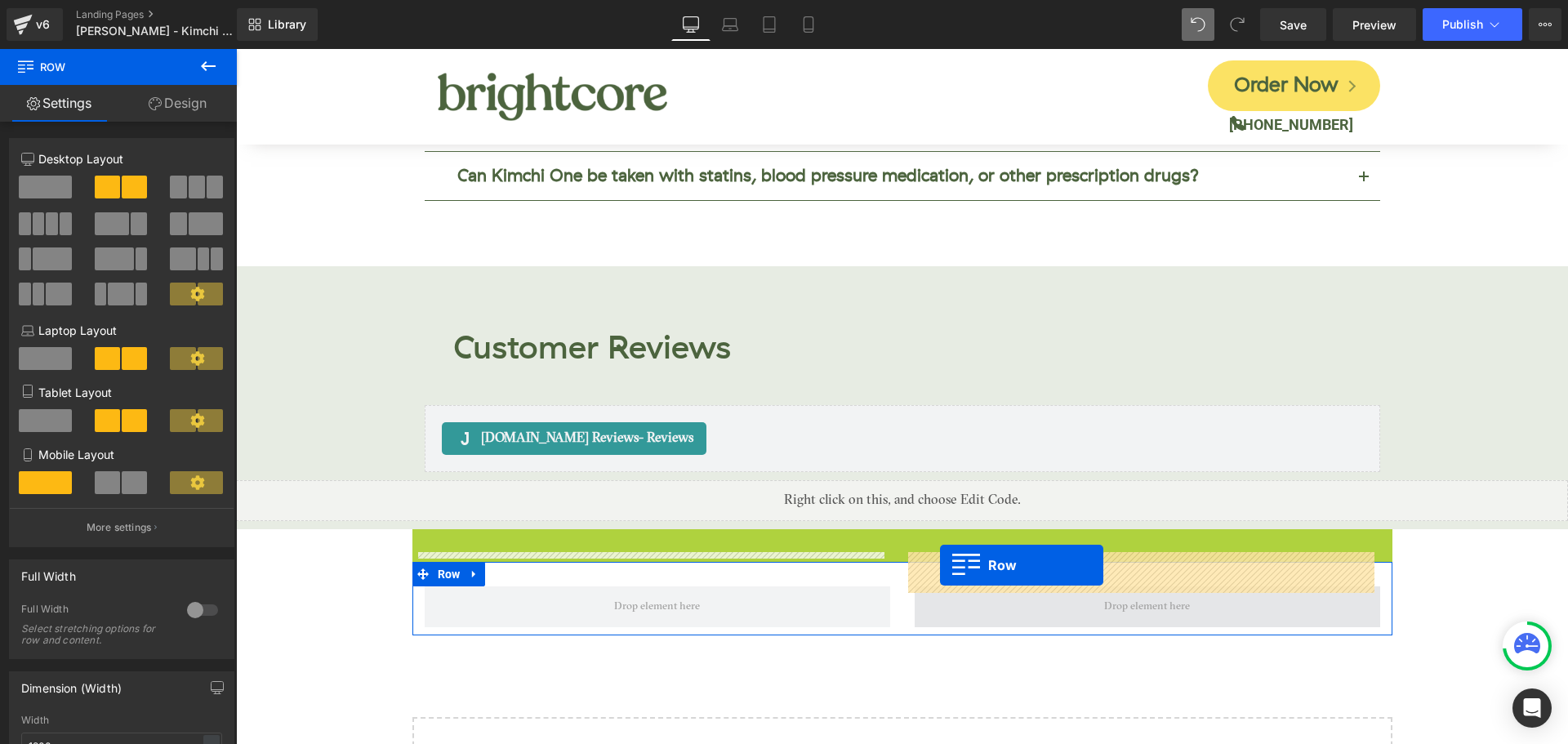
drag, startPoint x: 416, startPoint y: 496, endPoint x: 940, endPoint y: 565, distance: 528.5
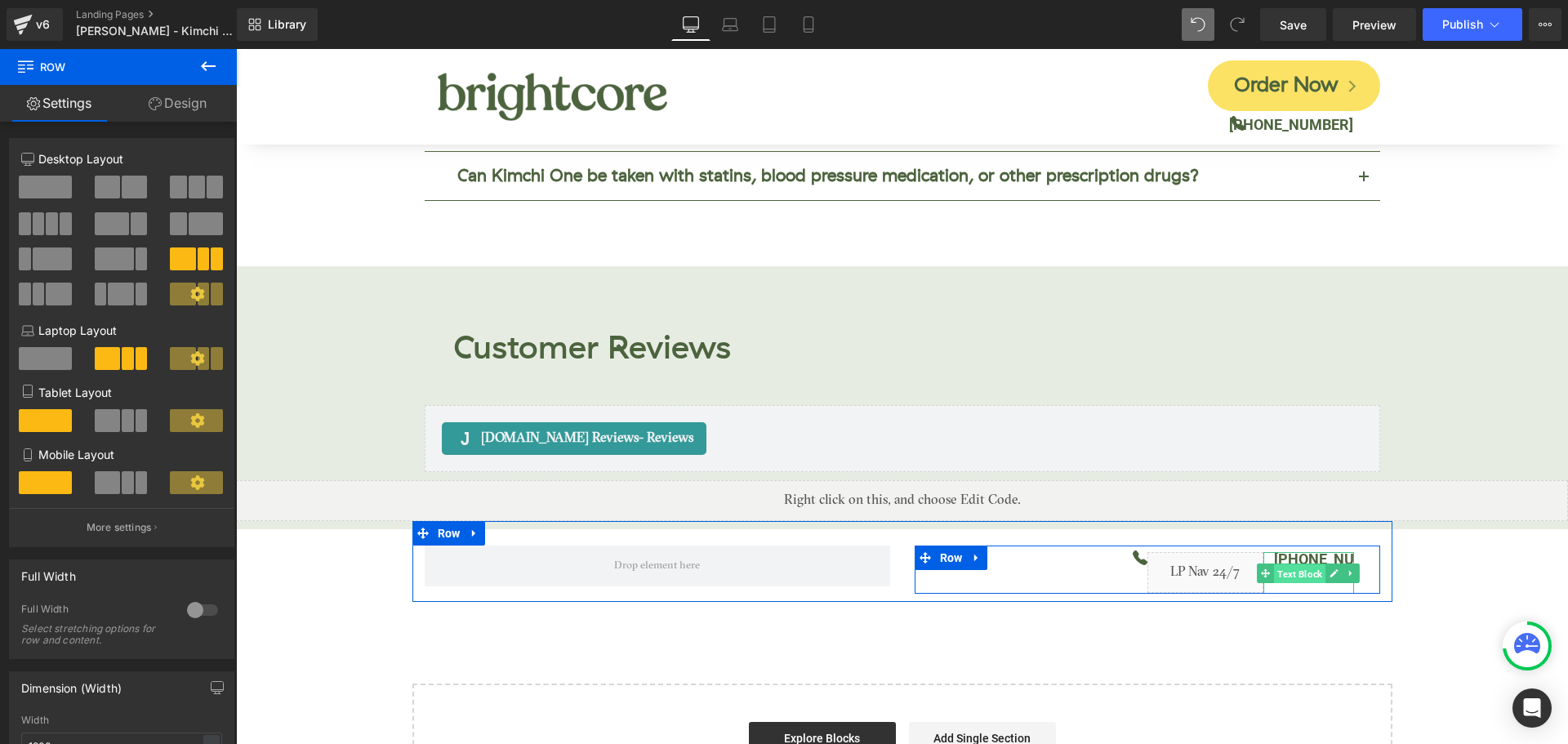
click at [1276, 565] on span "Text Block" at bounding box center [1300, 575] width 52 height 20
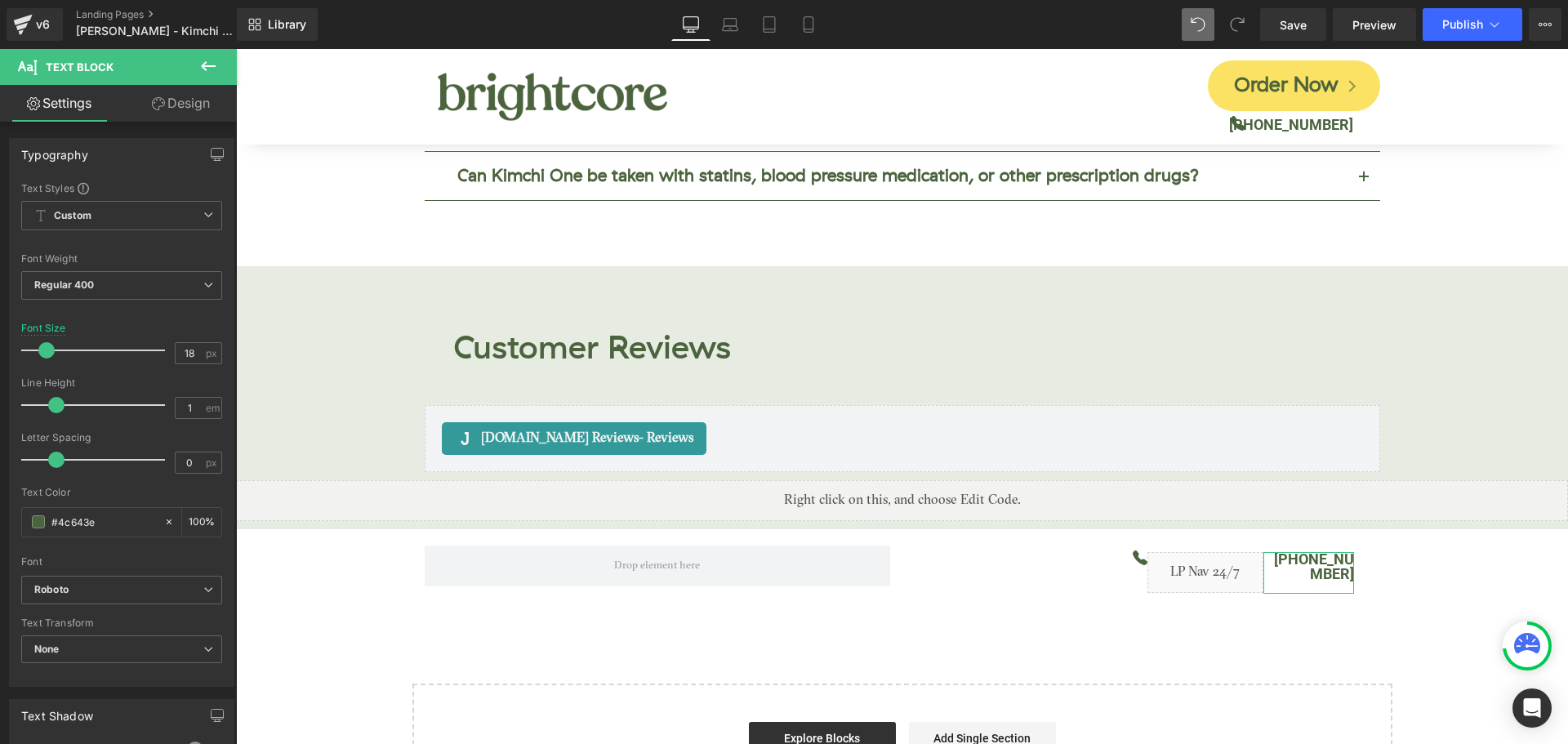
click at [184, 109] on link "Design" at bounding box center [181, 103] width 119 height 37
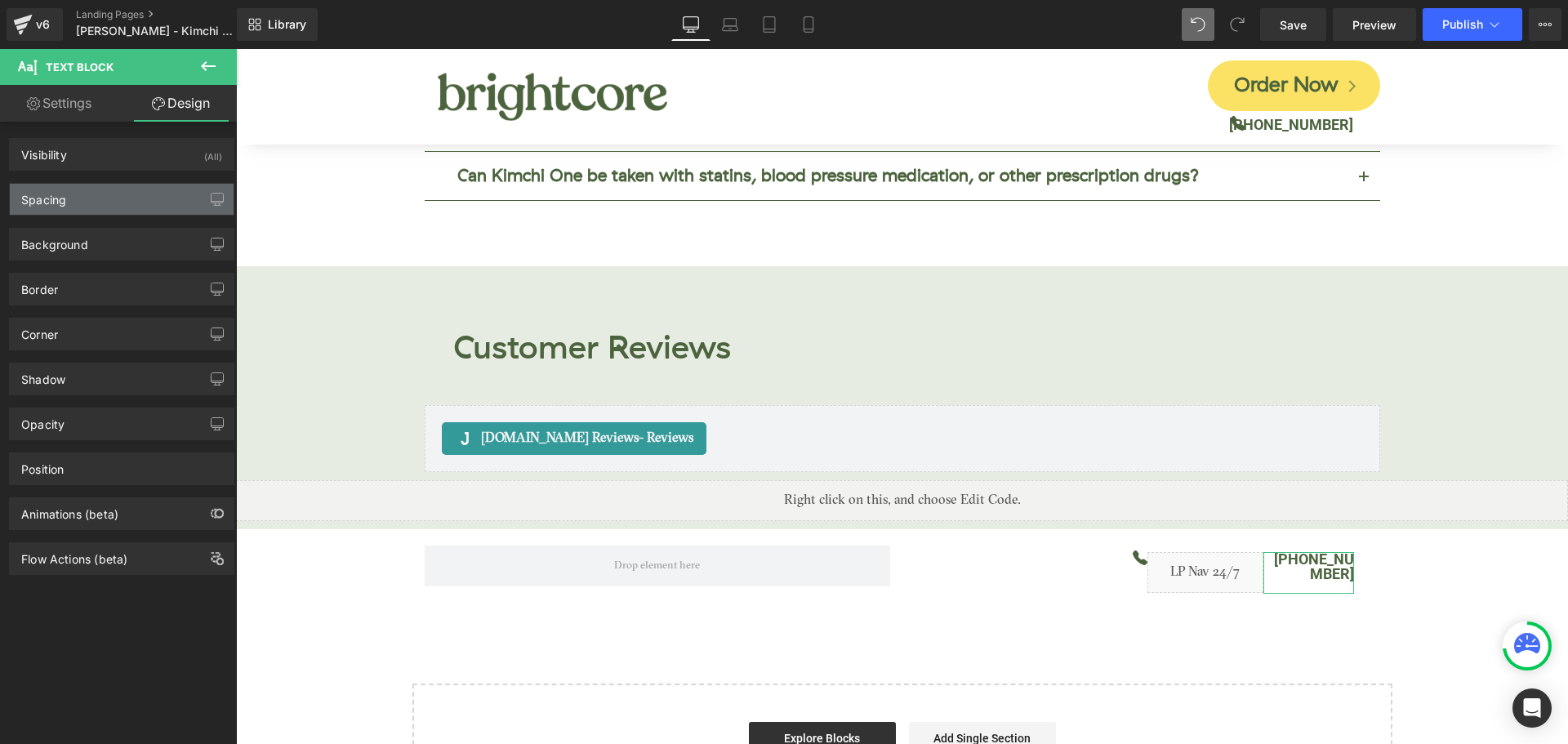
click at [62, 189] on div "Spacing" at bounding box center [43, 194] width 45 height 23
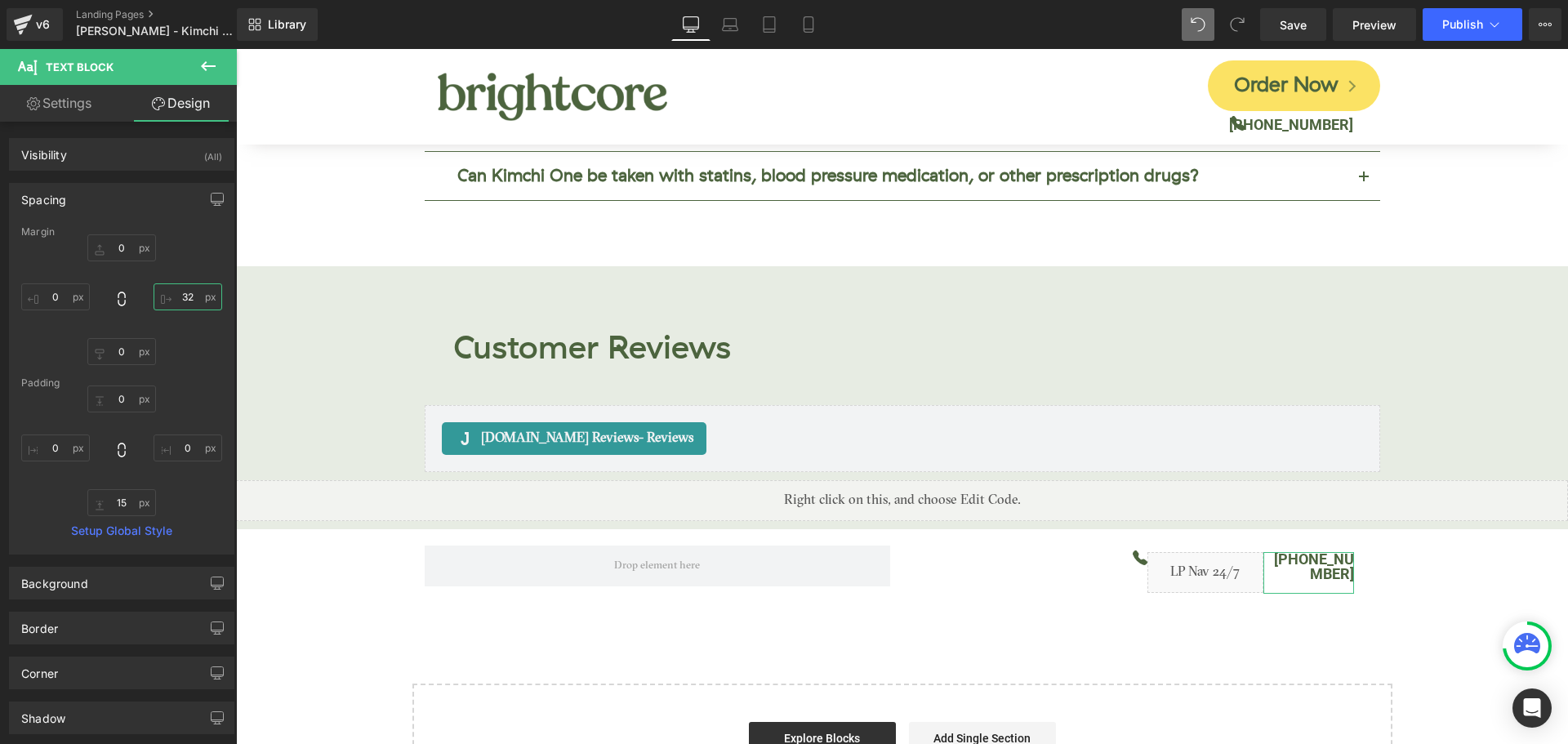
click at [191, 295] on input "text" at bounding box center [187, 296] width 68 height 27
type input "0"
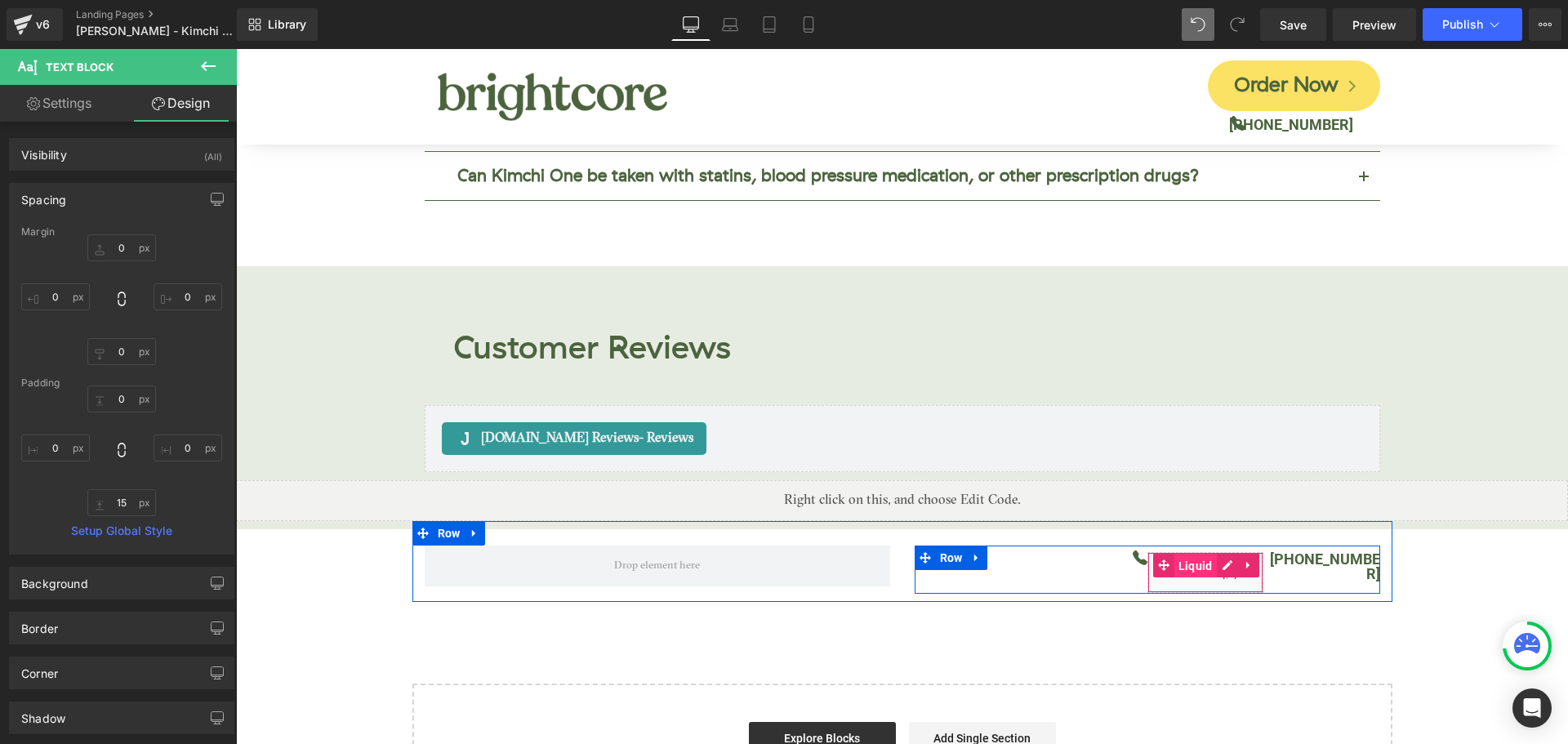
click at [1205, 554] on span "Liquid" at bounding box center [1195, 566] width 43 height 25
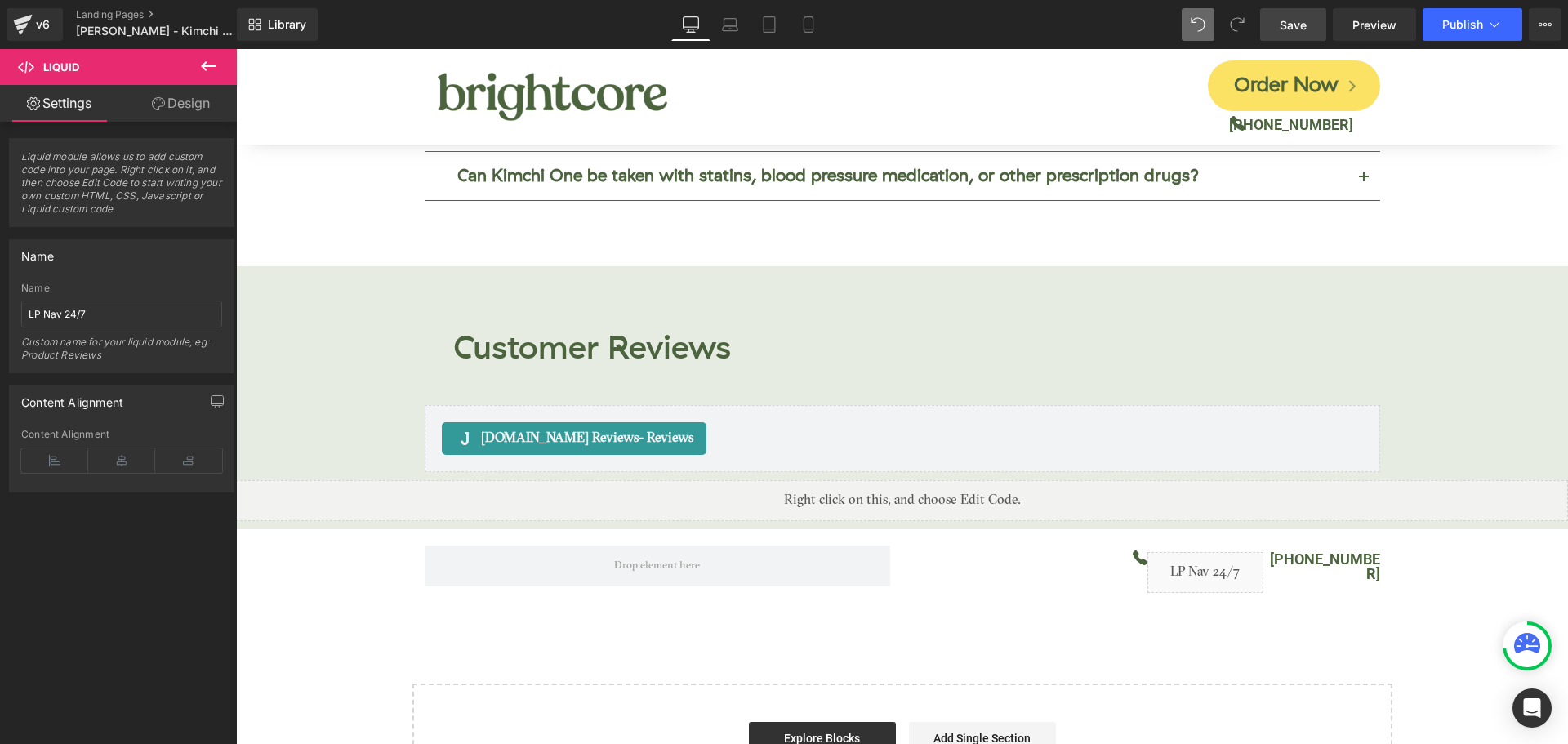
click at [1293, 19] on span "Save" at bounding box center [1293, 24] width 27 height 17
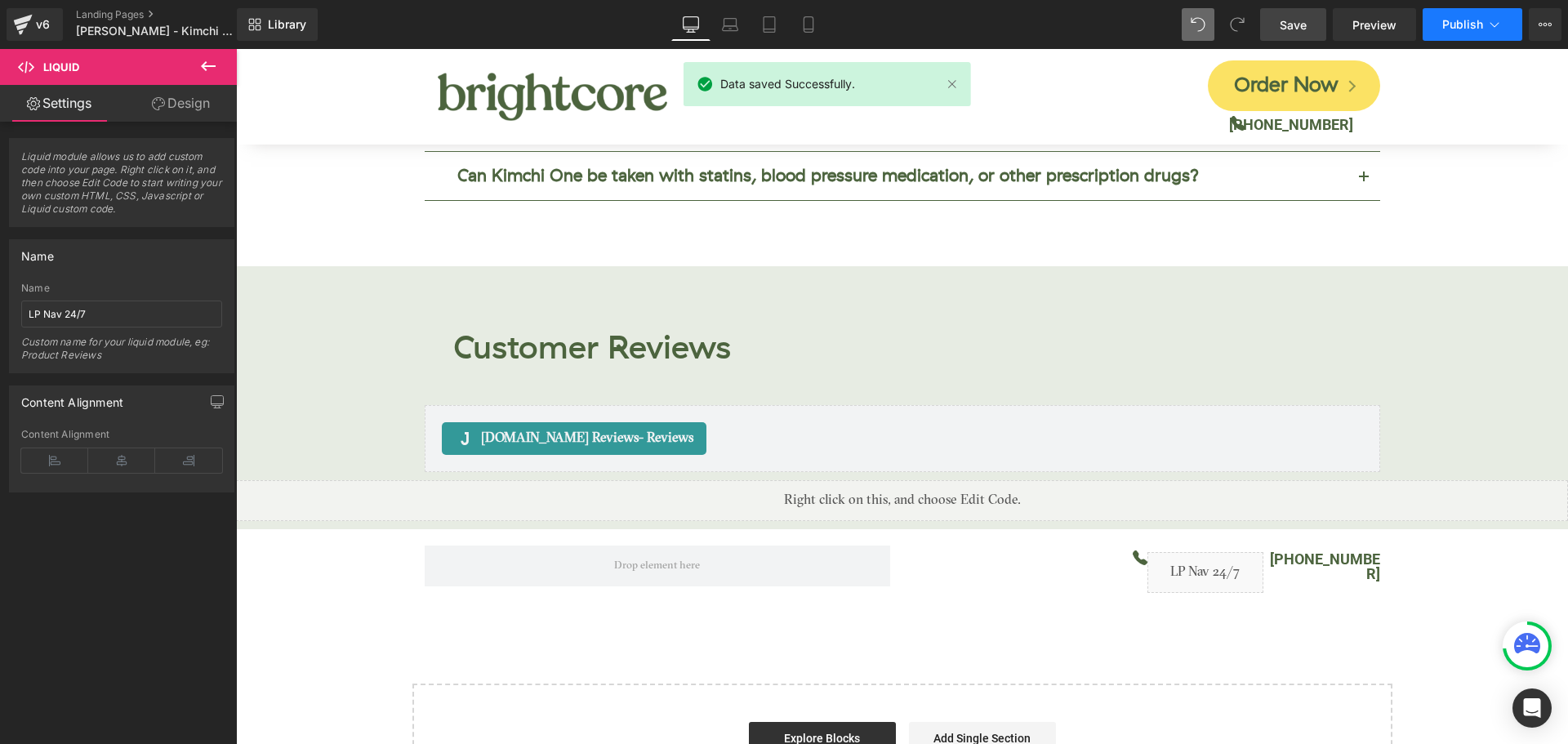
click at [1461, 28] on span "Publish" at bounding box center [1462, 24] width 41 height 13
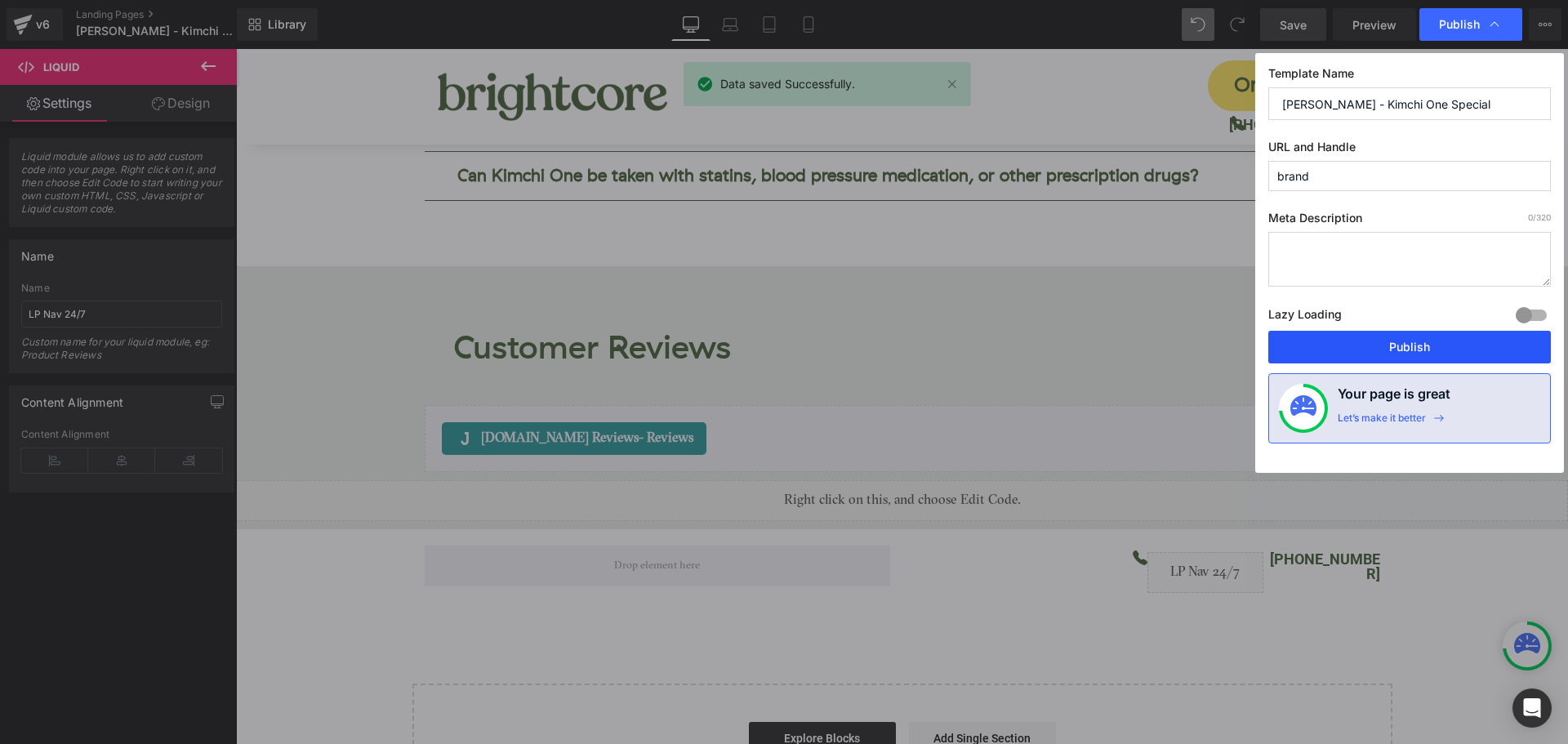
click at [1447, 351] on button "Publish" at bounding box center [1409, 347] width 282 height 33
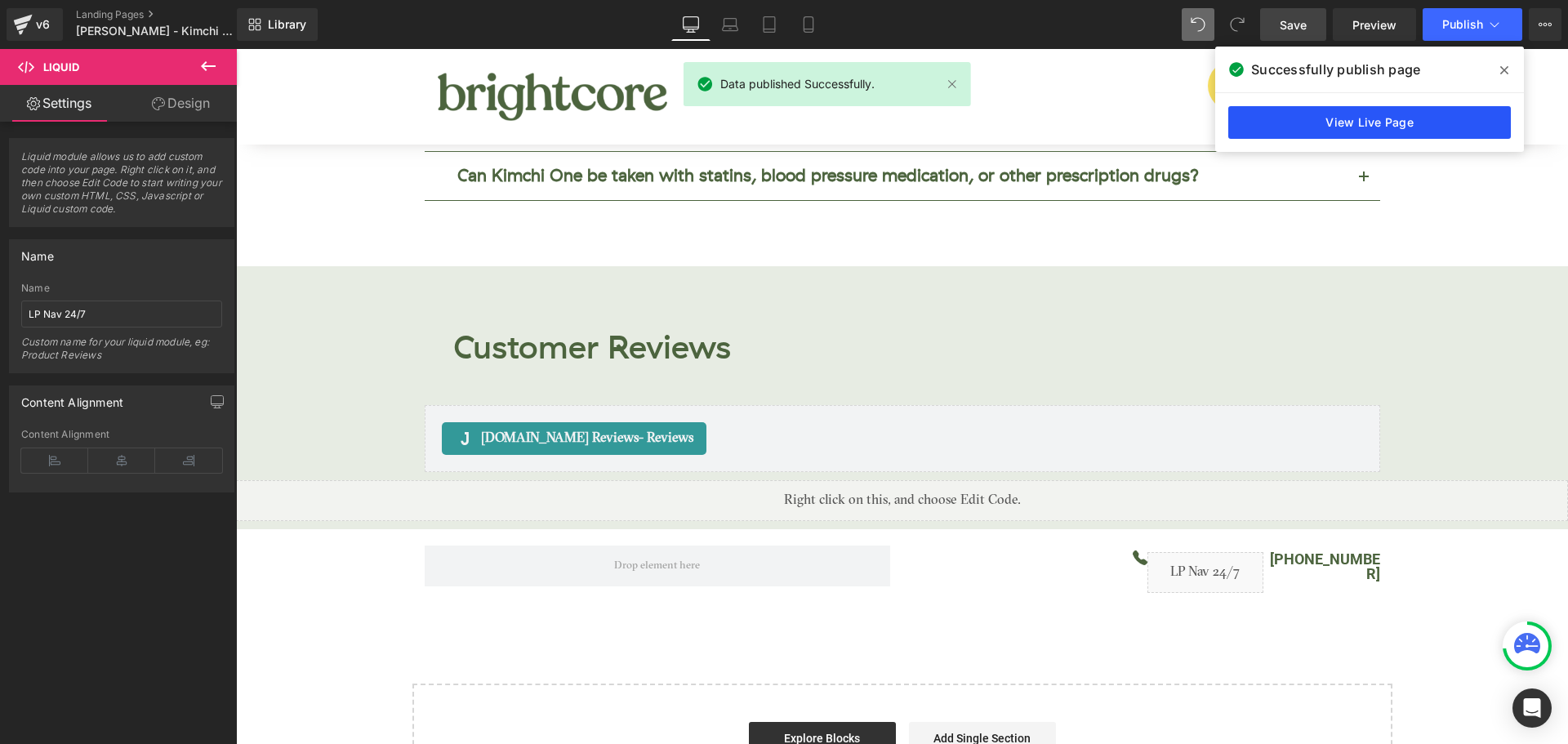
click at [1359, 129] on link "View Live Page" at bounding box center [1369, 122] width 282 height 33
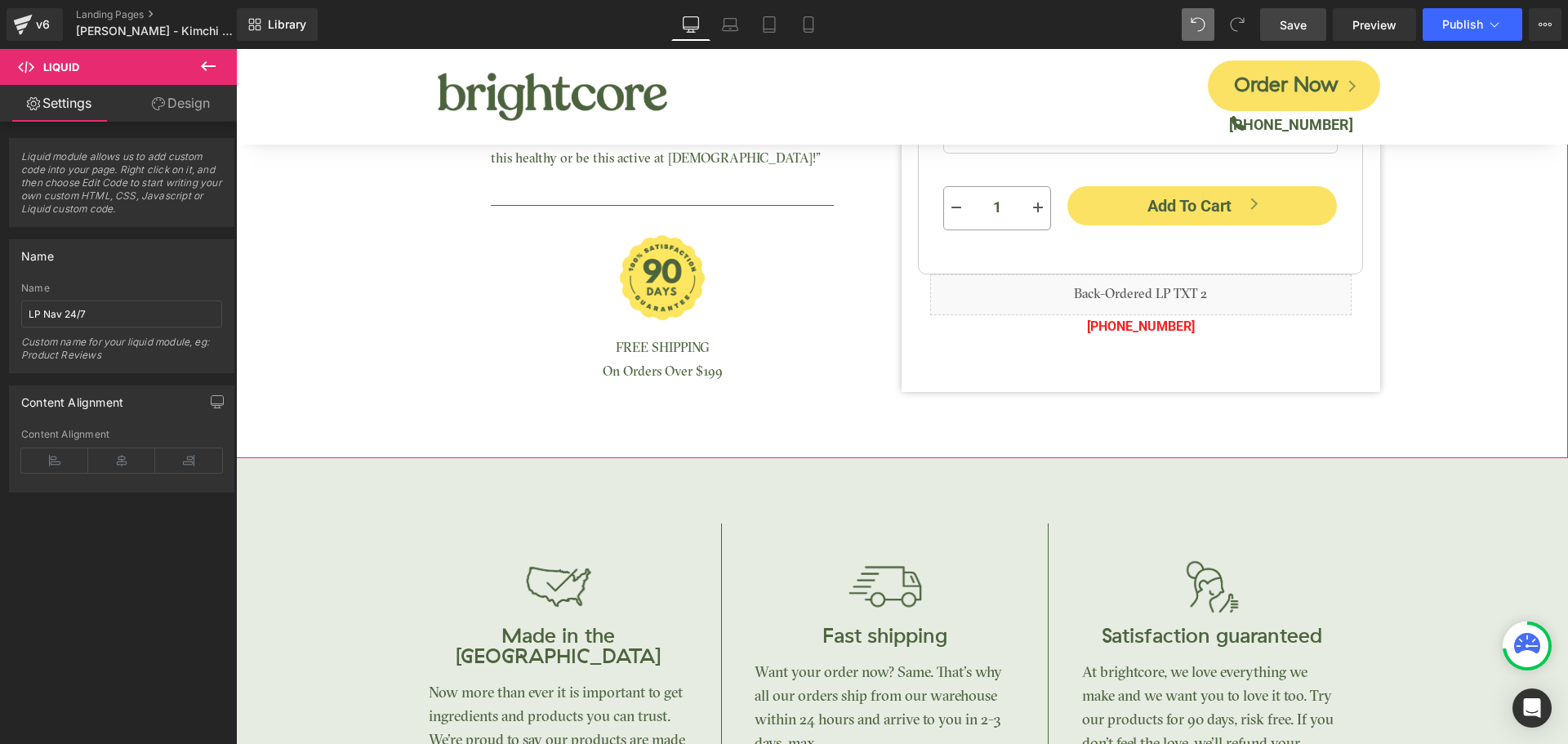
scroll to position [735, 0]
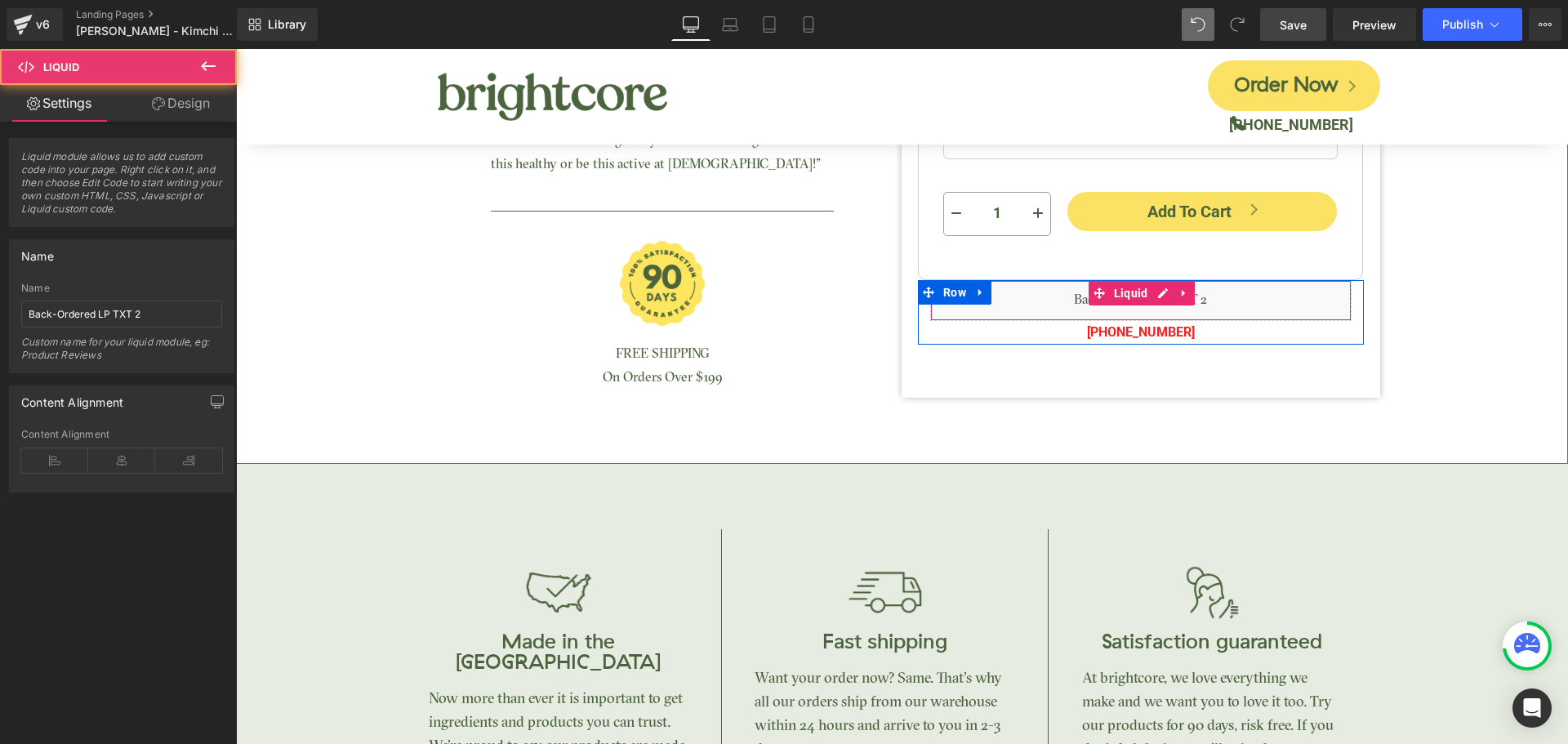
click at [1120, 303] on div "Liquid" at bounding box center [1140, 300] width 421 height 41
click at [1127, 290] on span "Liquid" at bounding box center [1130, 293] width 43 height 25
click at [1112, 288] on span "Liquid" at bounding box center [1130, 293] width 43 height 25
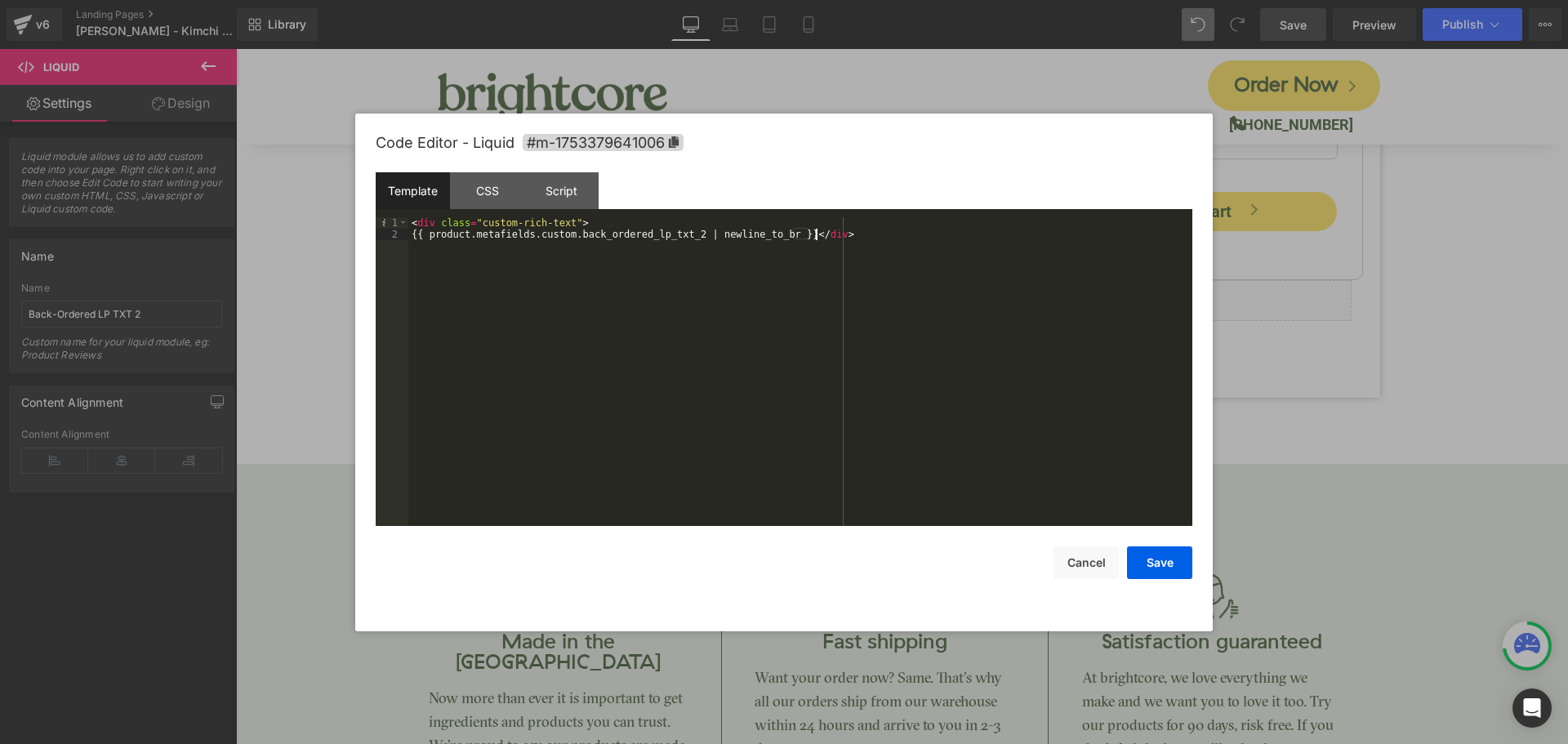
drag, startPoint x: 913, startPoint y: 244, endPoint x: 707, endPoint y: 267, distance: 207.3
click at [710, 267] on div "< div class = "custom-rich-text" > {{ product.metafields.custom.back_ordered_lp…" at bounding box center [799, 382] width 784 height 332
click at [1088, 565] on button "Cancel" at bounding box center [1086, 562] width 65 height 33
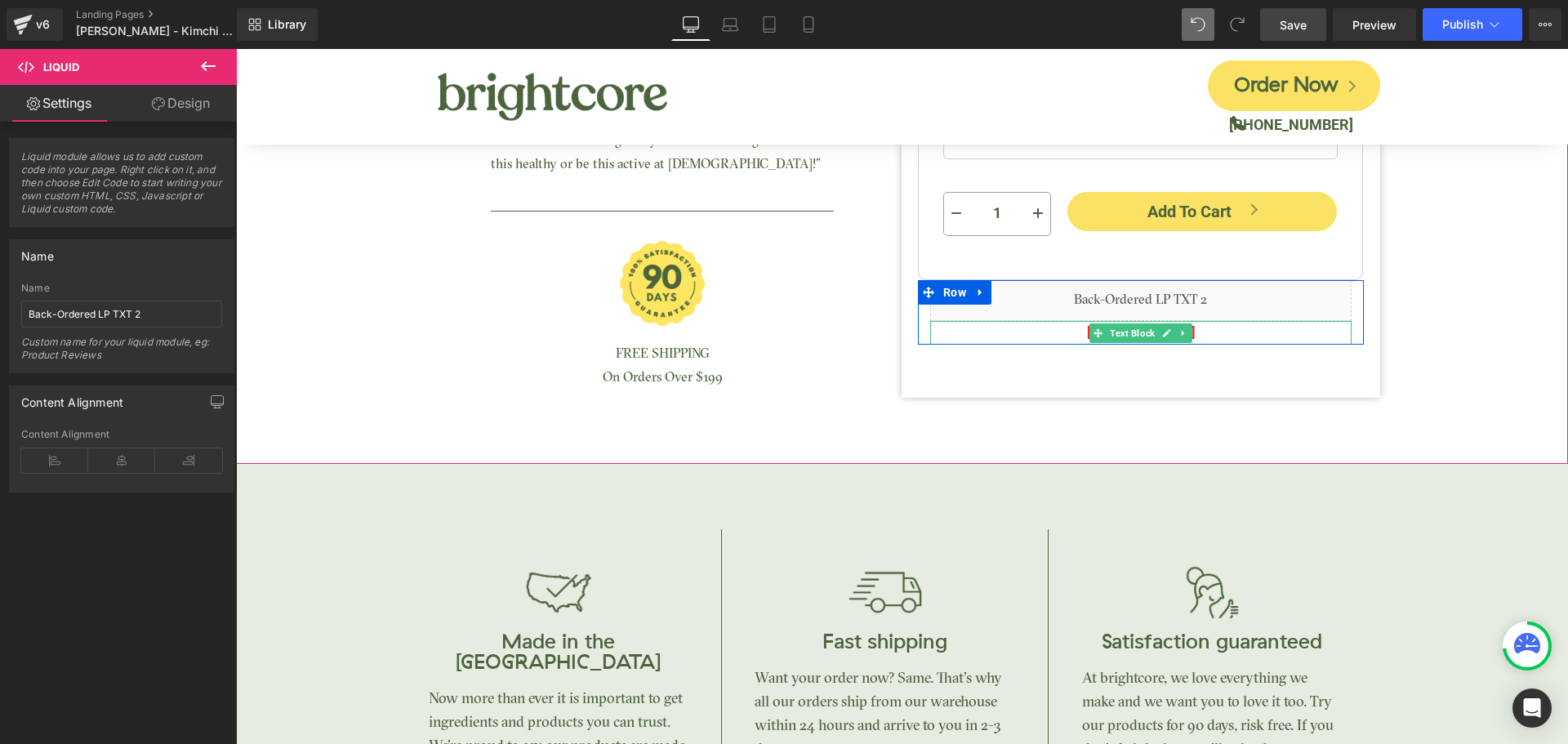
click at [1118, 328] on span "Text Block" at bounding box center [1132, 333] width 52 height 20
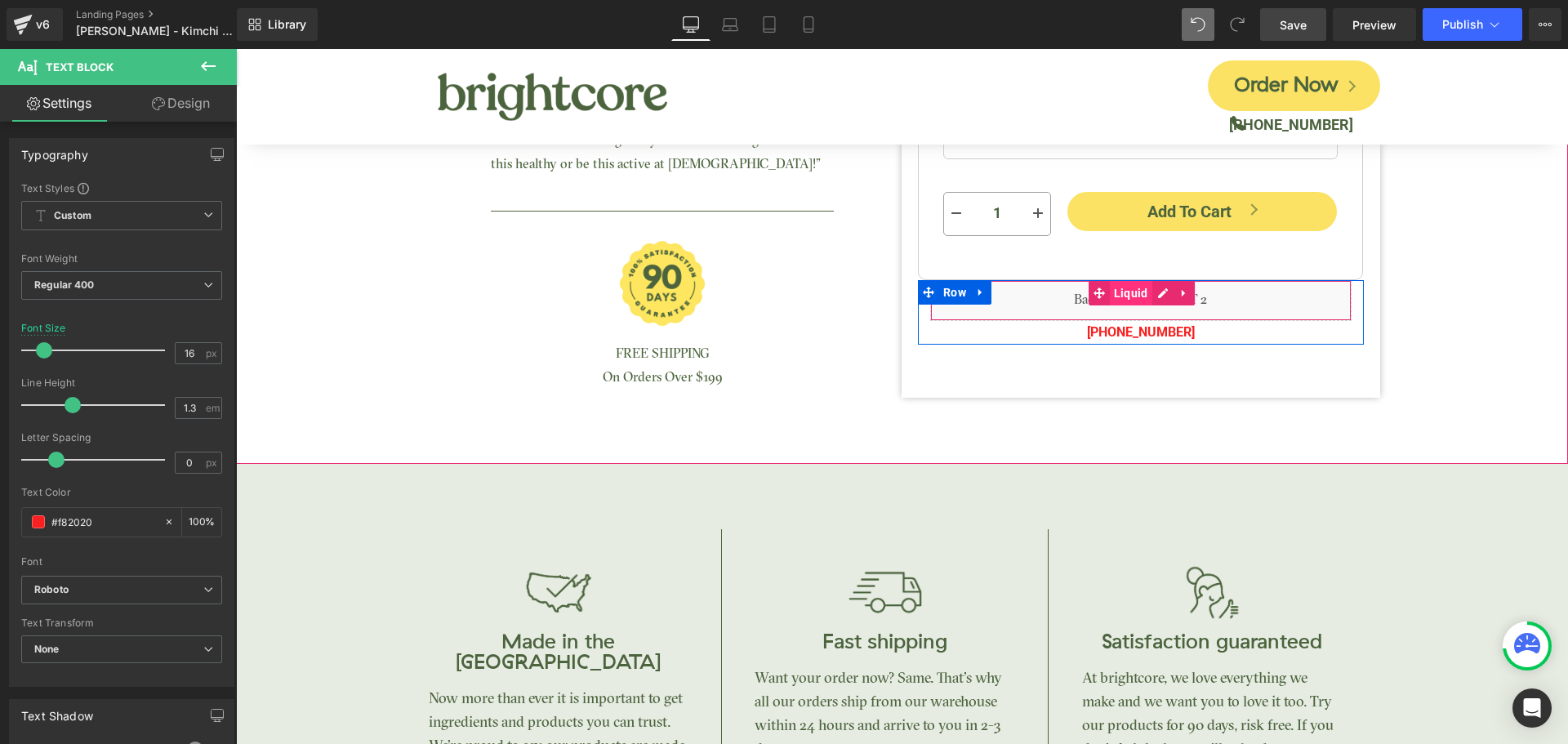
click at [1111, 295] on span "Liquid" at bounding box center [1130, 293] width 43 height 25
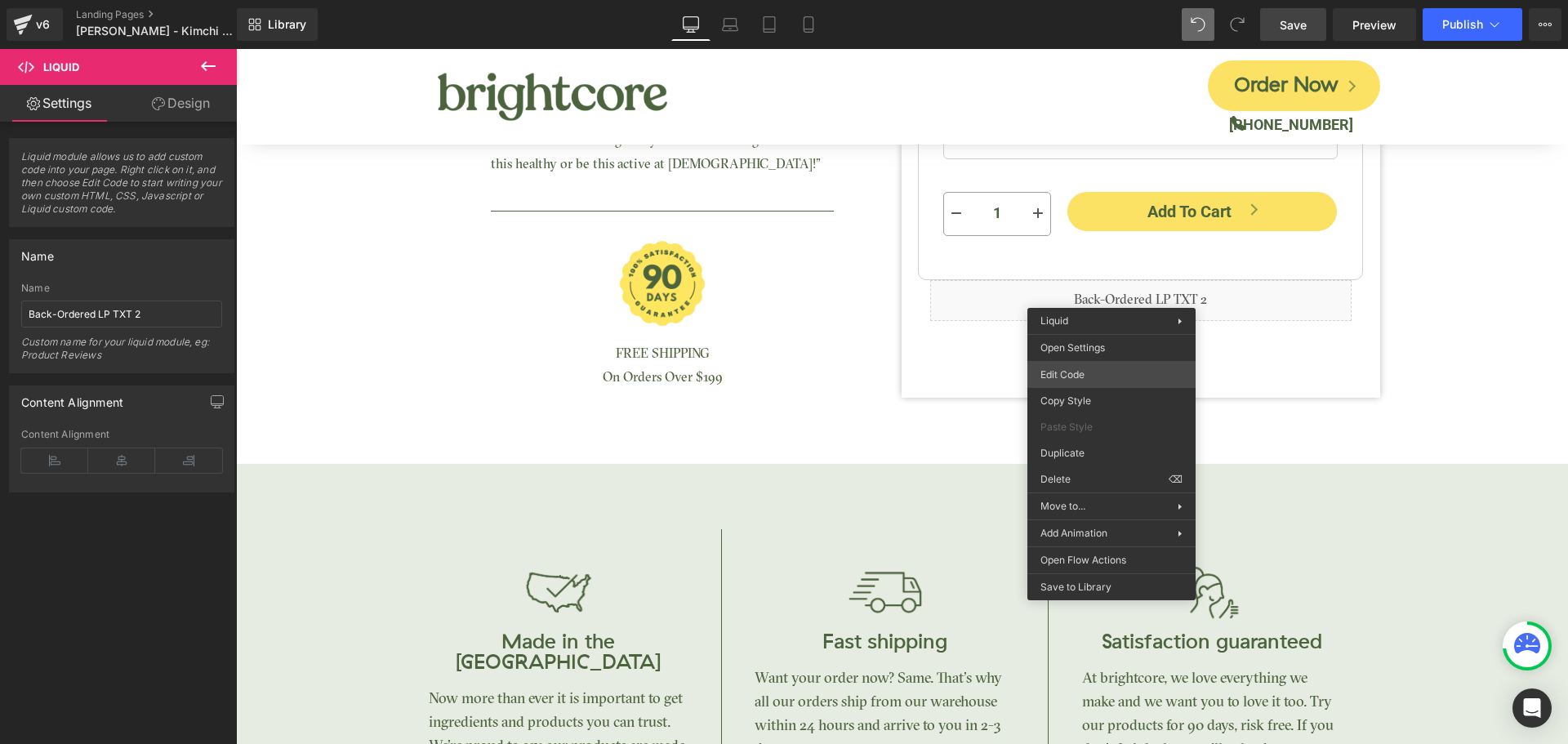
click at [1078, 0] on div "Liquid You are previewing how the will restyle your page. You can not edit Elem…" at bounding box center [784, 0] width 1568 height 0
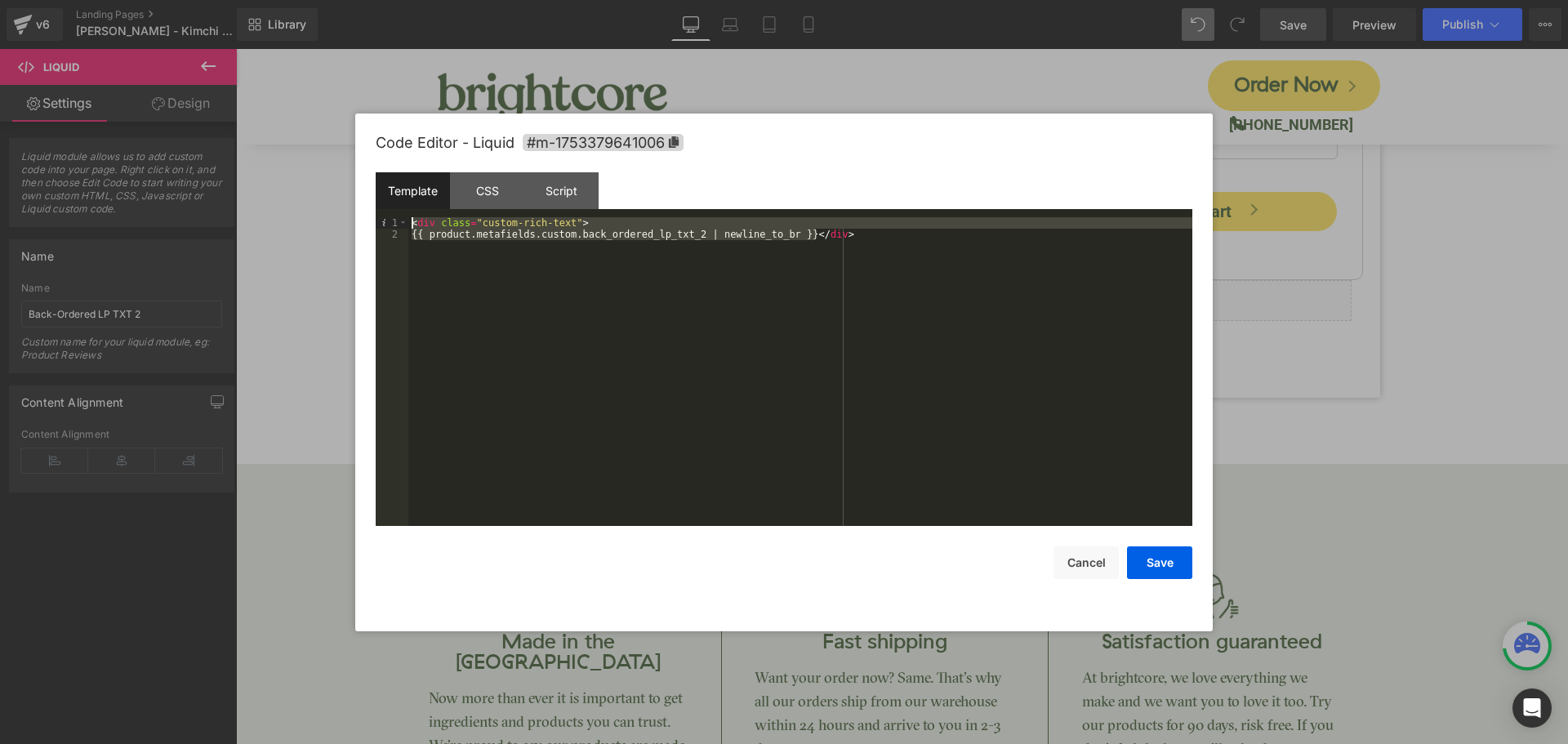
drag, startPoint x: 818, startPoint y: 230, endPoint x: 369, endPoint y: 208, distance: 449.5
click at [369, 208] on div "Code Editor - Liquid #m-1753379641006 Template CSS Script Data 1 2 < div class …" at bounding box center [784, 372] width 857 height 518
click at [487, 199] on div "CSS" at bounding box center [486, 190] width 74 height 37
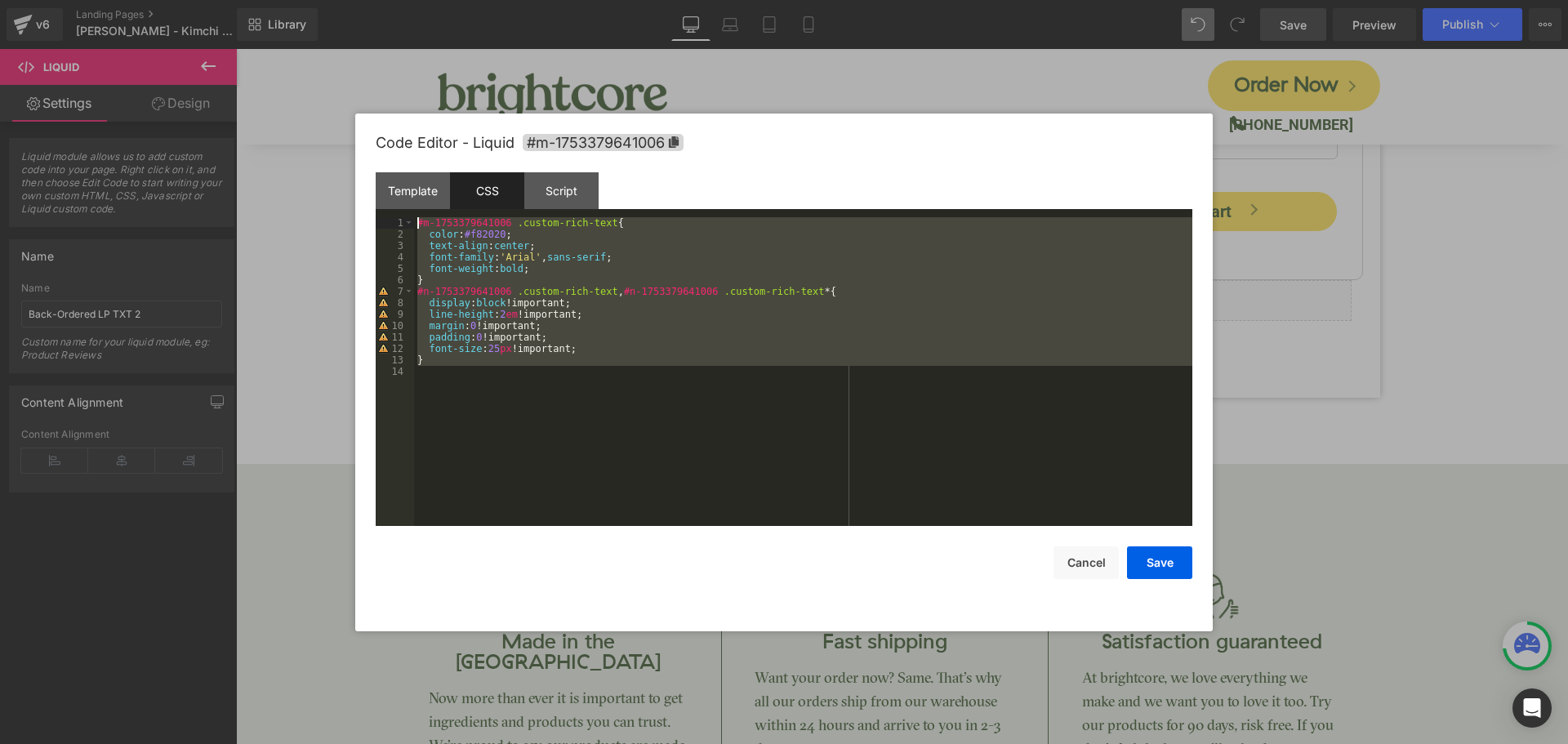
drag, startPoint x: 499, startPoint y: 402, endPoint x: 366, endPoint y: 198, distance: 243.5
click at [356, 201] on div "Code Editor - Liquid #m-1753379641006 Template CSS Script Data 1 2 < div class …" at bounding box center [784, 372] width 857 height 518
click at [536, 172] on div "Script" at bounding box center [561, 190] width 74 height 37
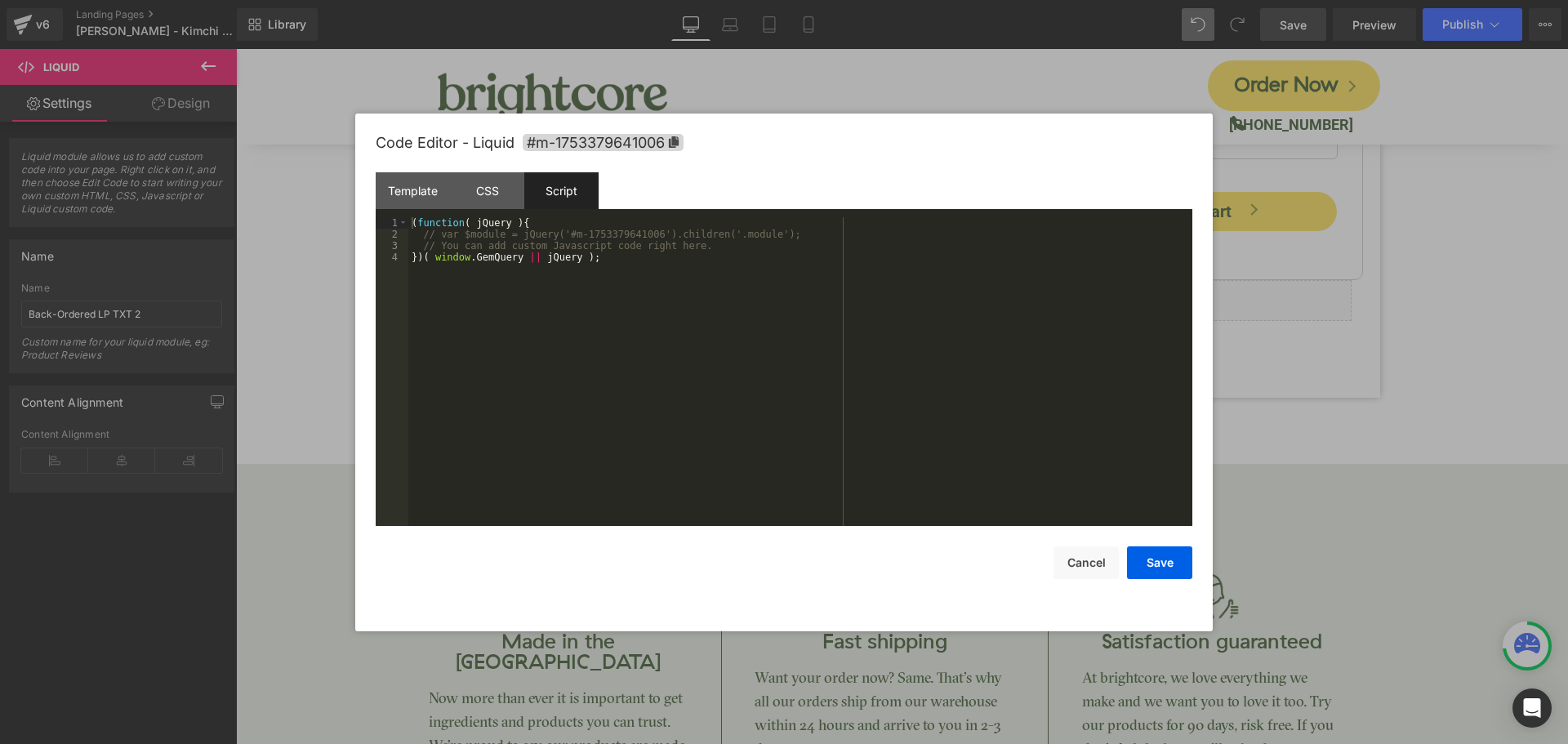
click at [559, 197] on div "Script" at bounding box center [561, 190] width 74 height 37
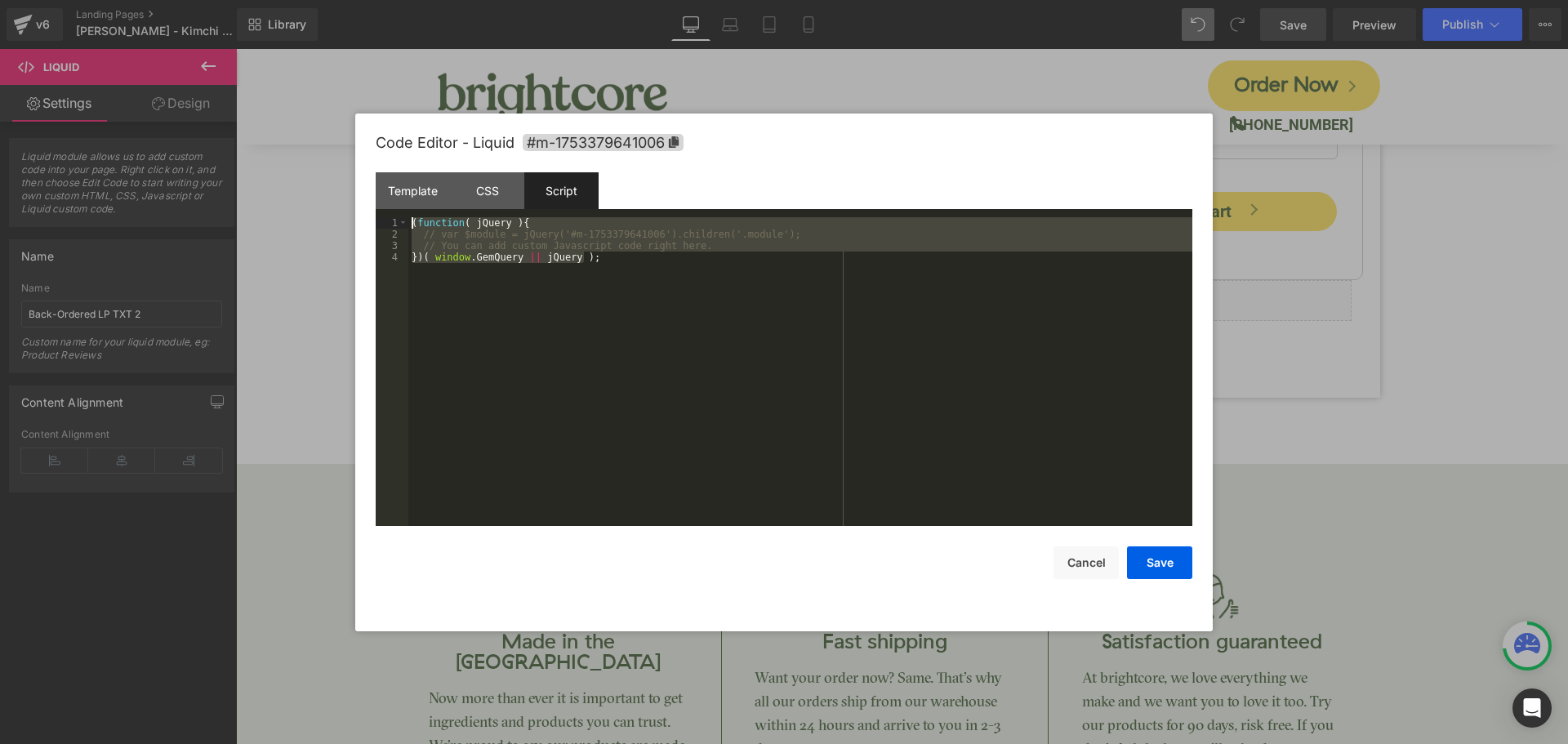
drag, startPoint x: 635, startPoint y: 281, endPoint x: 258, endPoint y: 169, distance: 393.3
click at [258, 169] on body "Liquid You are previewing how the will restyle your page. You can not edit Elem…" at bounding box center [784, 372] width 1568 height 744
click at [1072, 556] on button "Cancel" at bounding box center [1086, 562] width 65 height 33
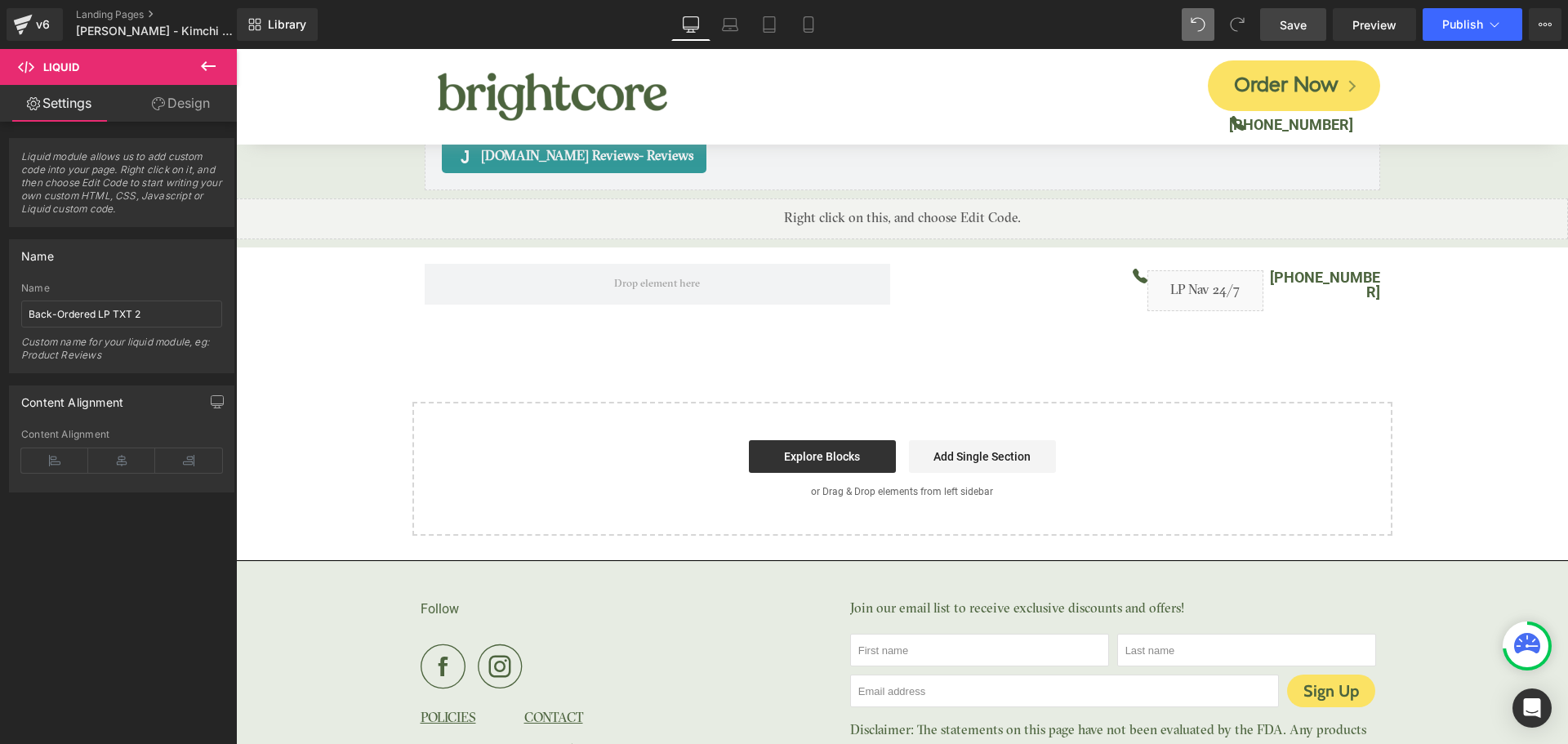
scroll to position [6962, 0]
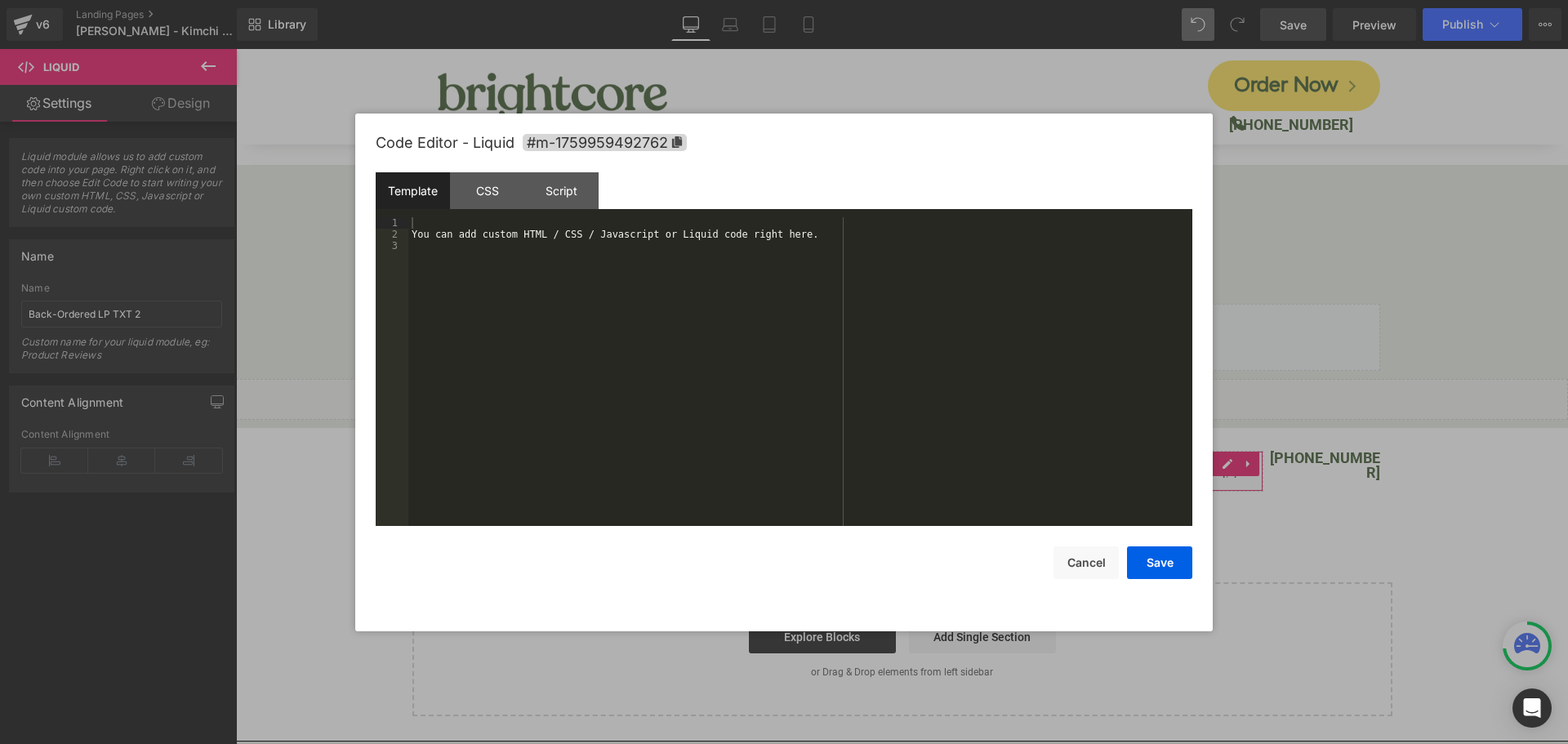
click at [1169, 0] on div "Liquid You are previewing how the will restyle your page. You can not edit Elem…" at bounding box center [784, 0] width 1568 height 0
click at [583, 152] on div "Code Editor - Liquid #m-1759959492762" at bounding box center [784, 143] width 816 height 58
click at [605, 141] on span "#m-1759959492762" at bounding box center [605, 142] width 164 height 17
drag, startPoint x: 708, startPoint y: 396, endPoint x: 687, endPoint y: 351, distance: 49.7
click at [707, 395] on div "You can add custom HTML / CSS / Javascript or Liquid code right here." at bounding box center [799, 382] width 784 height 332
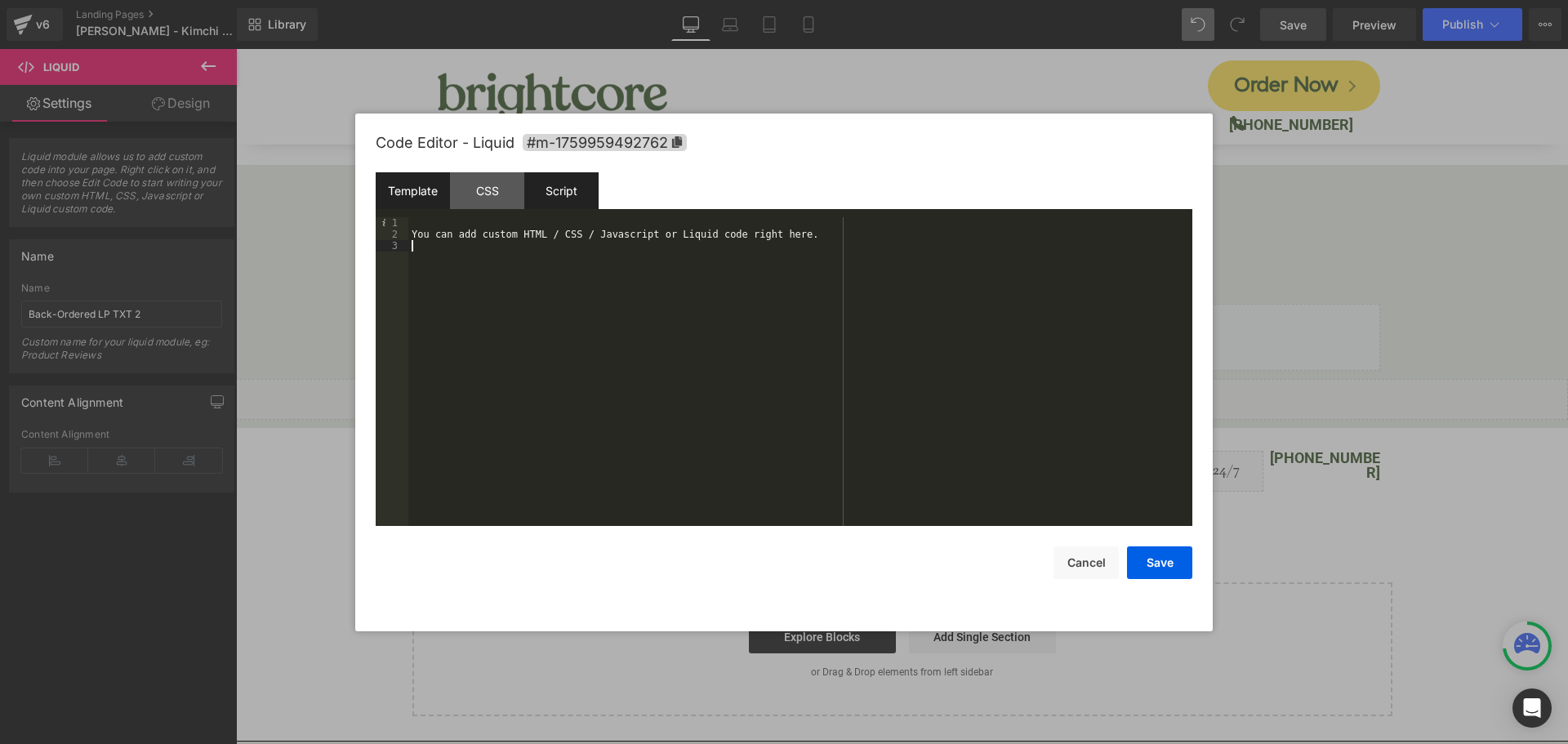
click at [572, 197] on div "Script" at bounding box center [561, 190] width 74 height 37
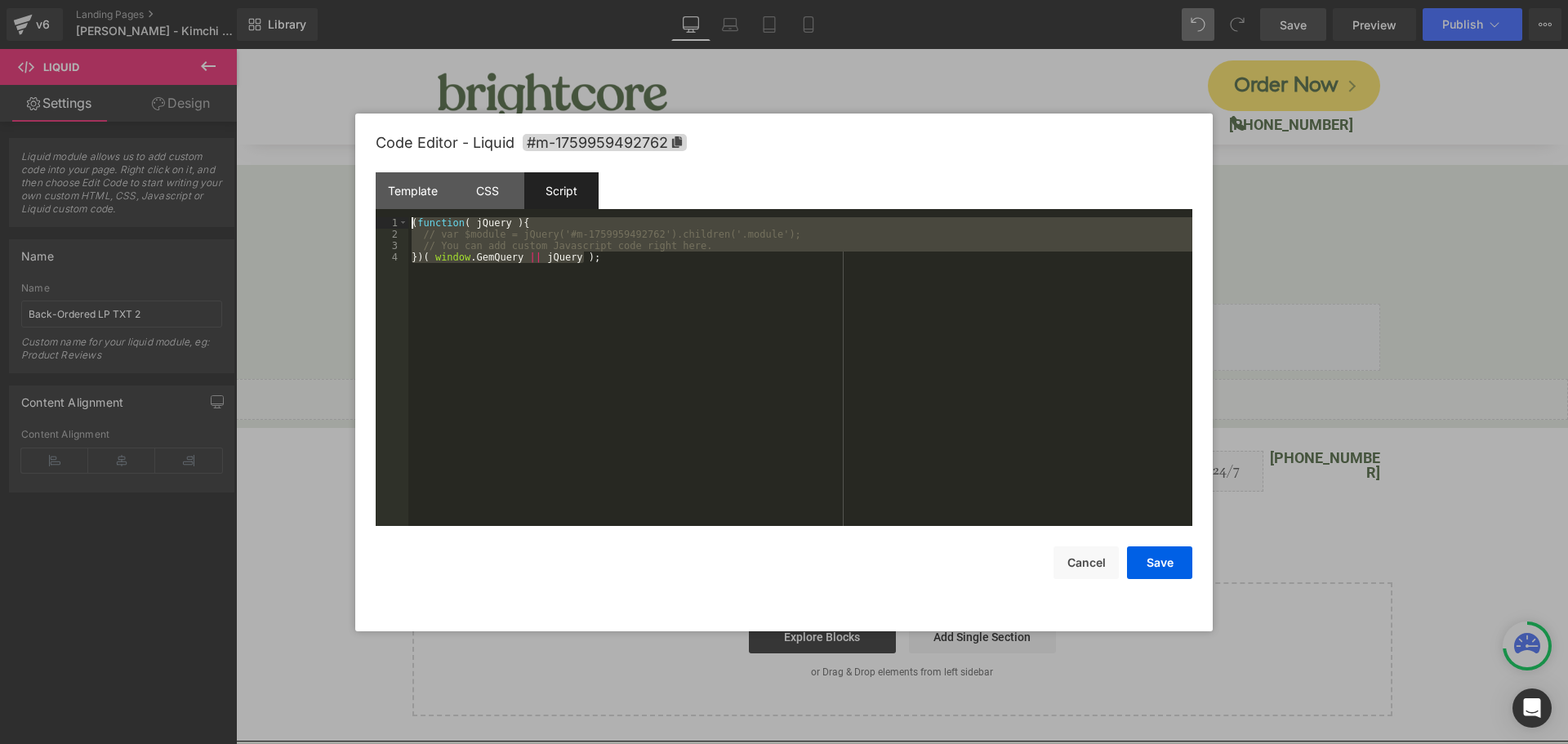
drag, startPoint x: 621, startPoint y: 269, endPoint x: 290, endPoint y: 200, distance: 338.1
click at [290, 200] on body "Liquid You are previewing how the will restyle your page. You can not edit Elem…" at bounding box center [784, 372] width 1568 height 744
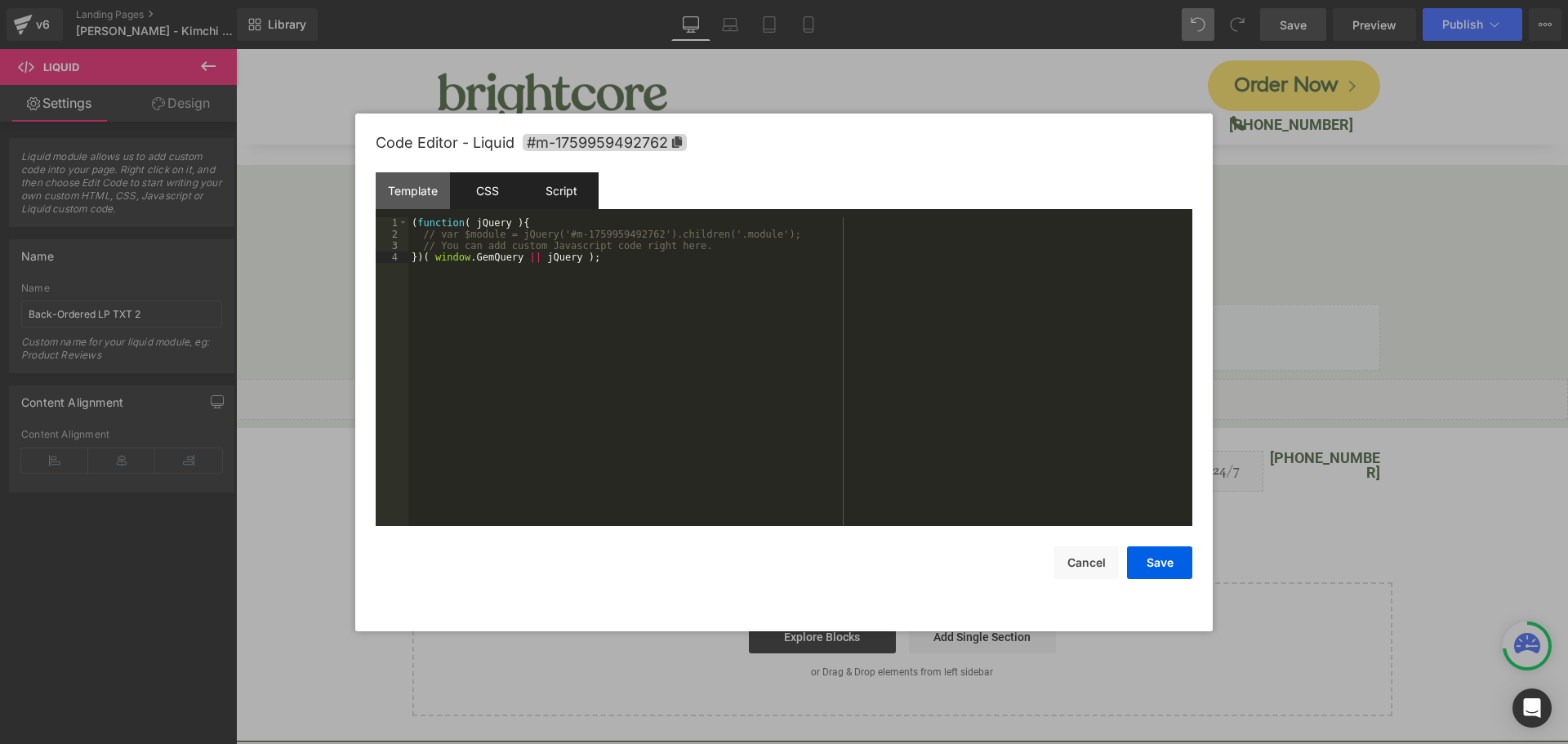
click at [484, 194] on div "CSS" at bounding box center [486, 190] width 74 height 37
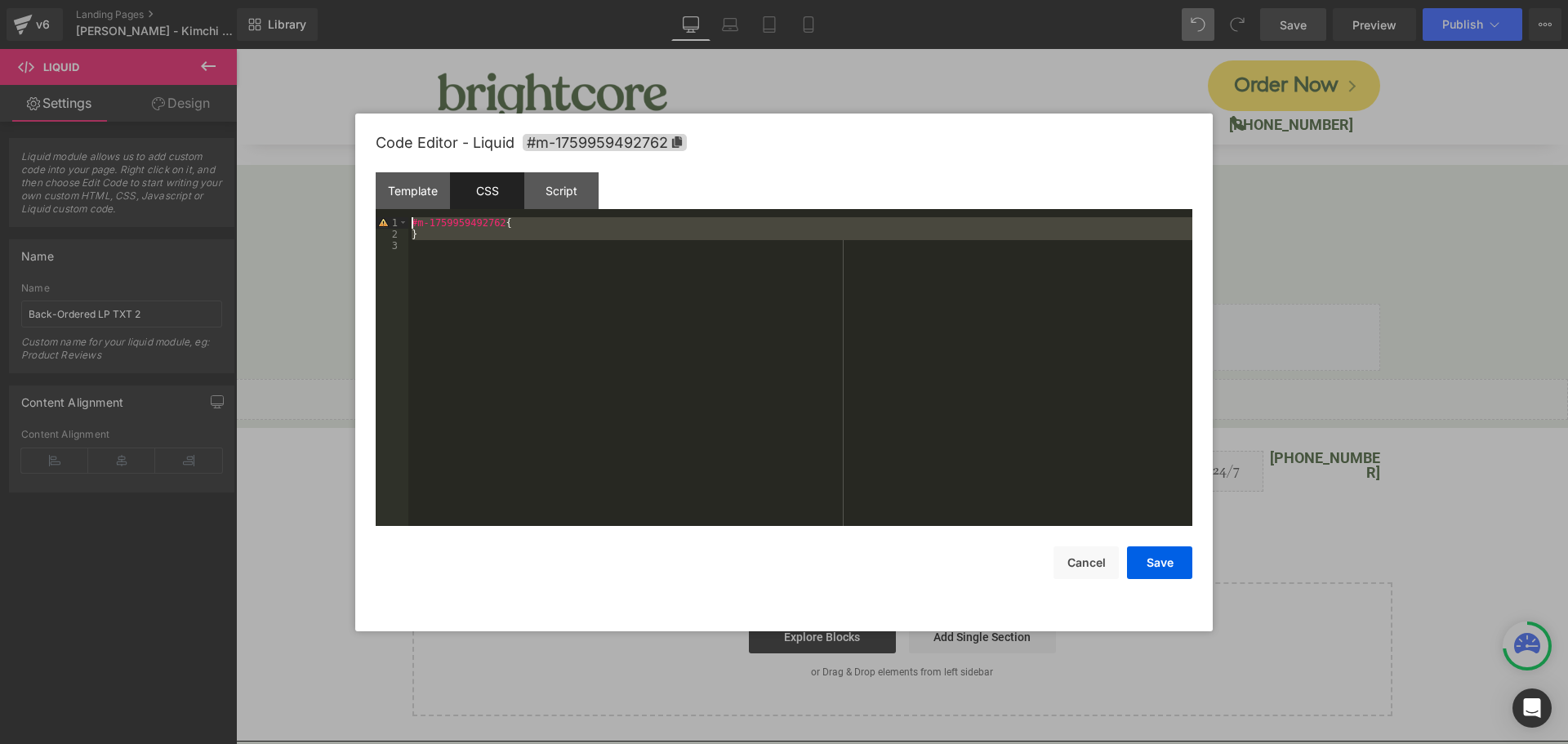
drag, startPoint x: 471, startPoint y: 292, endPoint x: 343, endPoint y: 193, distance: 161.8
click at [343, 193] on body "Liquid You are previewing how the will restyle your page. You can not edit Elem…" at bounding box center [784, 372] width 1568 height 744
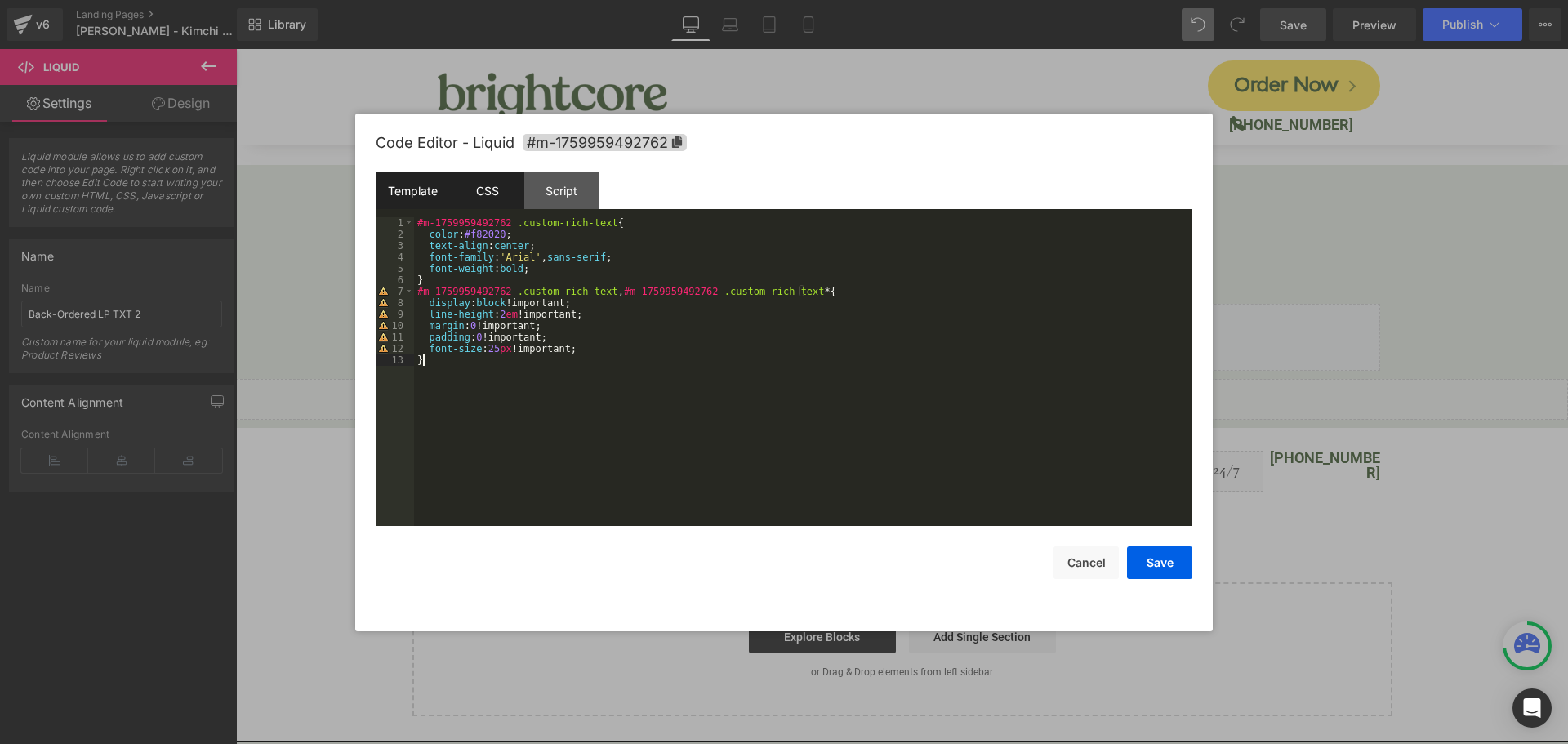
click at [427, 197] on div "Template" at bounding box center [412, 190] width 74 height 37
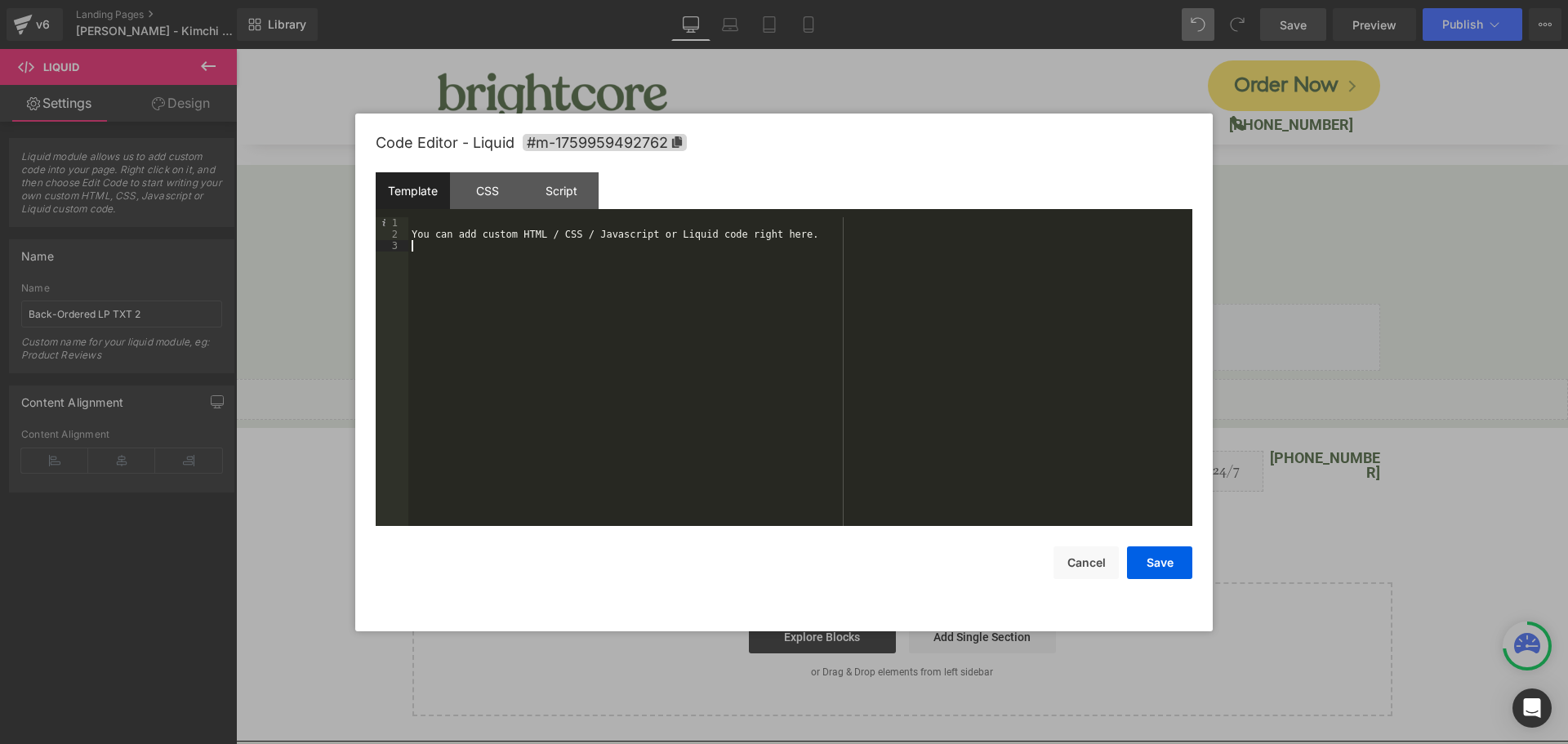
click at [584, 263] on div "You can add custom HTML / CSS / Javascript or Liquid code right here." at bounding box center [799, 382] width 784 height 332
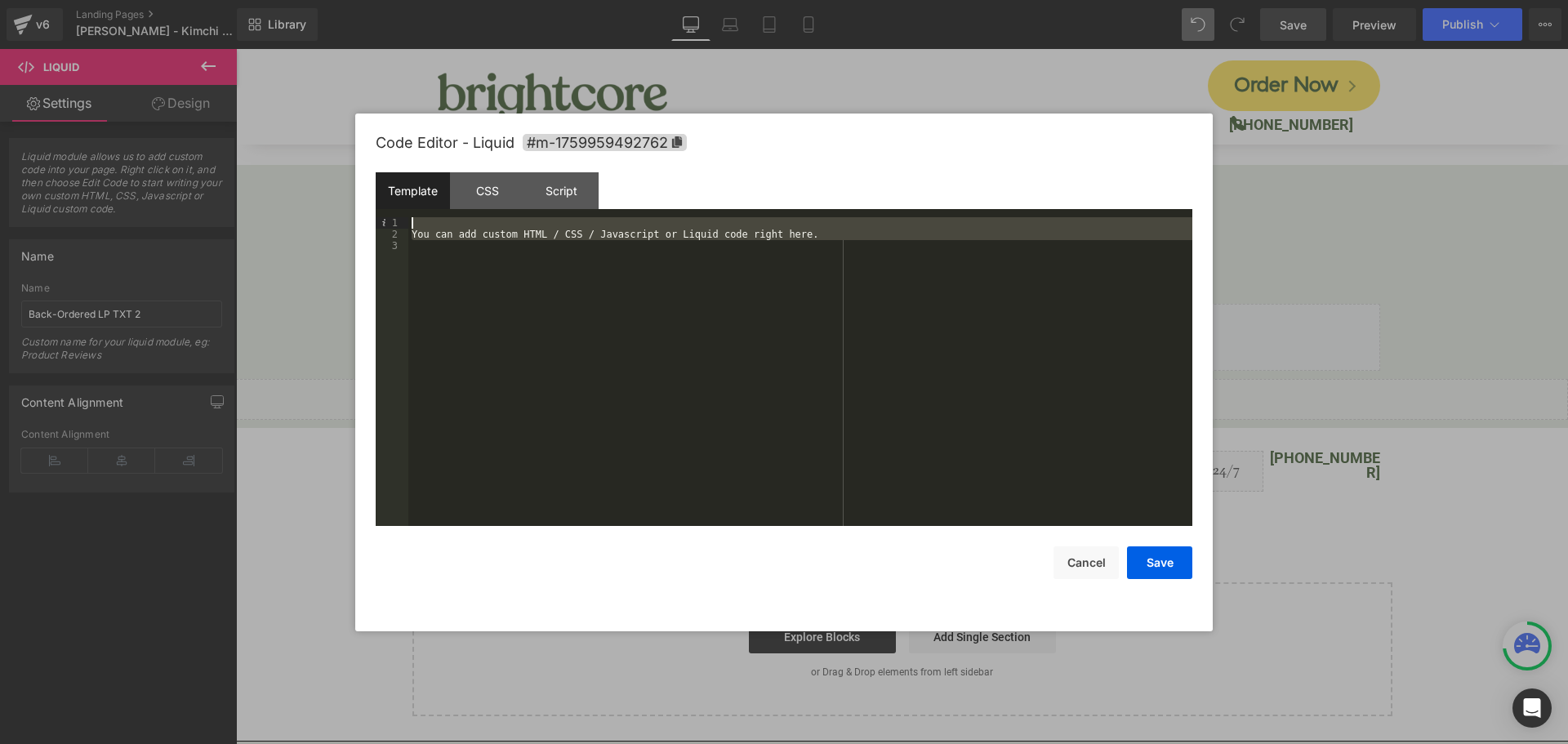
drag, startPoint x: 584, startPoint y: 276, endPoint x: 337, endPoint y: 188, distance: 262.2
click at [337, 188] on body "Liquid You are previewing how the will restyle your page. You can not edit Elem…" at bounding box center [784, 372] width 1568 height 744
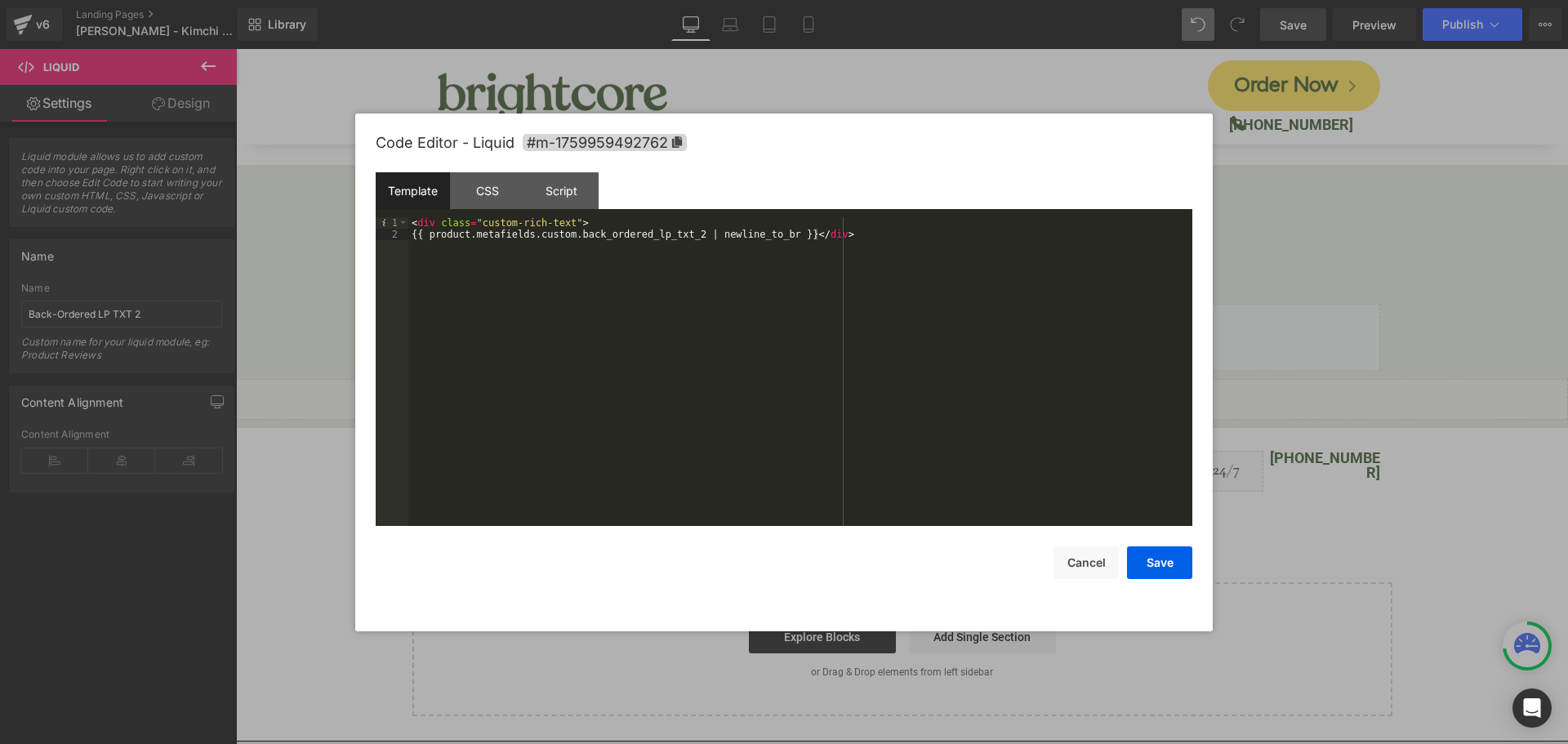
click at [579, 297] on div "< div class = "custom-rich-text" > {{ product.metafields.custom.back_ordered_lp…" at bounding box center [799, 382] width 784 height 332
drag, startPoint x: 569, startPoint y: 236, endPoint x: 683, endPoint y: 238, distance: 114.0
click at [683, 238] on div "< div class = "custom-rich-text" > {{ product.metafields.custom.back_ordered_lp…" at bounding box center [799, 382] width 784 height 332
click at [1163, 557] on button "Save" at bounding box center [1160, 562] width 65 height 33
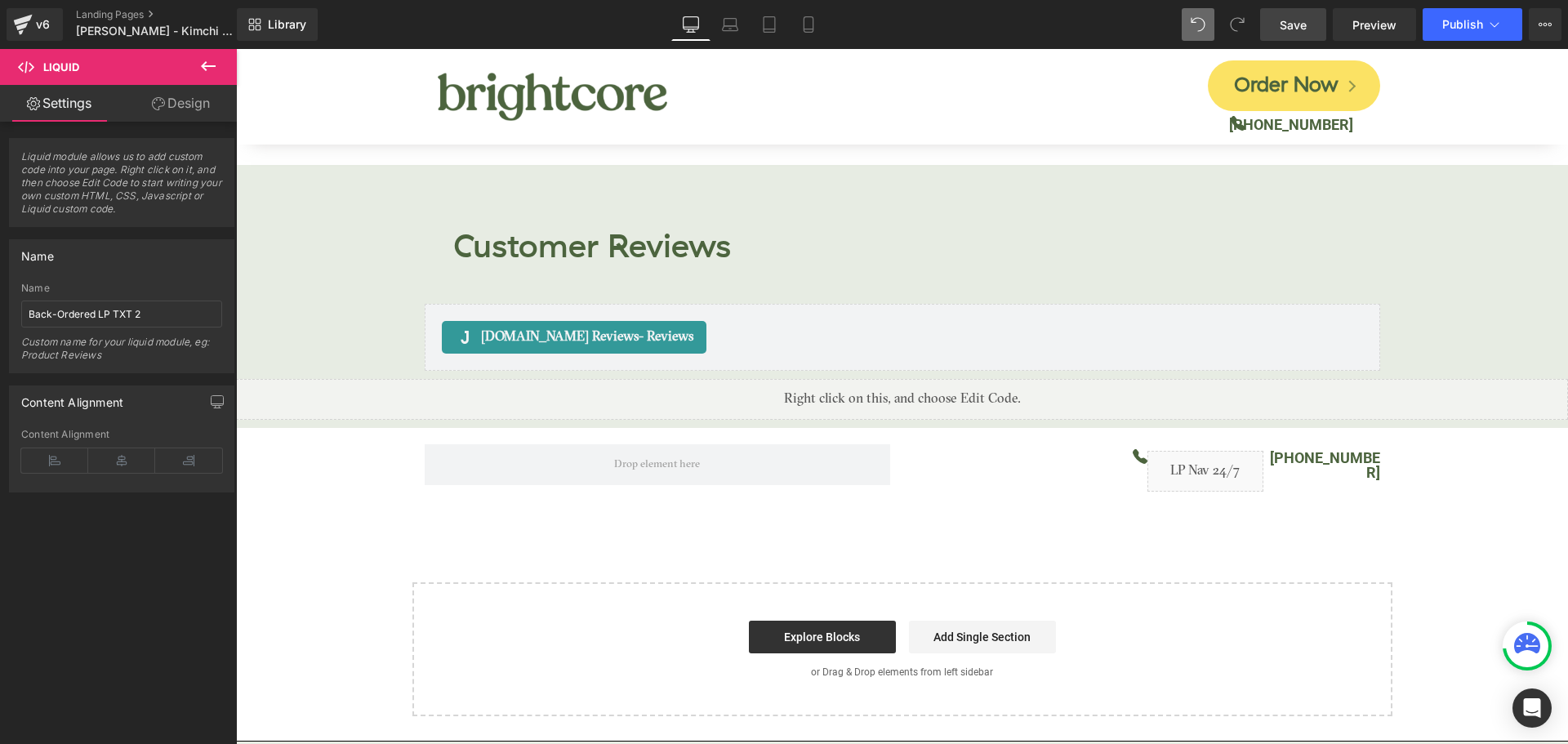
click at [1292, 26] on span "Save" at bounding box center [1293, 24] width 27 height 17
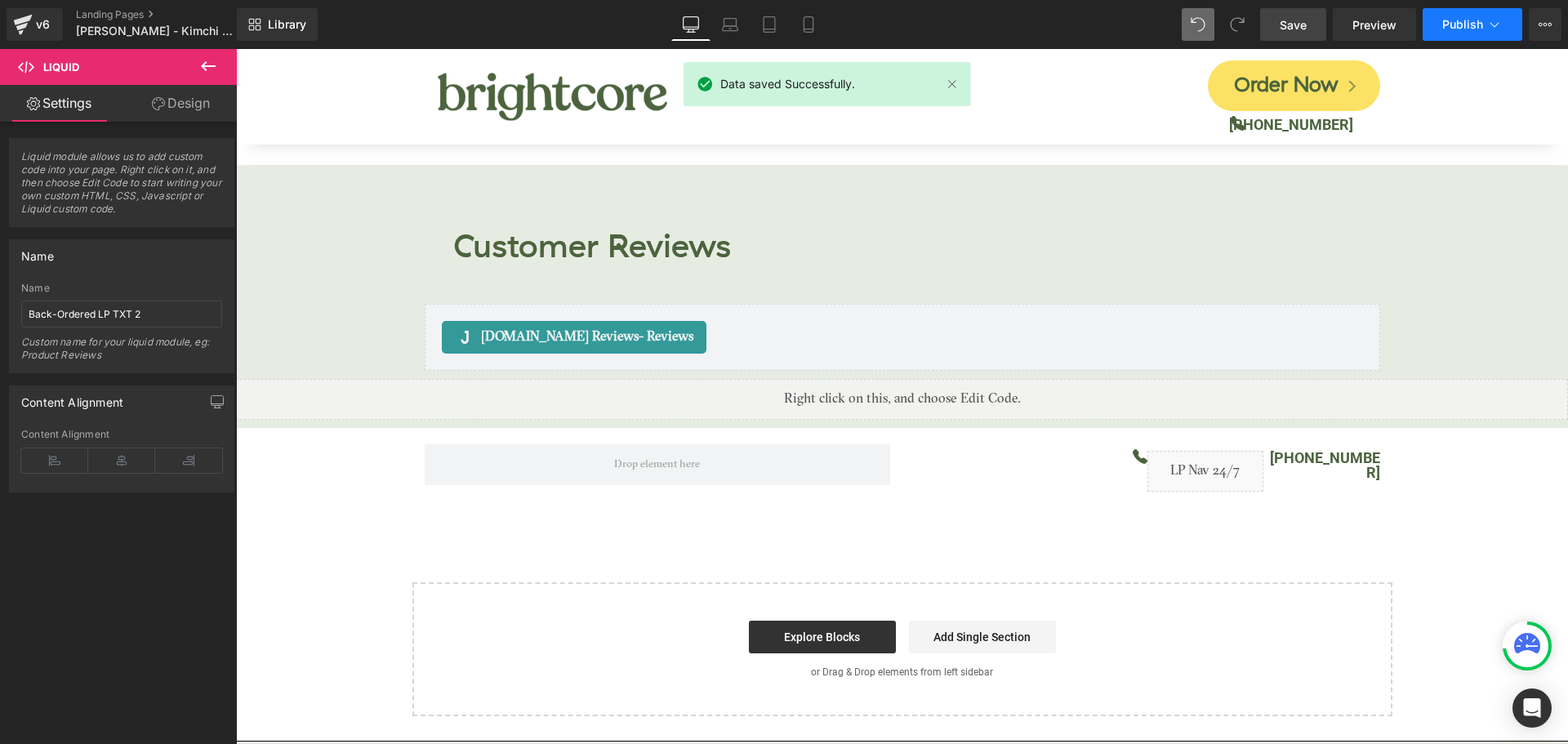
click at [1459, 25] on span "Publish" at bounding box center [1462, 24] width 41 height 13
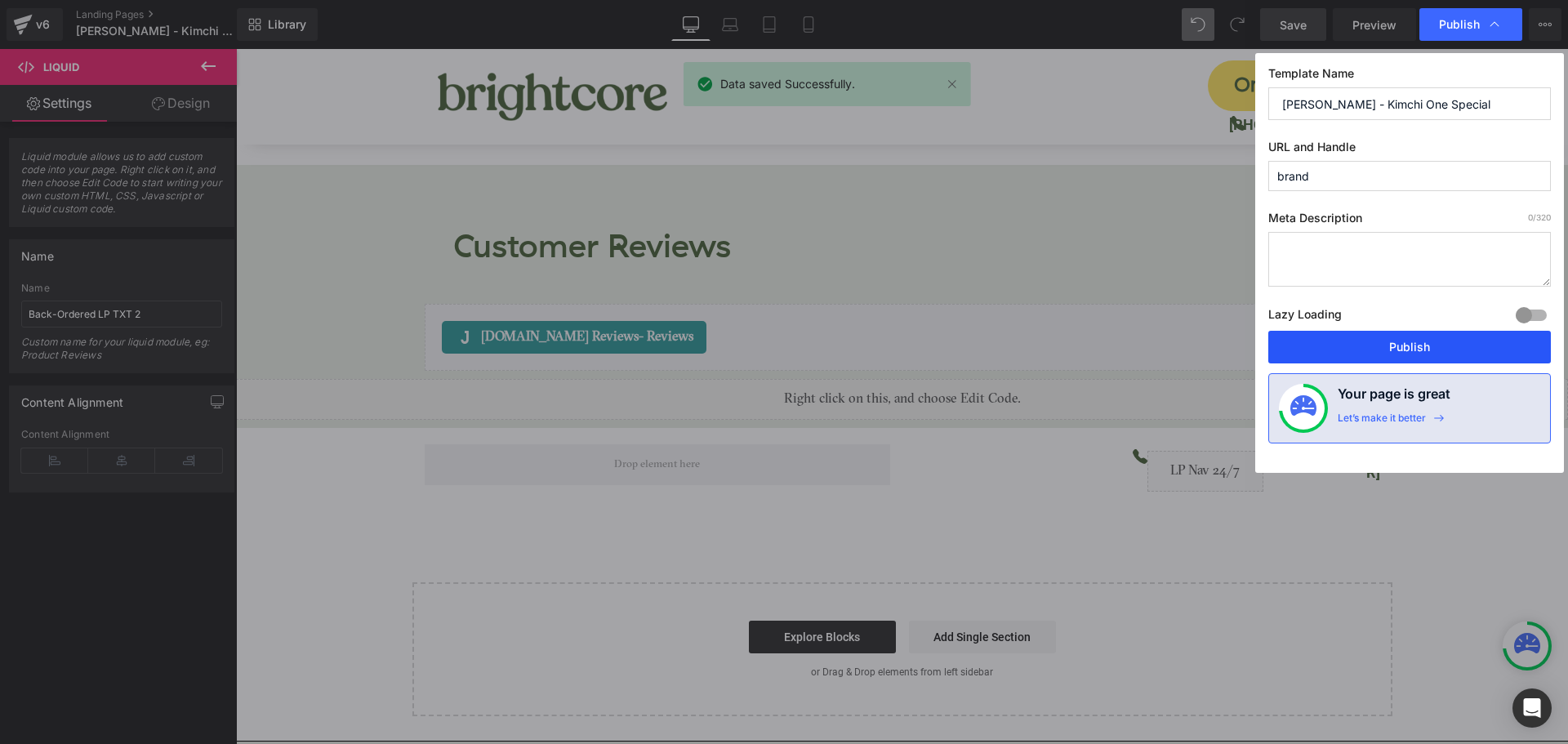
click at [1432, 337] on button "Publish" at bounding box center [1409, 347] width 282 height 33
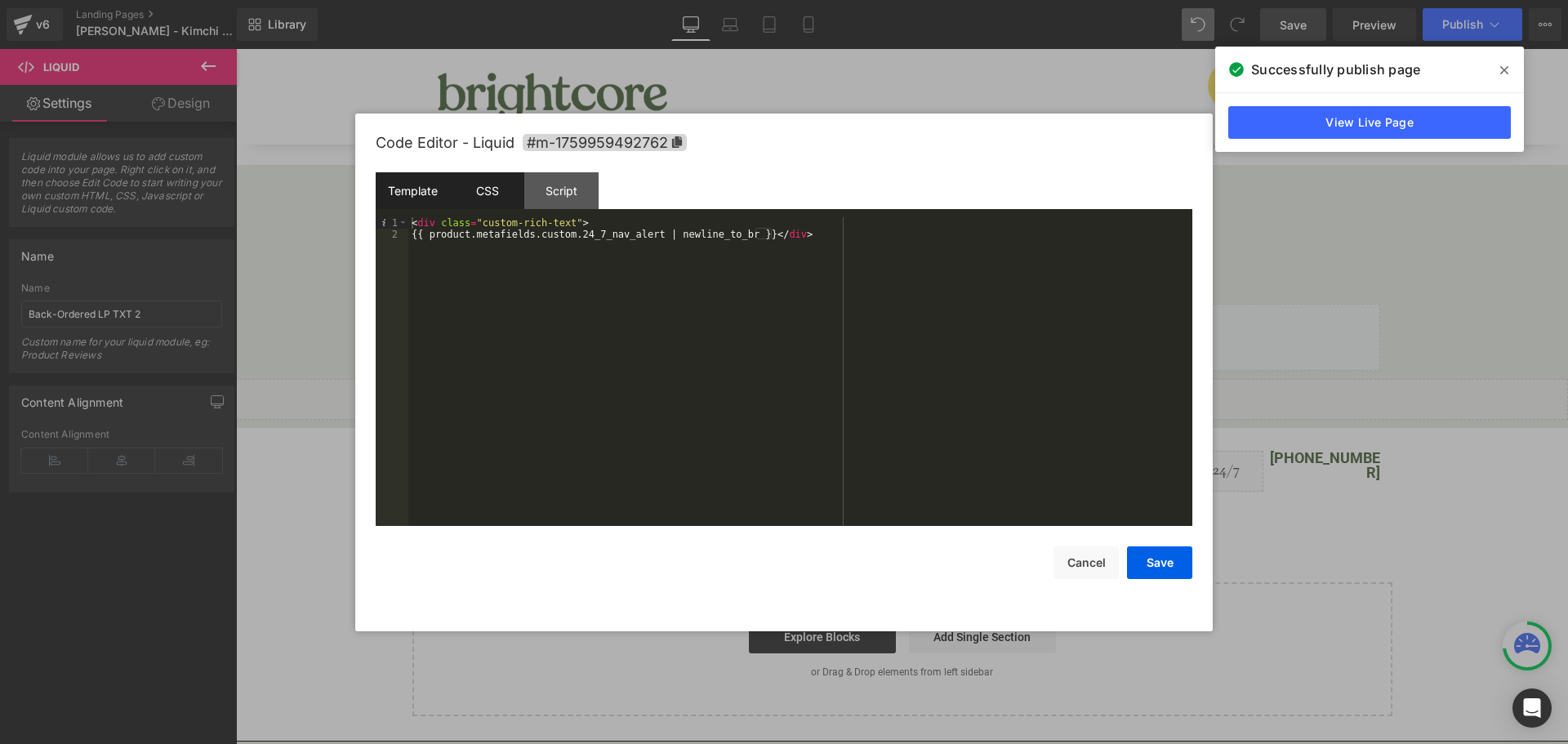
drag, startPoint x: 988, startPoint y: 378, endPoint x: 489, endPoint y: 202, distance: 529.1
click at [489, 202] on div "CSS" at bounding box center [486, 190] width 74 height 37
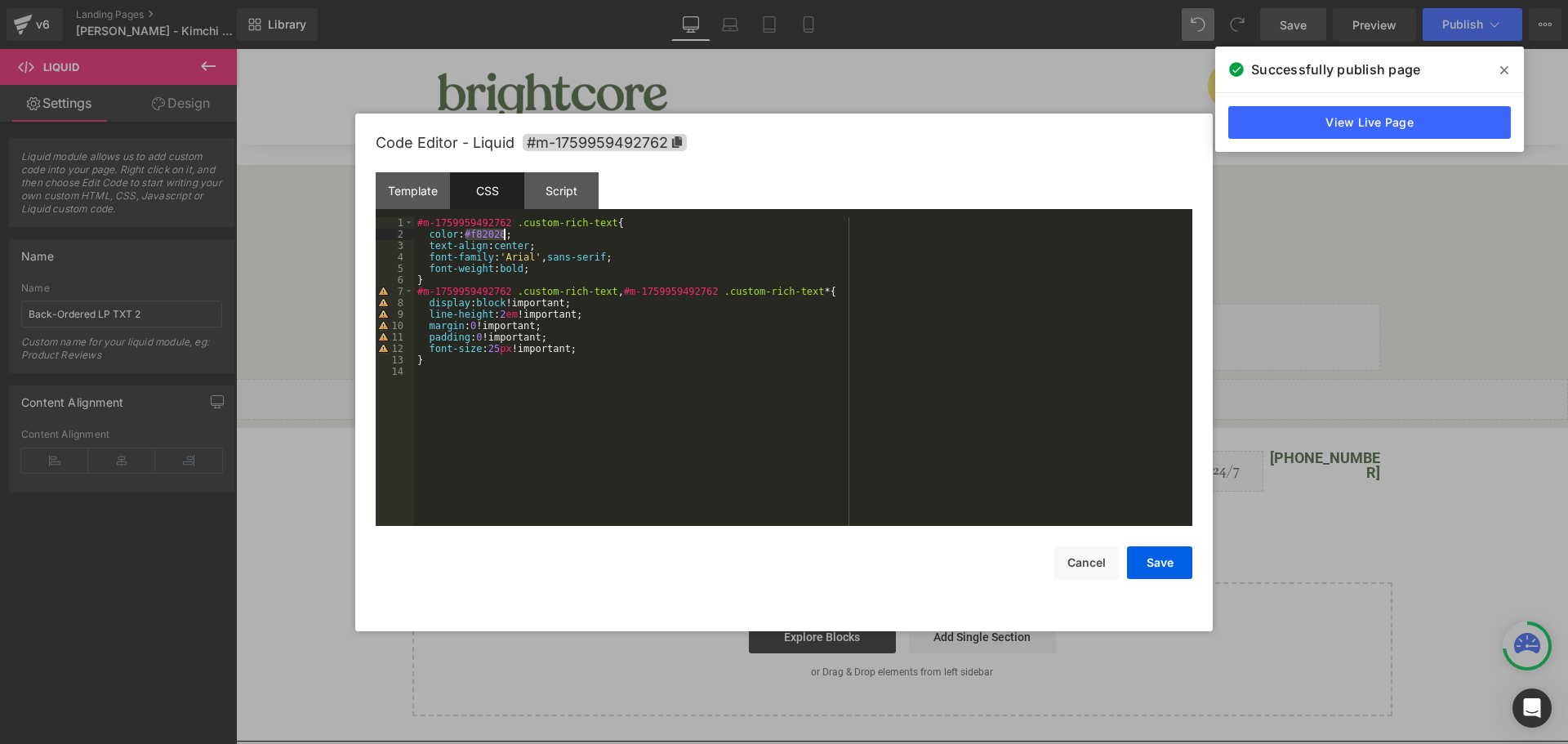
drag, startPoint x: 464, startPoint y: 233, endPoint x: 503, endPoint y: 234, distance: 39.0
click at [503, 234] on div "#m-1759959492762 .custom-rich-text { color : #f82020 ; text-align : center ; fo…" at bounding box center [803, 382] width 779 height 332
click at [509, 232] on div "#m-1759959492762 .custom-rich-text { color : #f82020 ; text-align : center ; fo…" at bounding box center [803, 382] width 779 height 332
click at [503, 233] on div "#m-1759959492762 .custom-rich-text { color : #f82020 ; text-align : center ; fo…" at bounding box center [803, 382] width 779 height 332
click at [1168, 560] on button "Save" at bounding box center [1160, 562] width 65 height 33
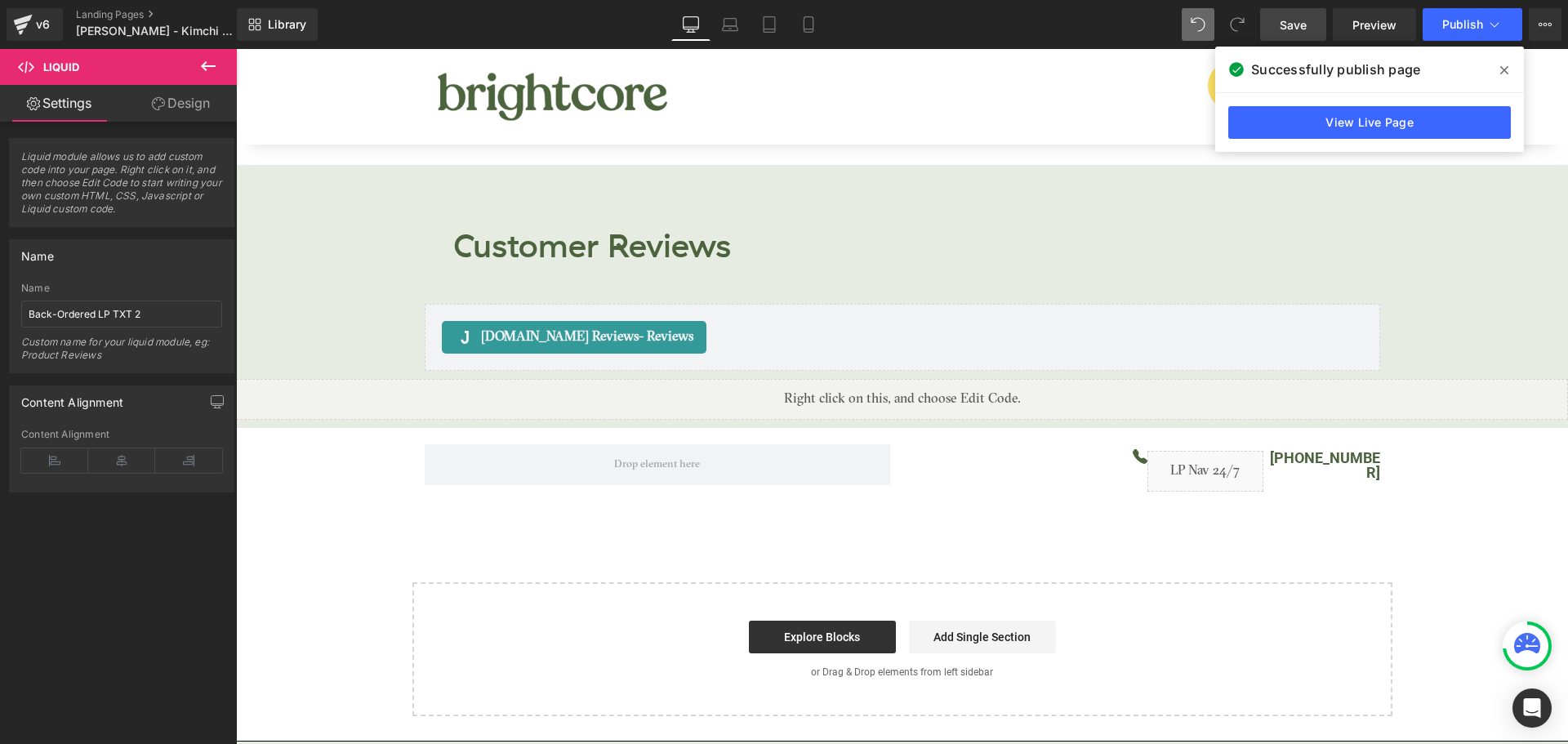
click at [1505, 76] on span at bounding box center [1504, 70] width 26 height 26
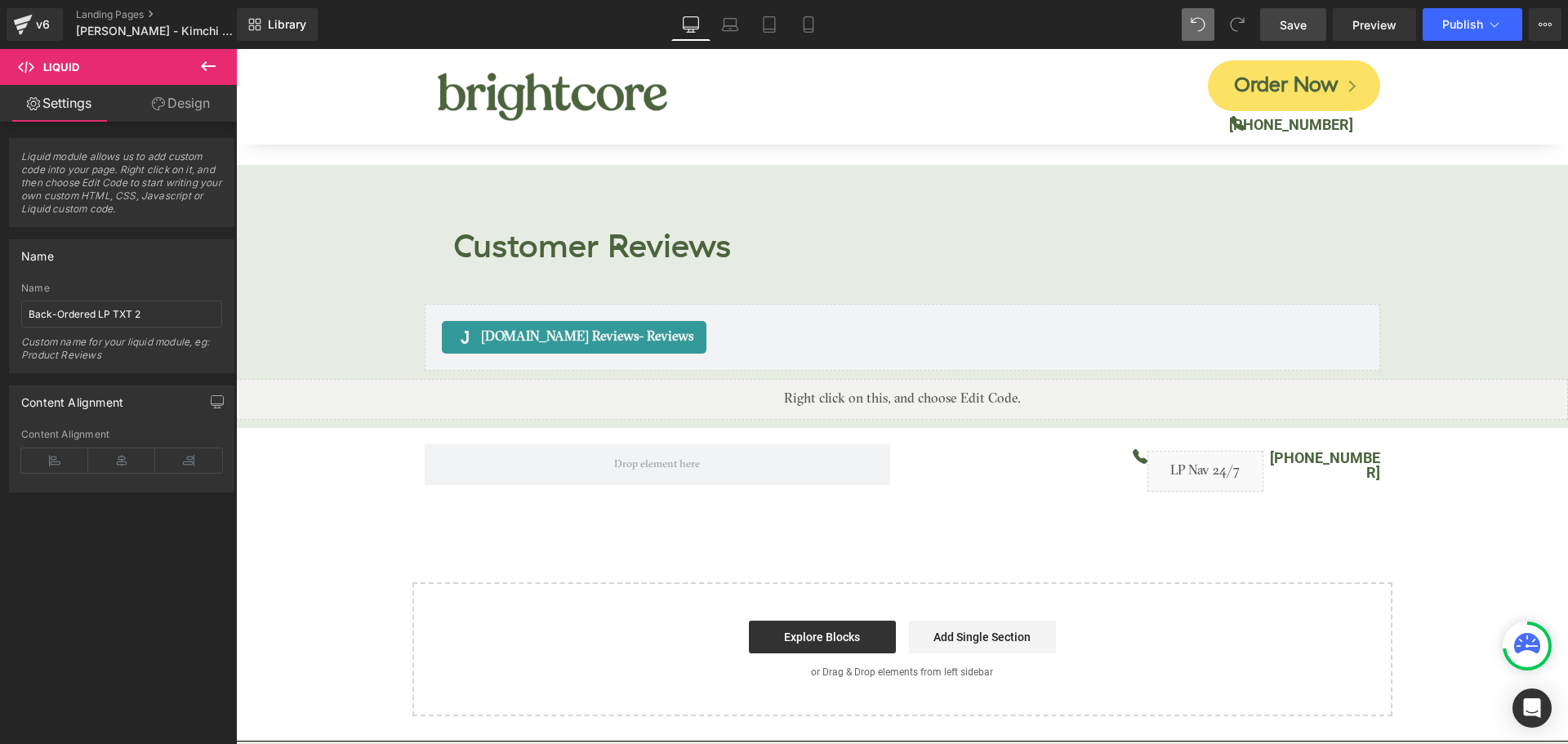
click at [1301, 23] on span "Save" at bounding box center [1293, 24] width 27 height 17
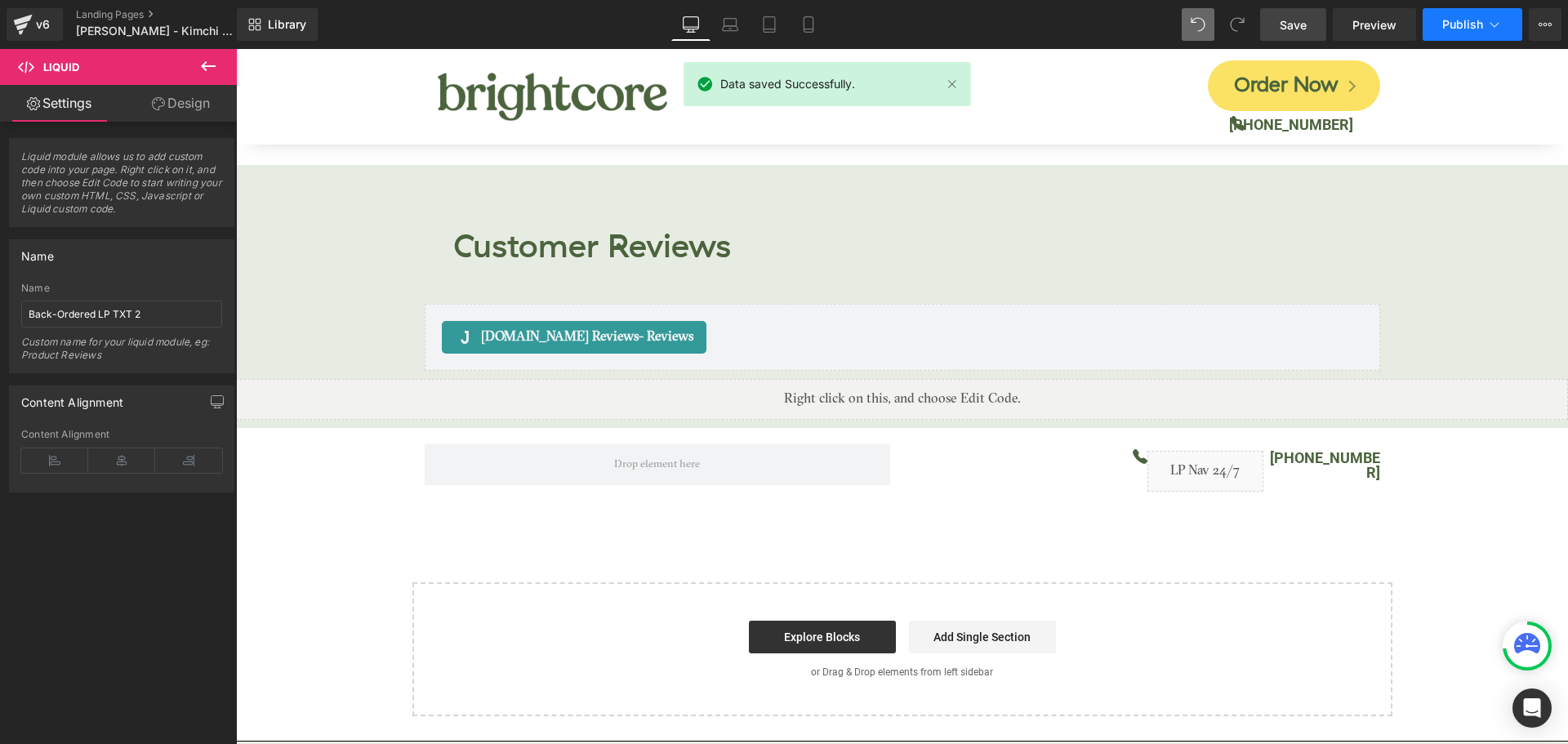
click at [1458, 28] on span "Publish" at bounding box center [1462, 24] width 41 height 13
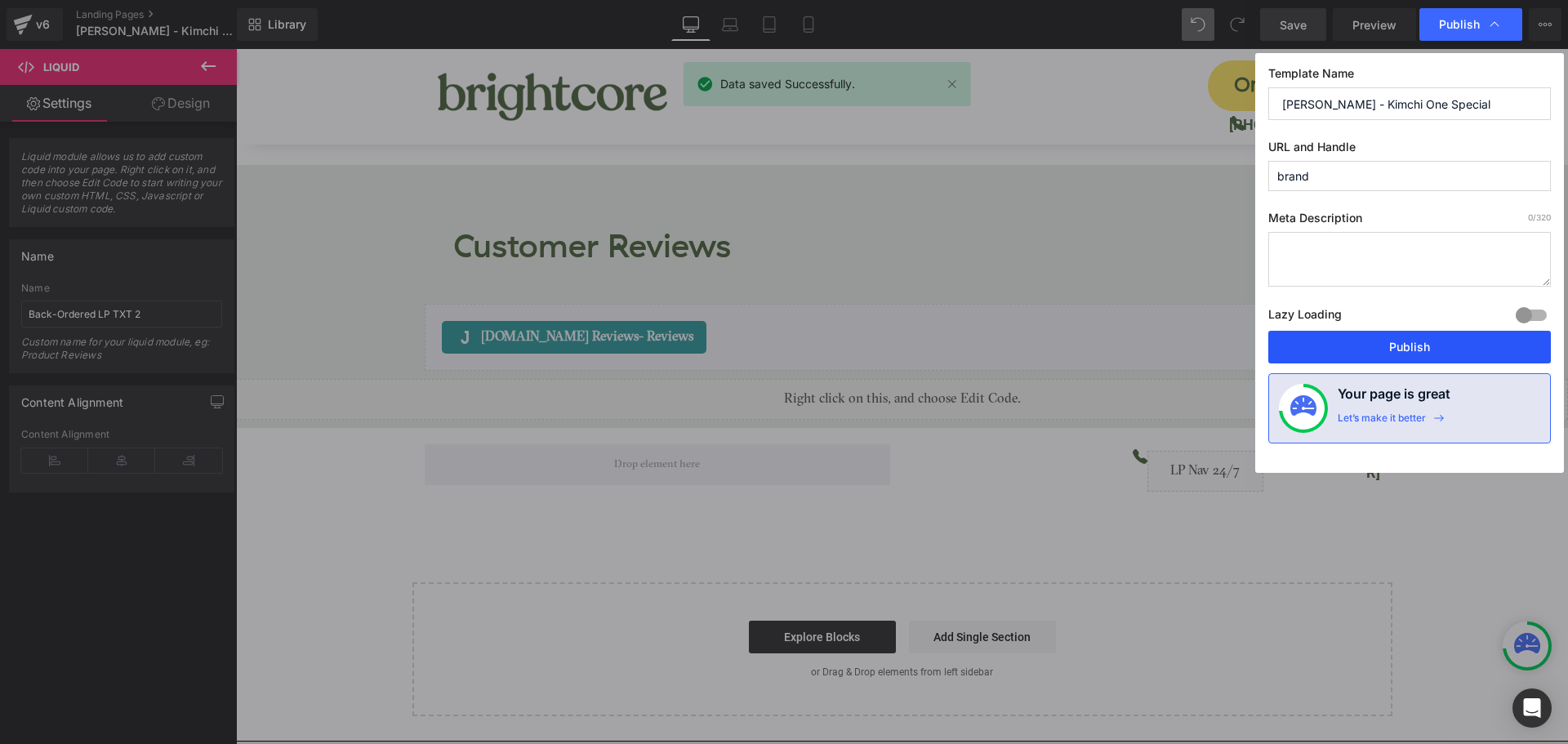
click at [1473, 352] on button "Publish" at bounding box center [1409, 347] width 282 height 33
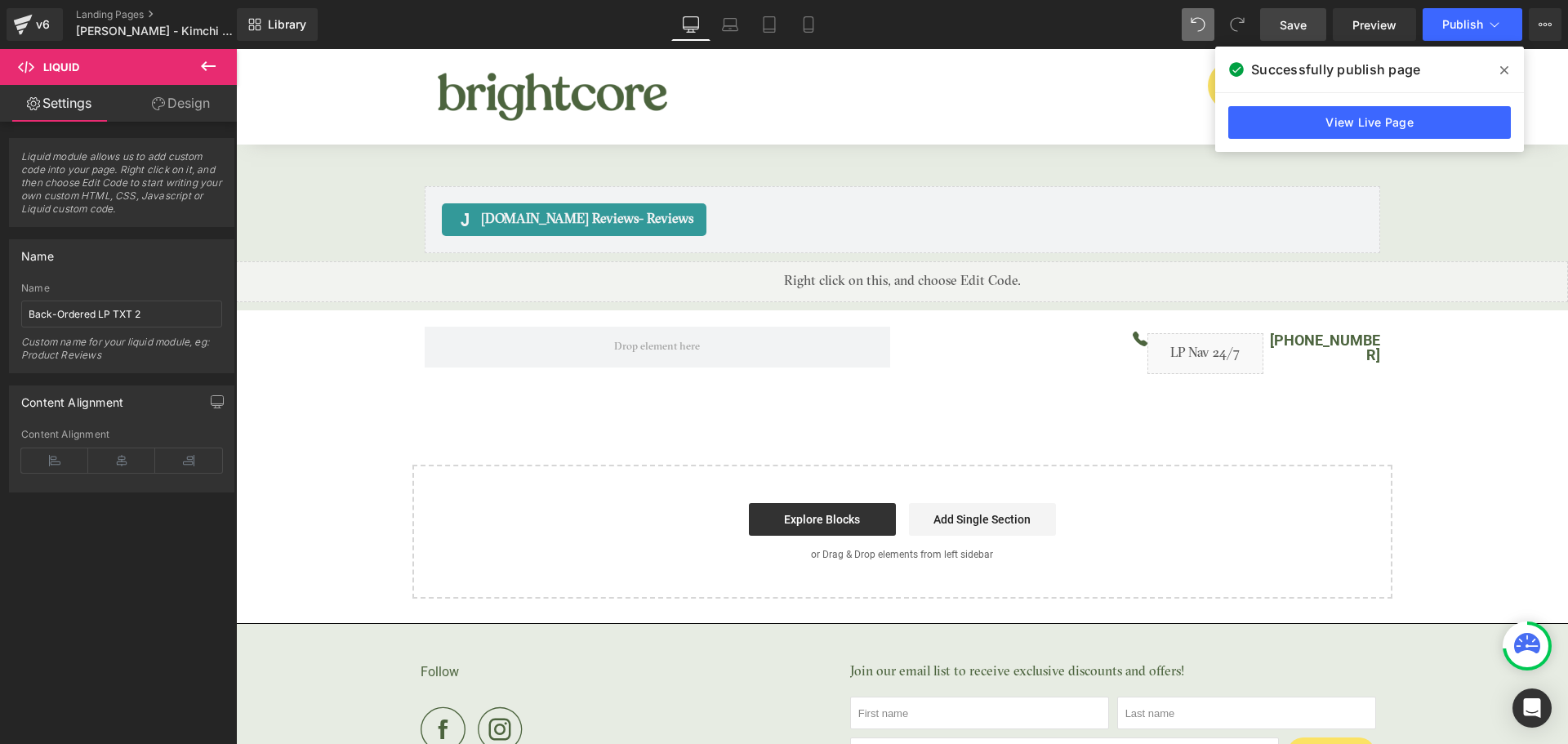
scroll to position [6880, 0]
